Goal: Transaction & Acquisition: Book appointment/travel/reservation

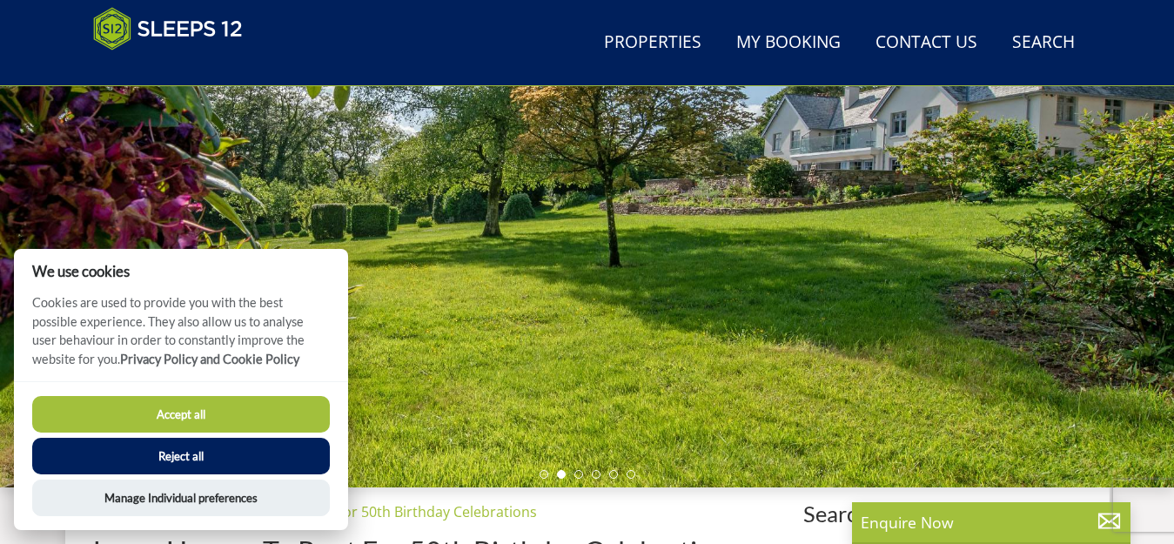
scroll to position [411, 0]
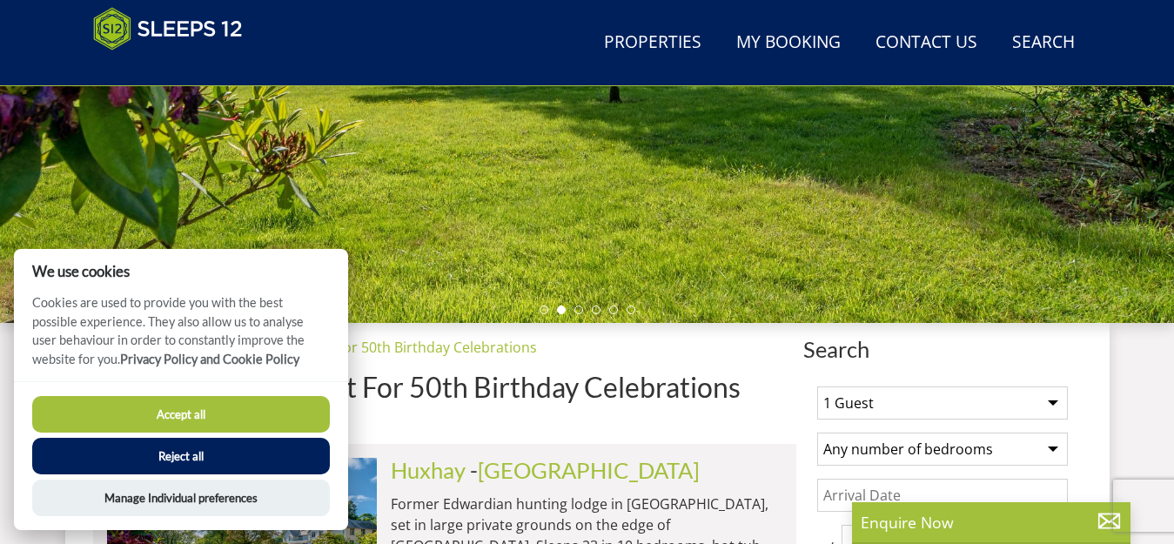
click at [289, 444] on button "Reject all" at bounding box center [181, 456] width 298 height 37
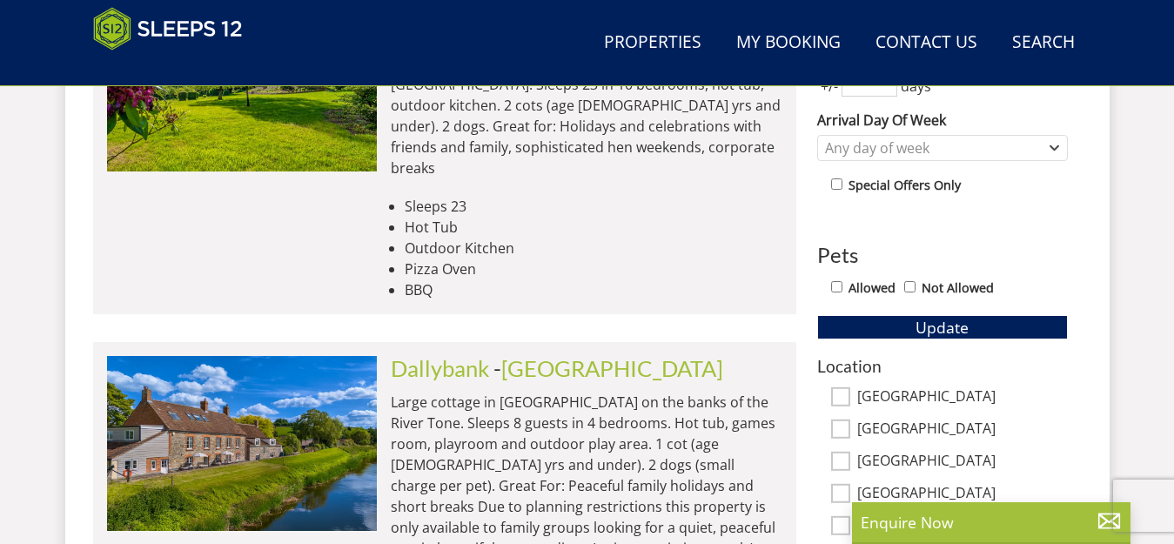
scroll to position [933, 0]
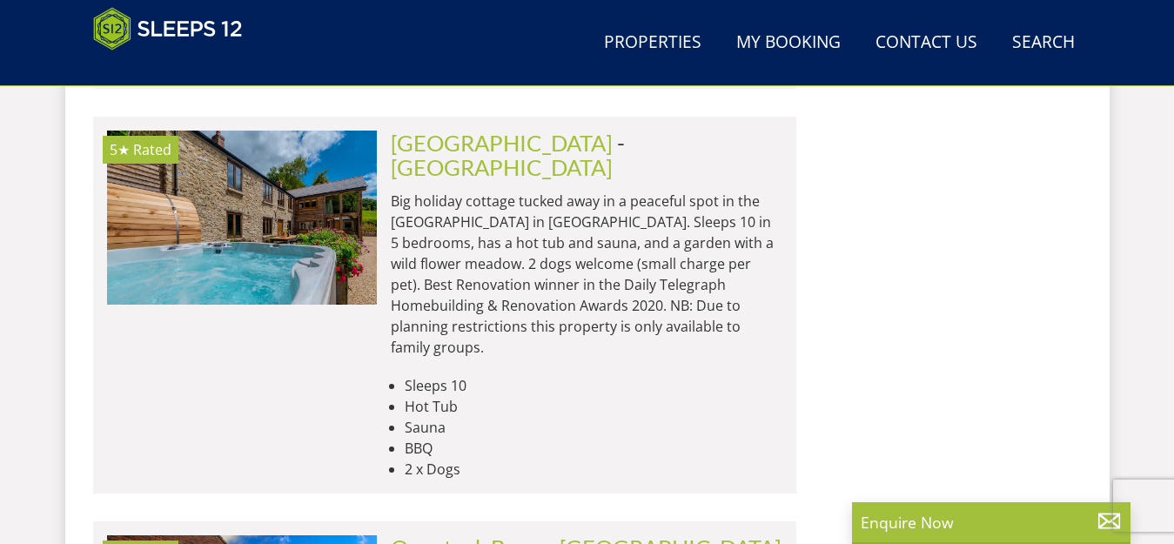
scroll to position [4193, 0]
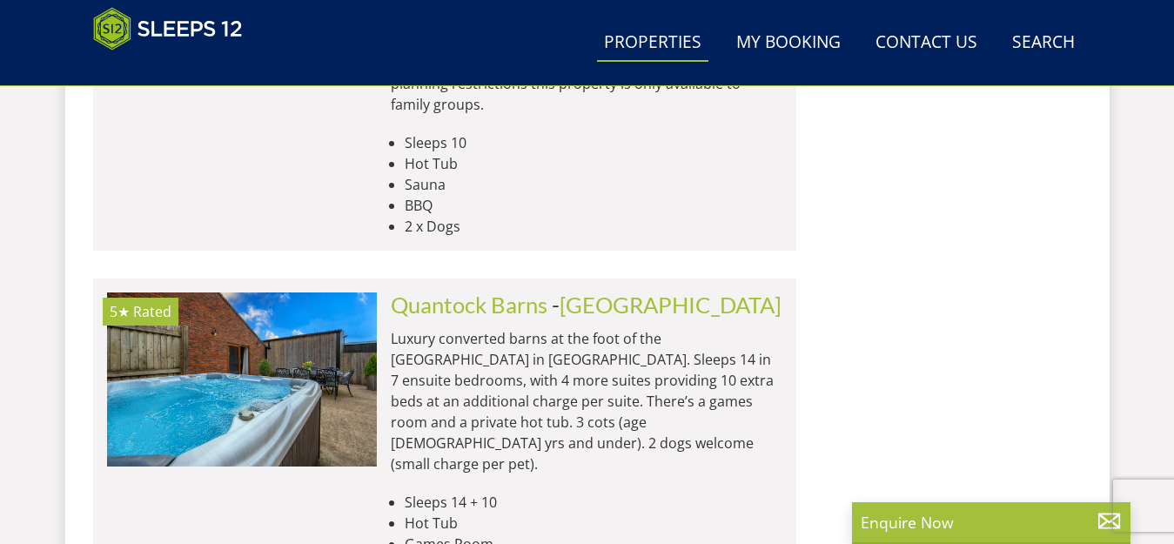
click at [654, 32] on link "Properties" at bounding box center [652, 42] width 111 height 39
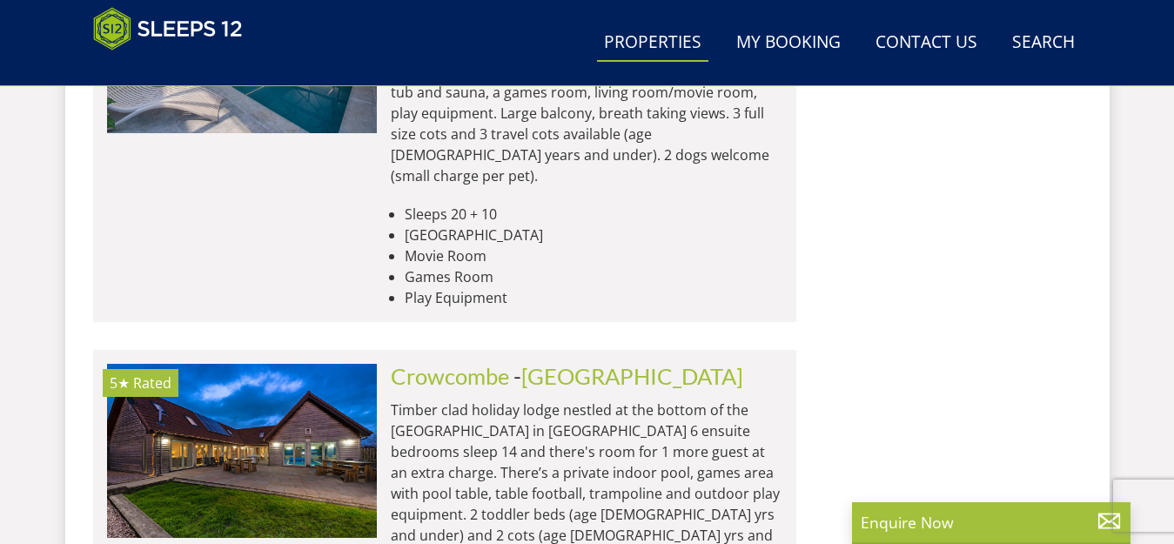
scroll to position [6787, 0]
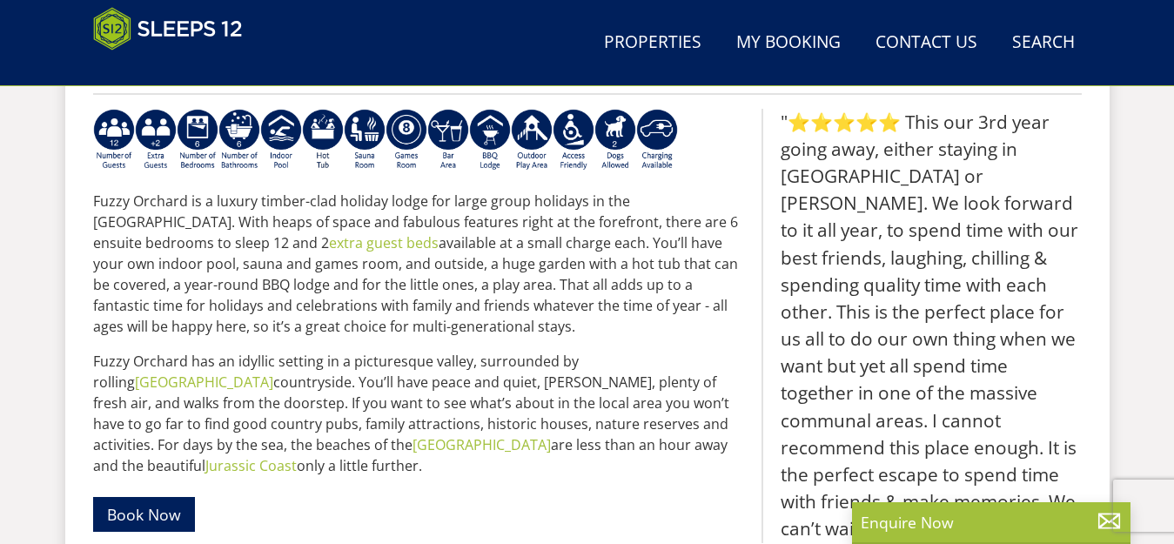
scroll to position [696, 0]
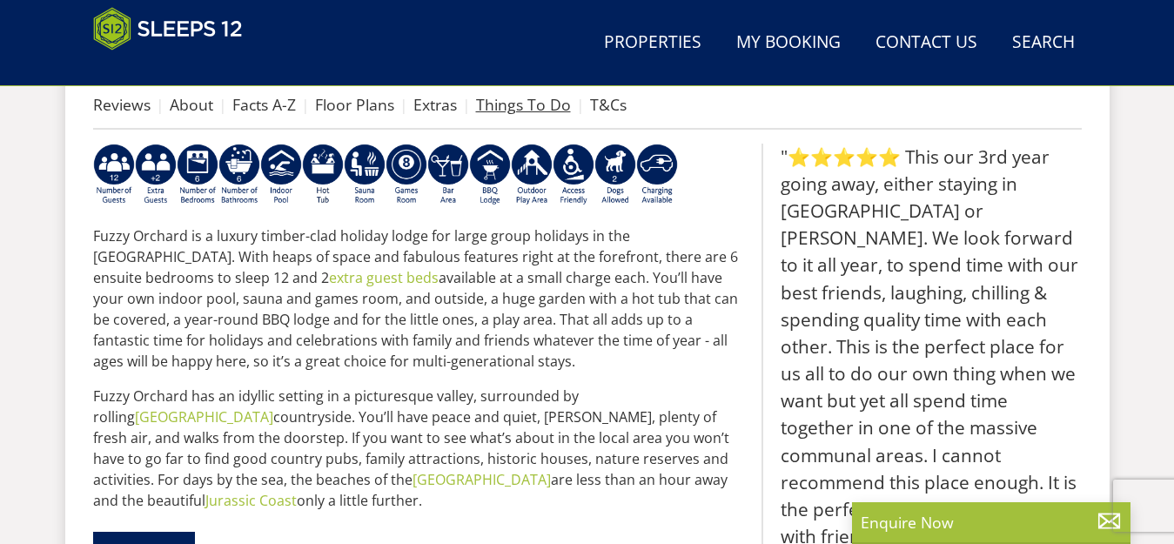
click at [517, 105] on link "Things To Do" at bounding box center [523, 104] width 95 height 21
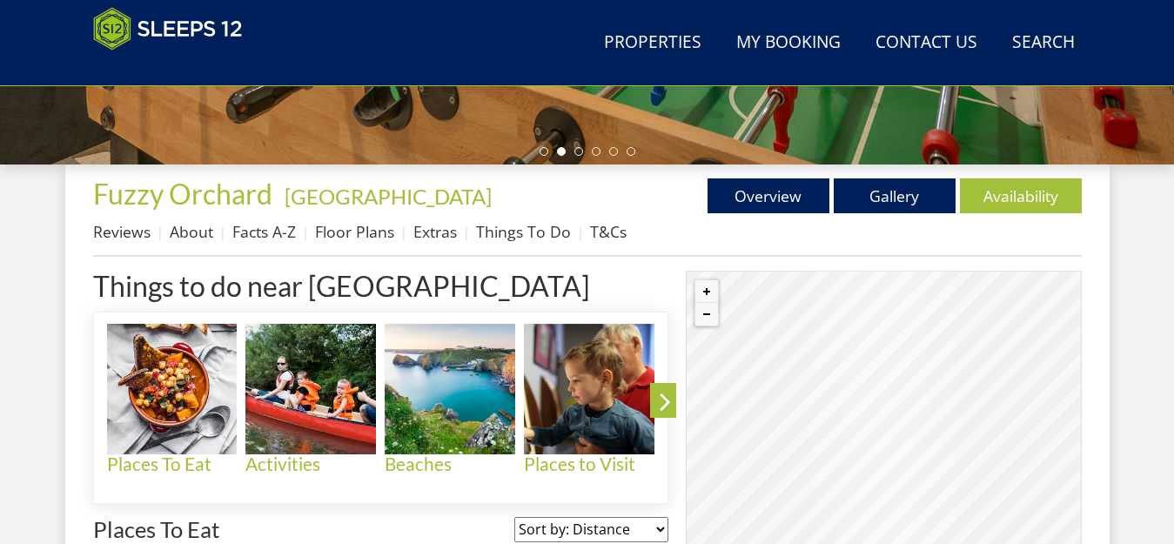
scroll to position [538, 0]
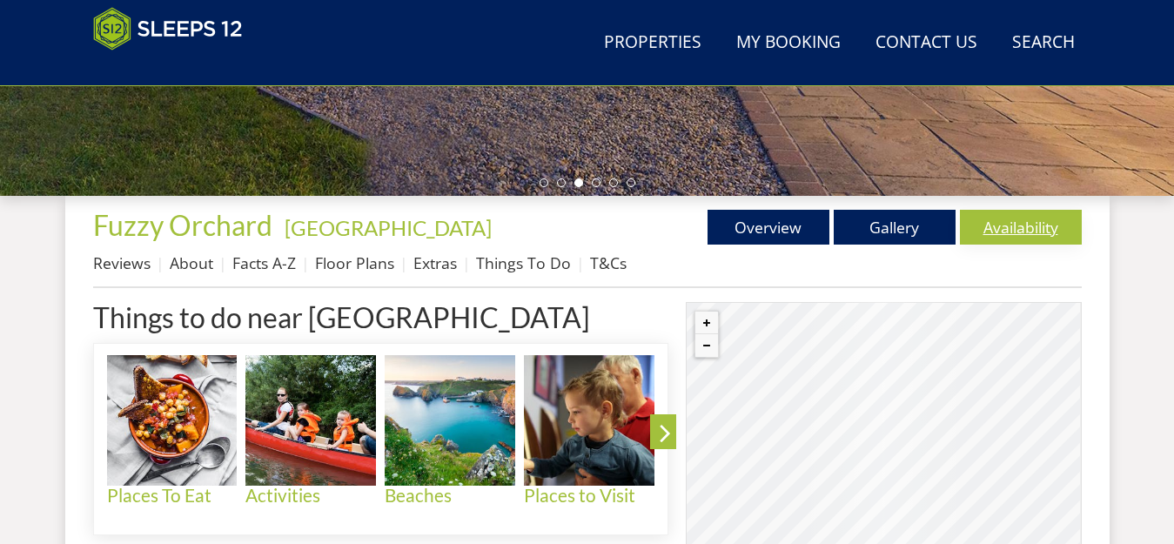
click at [1065, 230] on link "Availability" at bounding box center [1021, 227] width 122 height 35
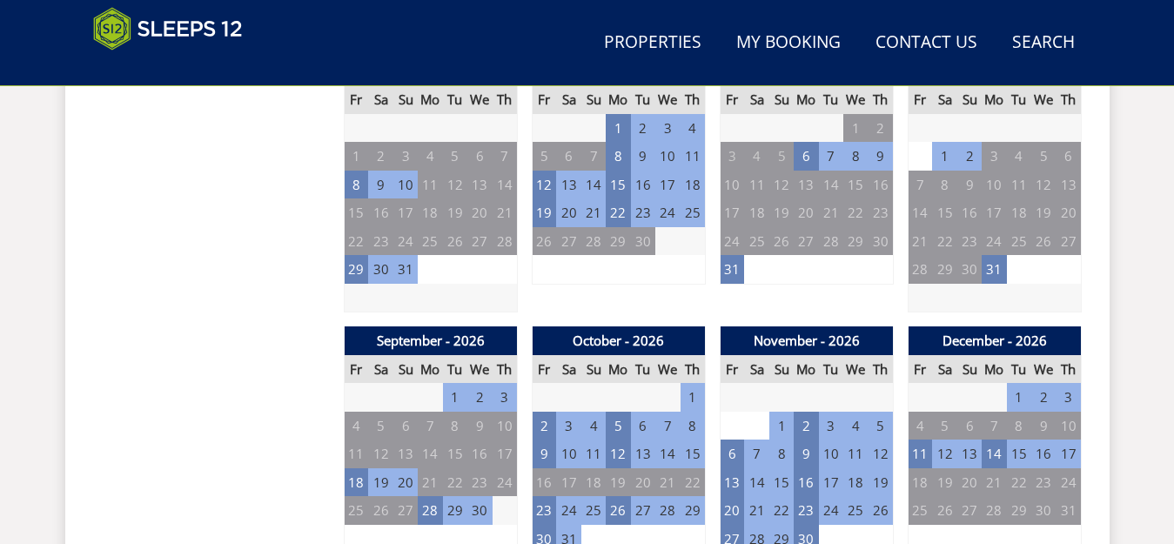
scroll to position [1408, 0]
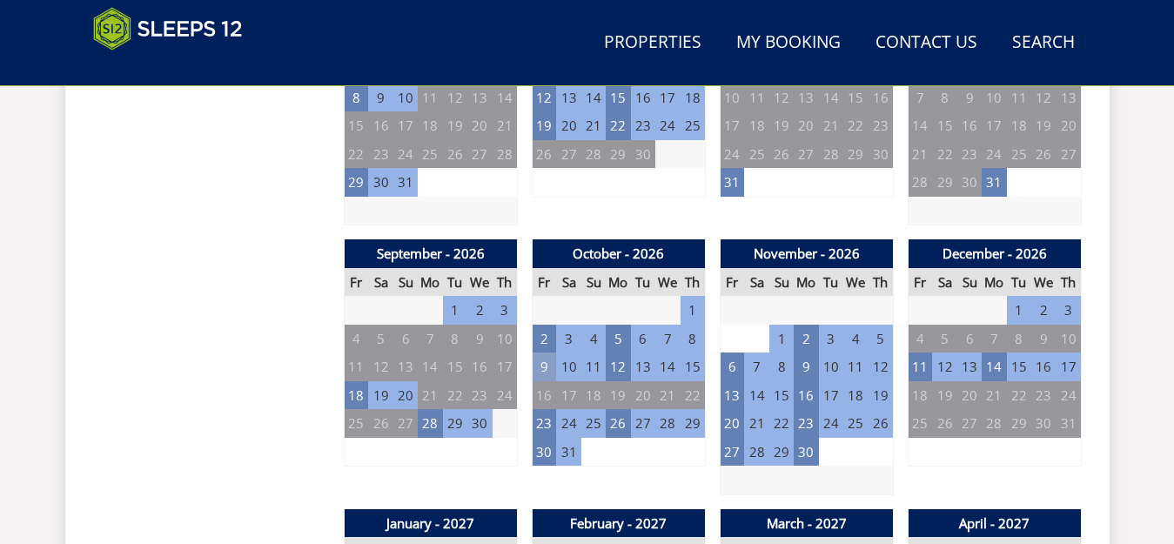
click at [543, 370] on td "9" at bounding box center [544, 366] width 24 height 29
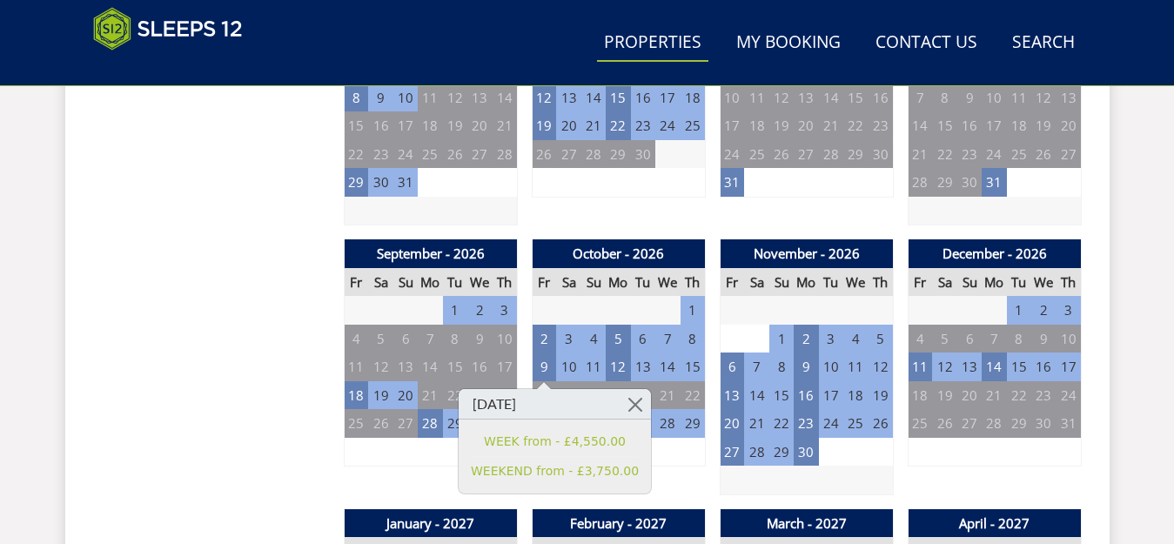
click at [626, 47] on link "Properties" at bounding box center [652, 42] width 111 height 39
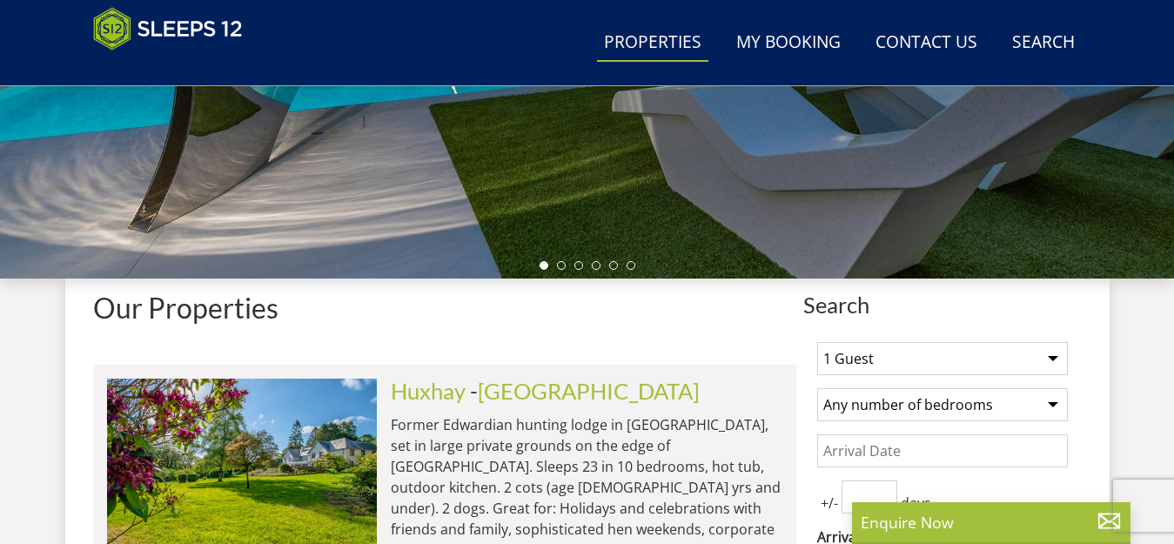
scroll to position [7604, 0]
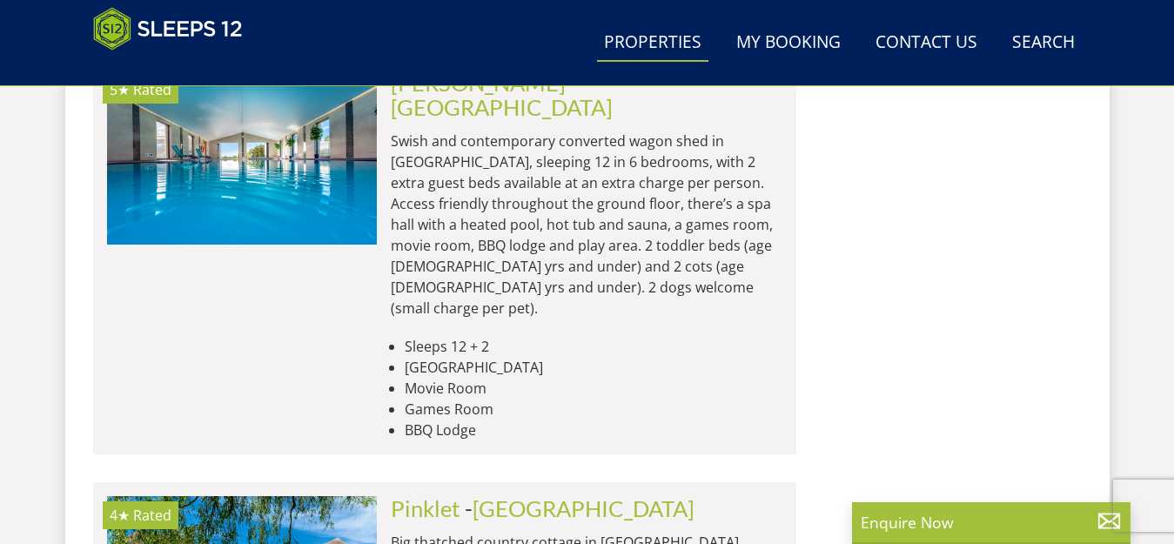
scroll to position [0, 8101]
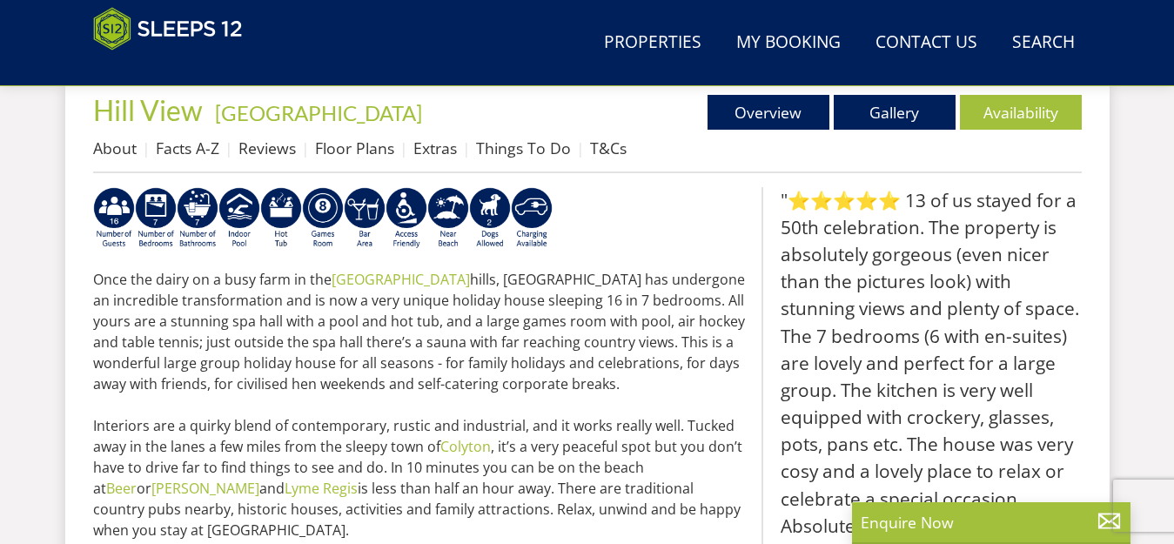
scroll to position [625, 0]
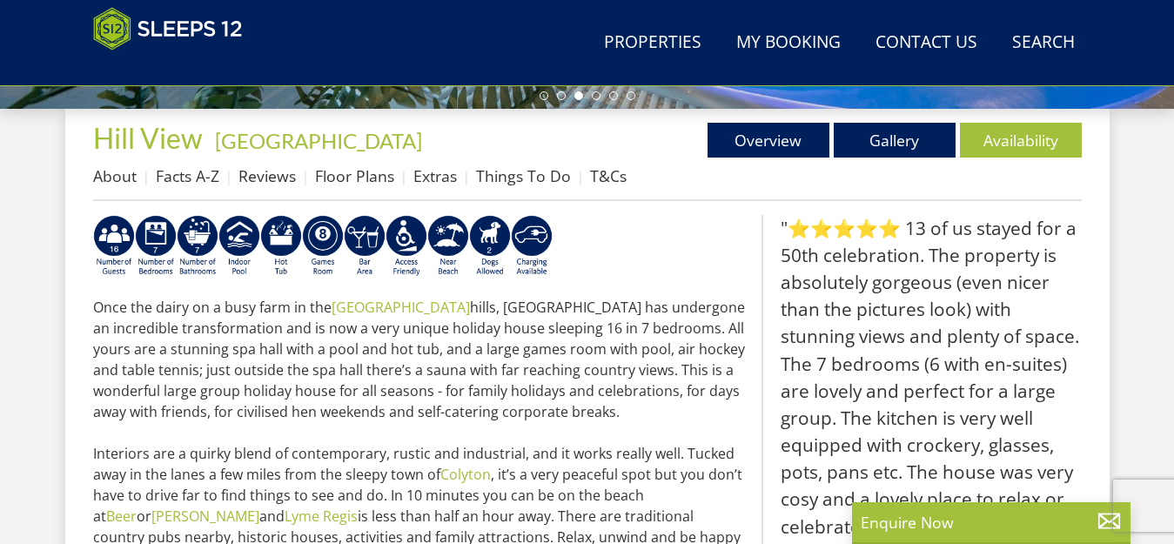
click at [342, 164] on li "Floor Plans" at bounding box center [364, 176] width 98 height 30
click at [342, 173] on link "Floor Plans" at bounding box center [354, 175] width 79 height 21
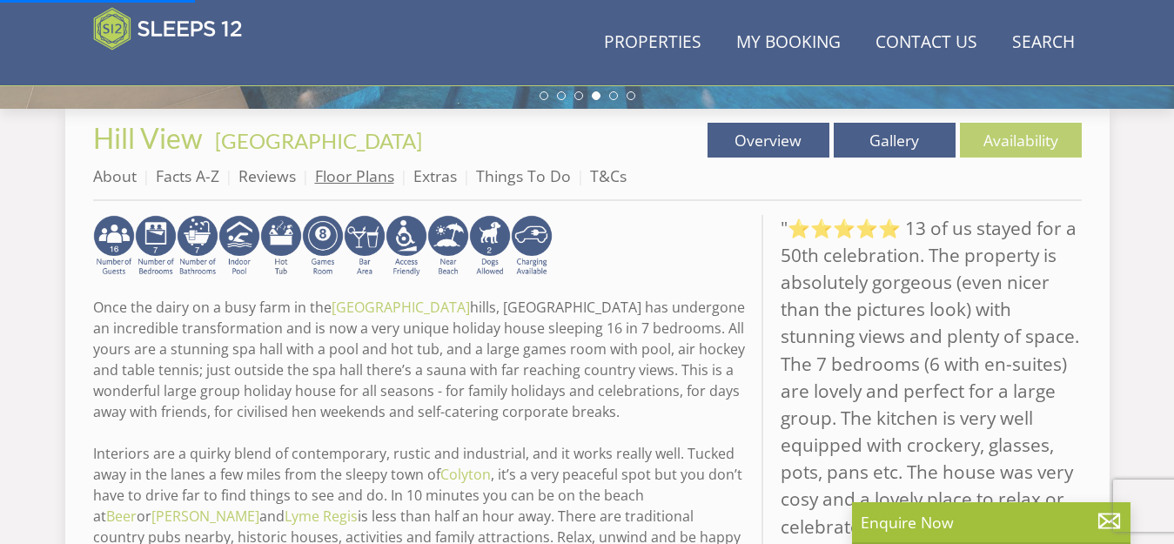
click at [360, 177] on link "Floor Plans" at bounding box center [354, 175] width 79 height 21
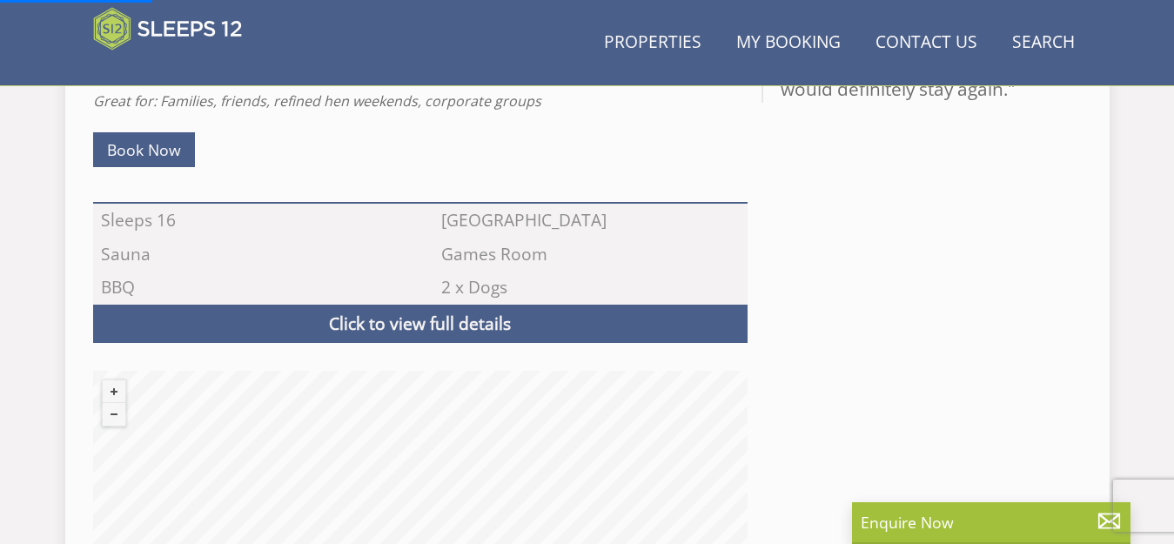
scroll to position [1147, 0]
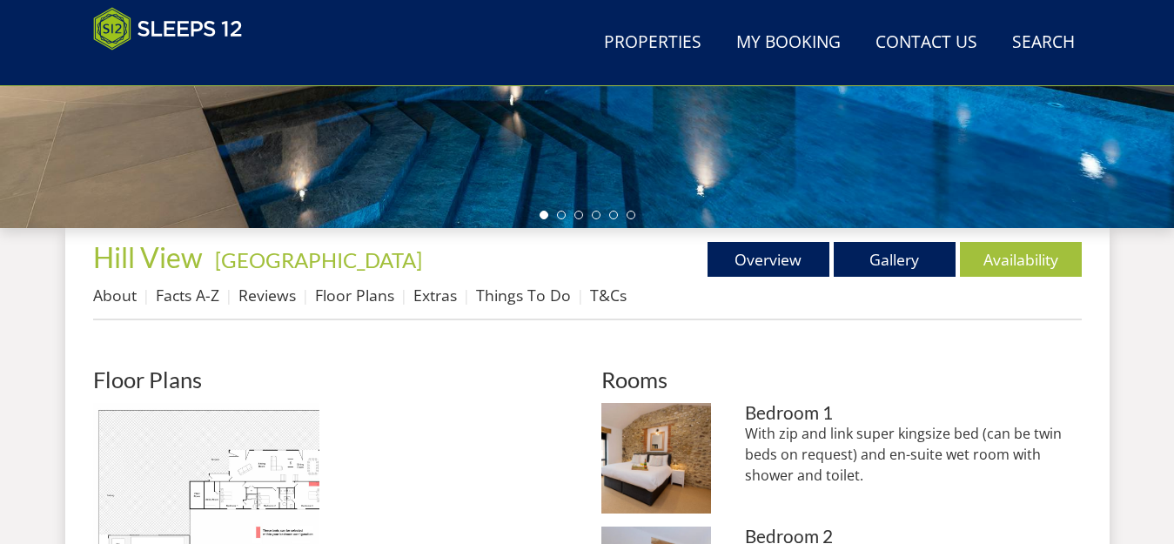
scroll to position [525, 0]
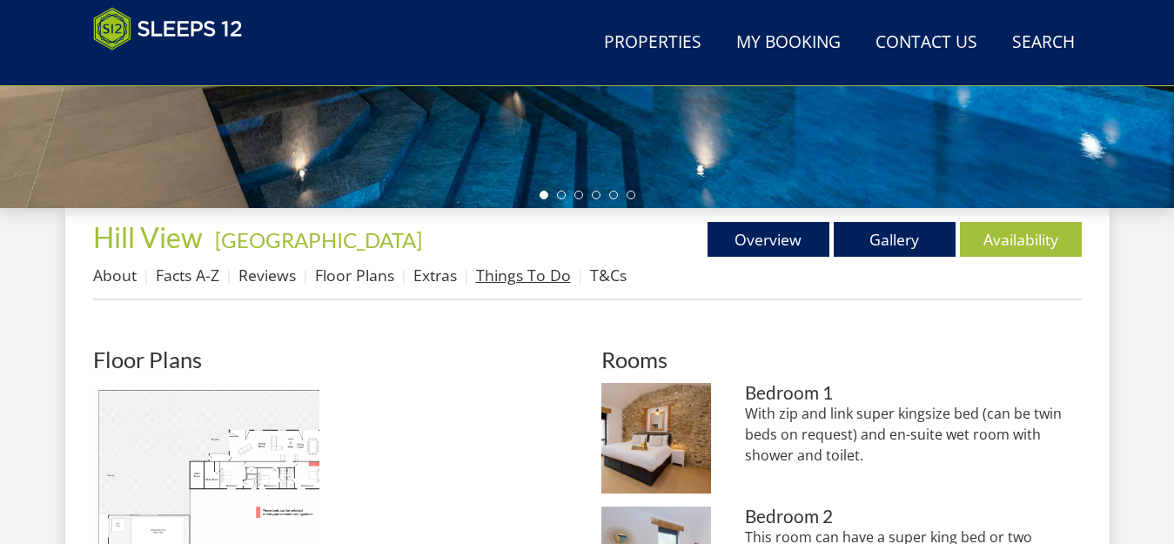
click at [529, 282] on link "Things To Do" at bounding box center [523, 274] width 95 height 21
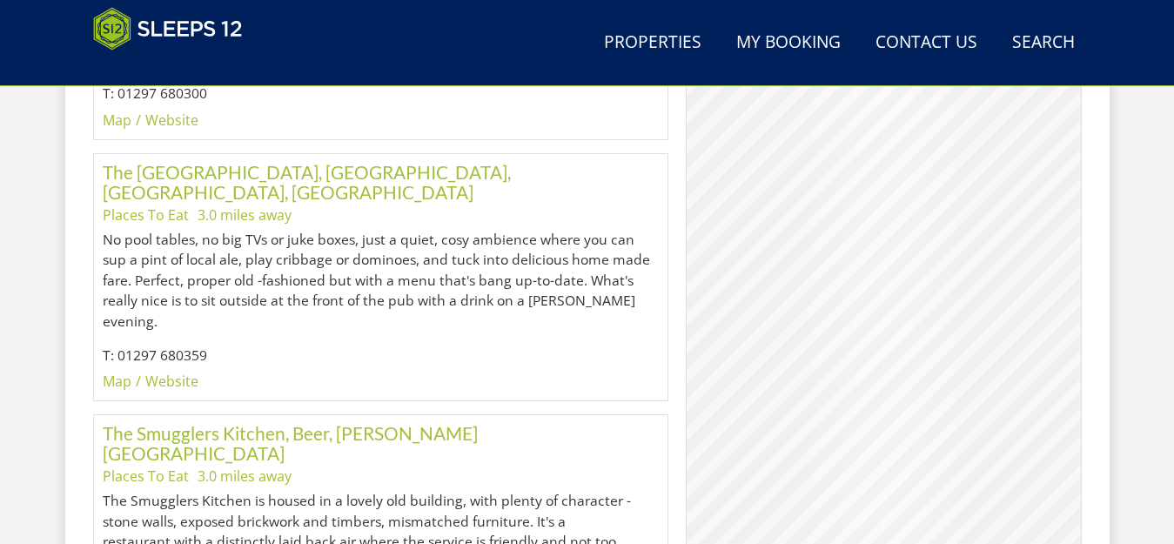
scroll to position [2104, 0]
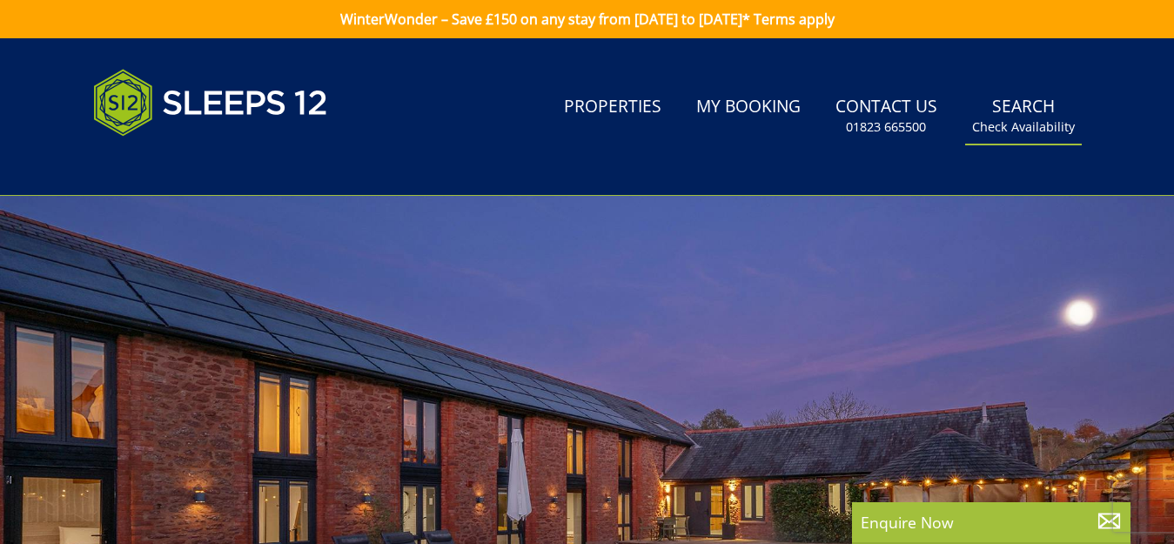
click at [1051, 121] on small "Check Availability" at bounding box center [1023, 126] width 103 height 17
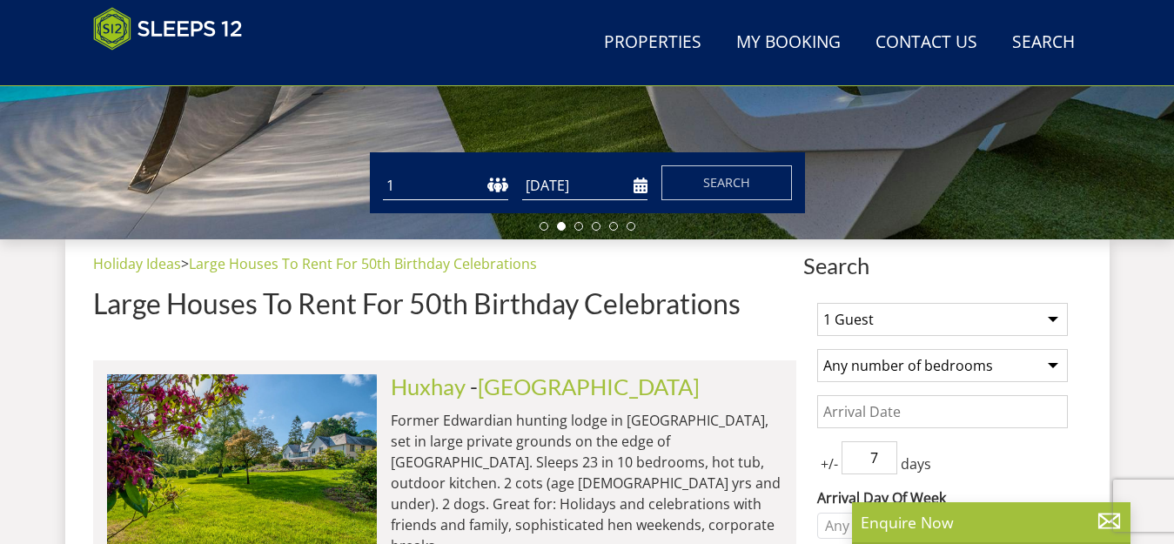
scroll to position [570, 0]
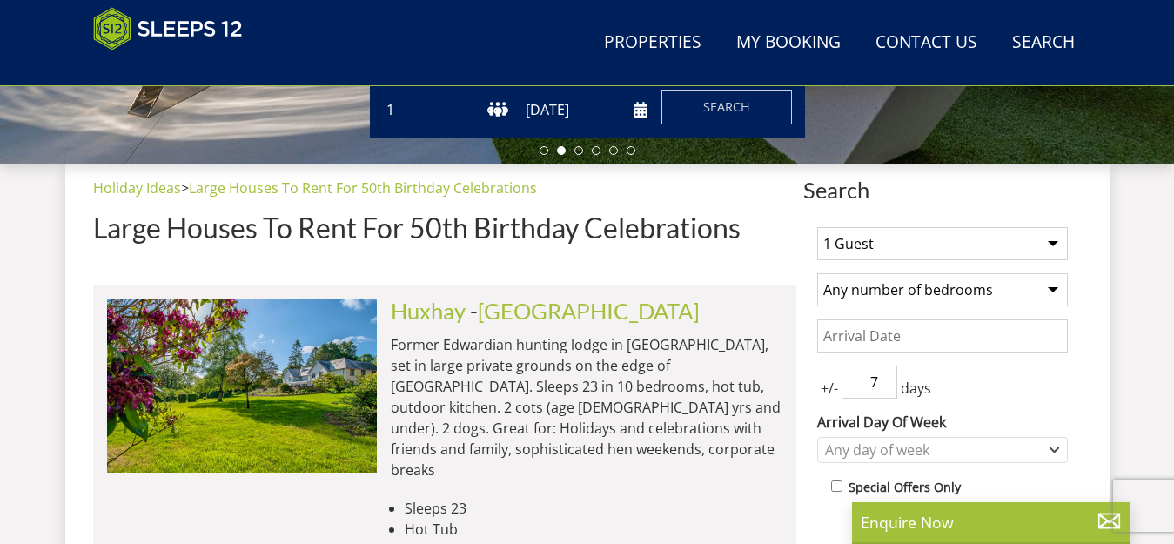
click at [835, 240] on select "1 Guest 2 Guests 3 Guests 4 Guests 5 Guests 6 Guests 7 Guests 8 Guests 9 Guests…" at bounding box center [942, 243] width 251 height 33
select select "7"
click at [817, 227] on select "1 Guest 2 Guests 3 Guests 4 Guests 5 Guests 6 Guests 7 Guests 8 Guests 9 Guests…" at bounding box center [942, 243] width 251 height 33
click at [977, 284] on select "Any number of bedrooms 1 Bedroom 2 Bedrooms 3 Bedrooms 4 Bedrooms 5 Bedrooms 6 …" at bounding box center [942, 289] width 251 height 33
select select "4"
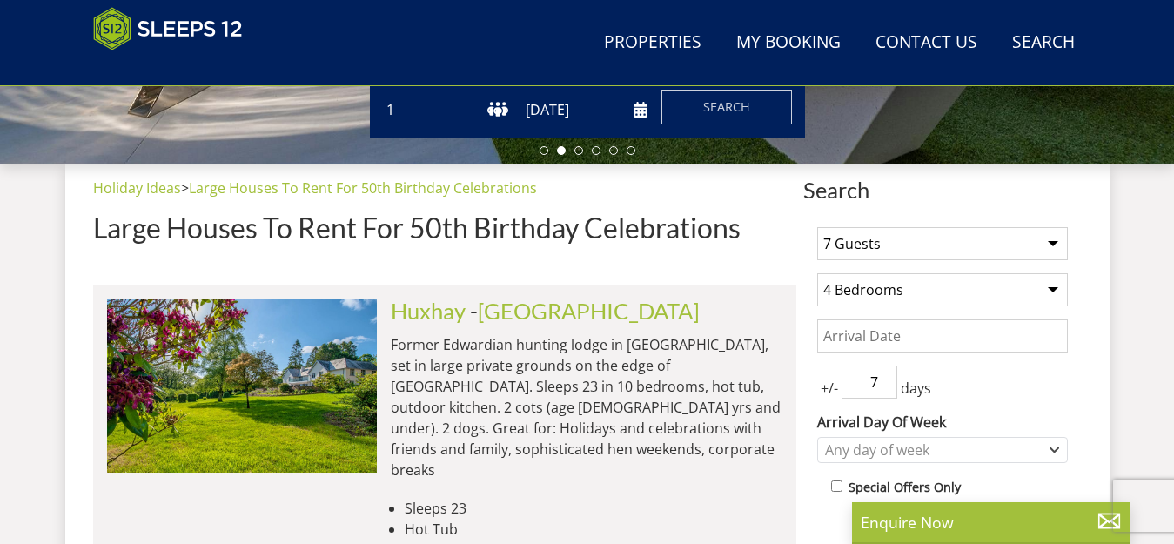
click at [817, 273] on select "Any number of bedrooms 1 Bedroom 2 Bedrooms 3 Bedrooms 4 Bedrooms 5 Bedrooms 6 …" at bounding box center [942, 289] width 251 height 33
click at [977, 327] on input "Date" at bounding box center [942, 335] width 251 height 33
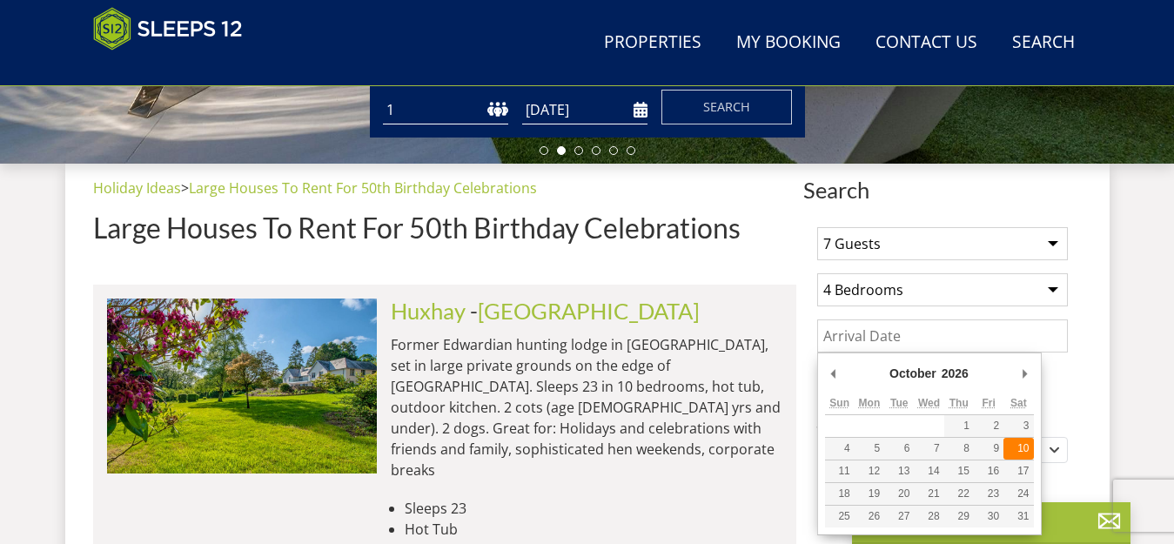
type input "10/10/2026"
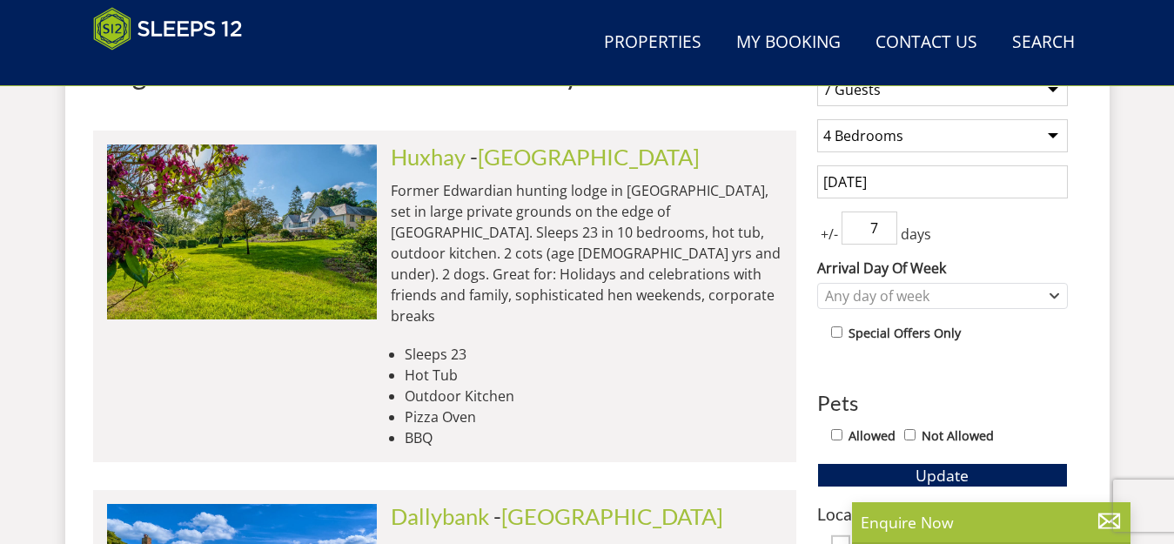
scroll to position [744, 0]
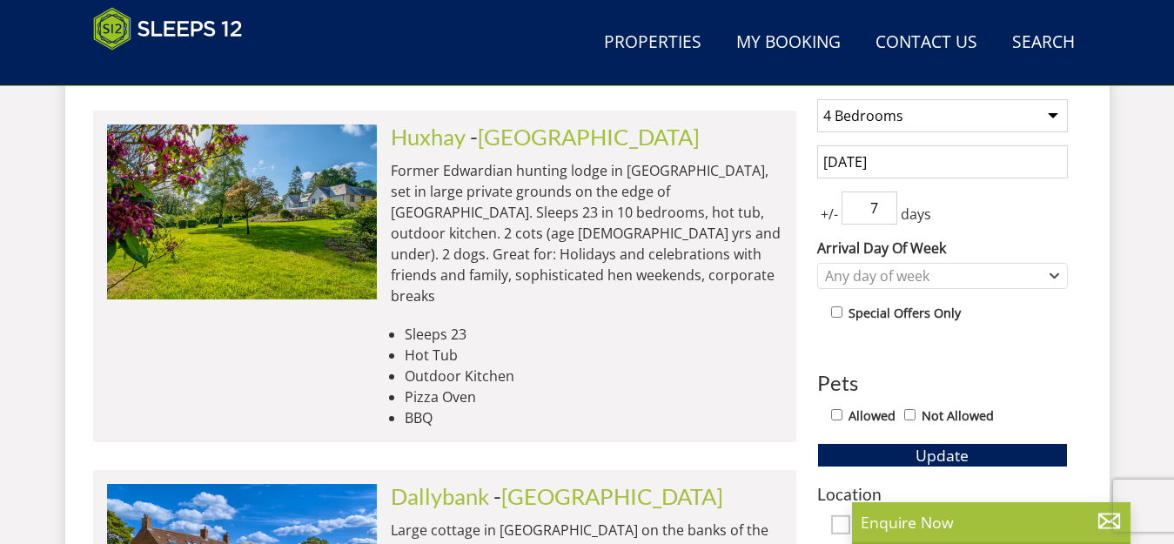
click at [907, 410] on input "Not Allowed" at bounding box center [909, 414] width 11 height 11
checkbox input "true"
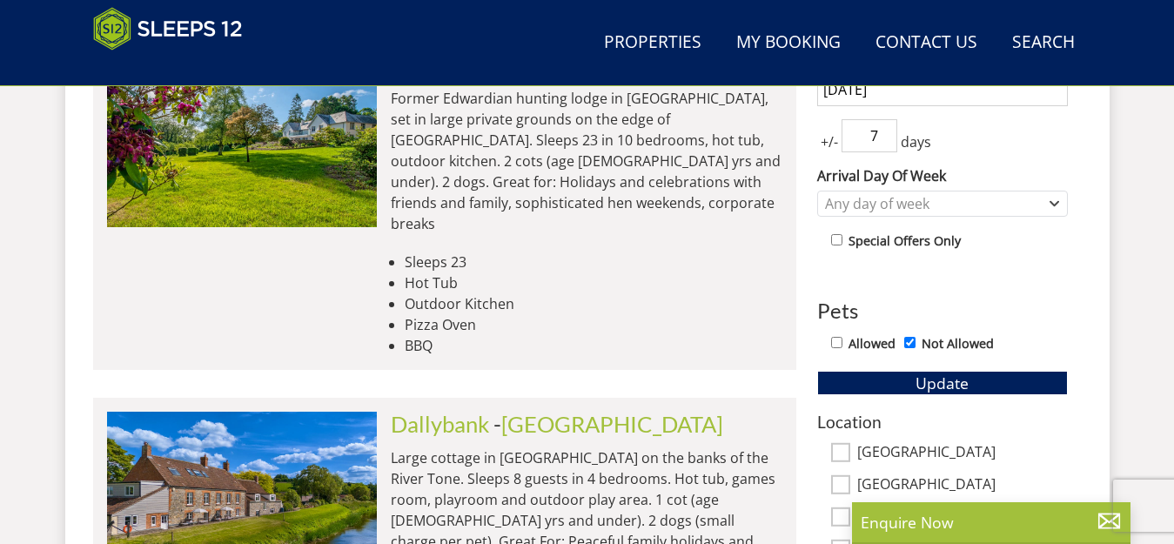
scroll to position [831, 0]
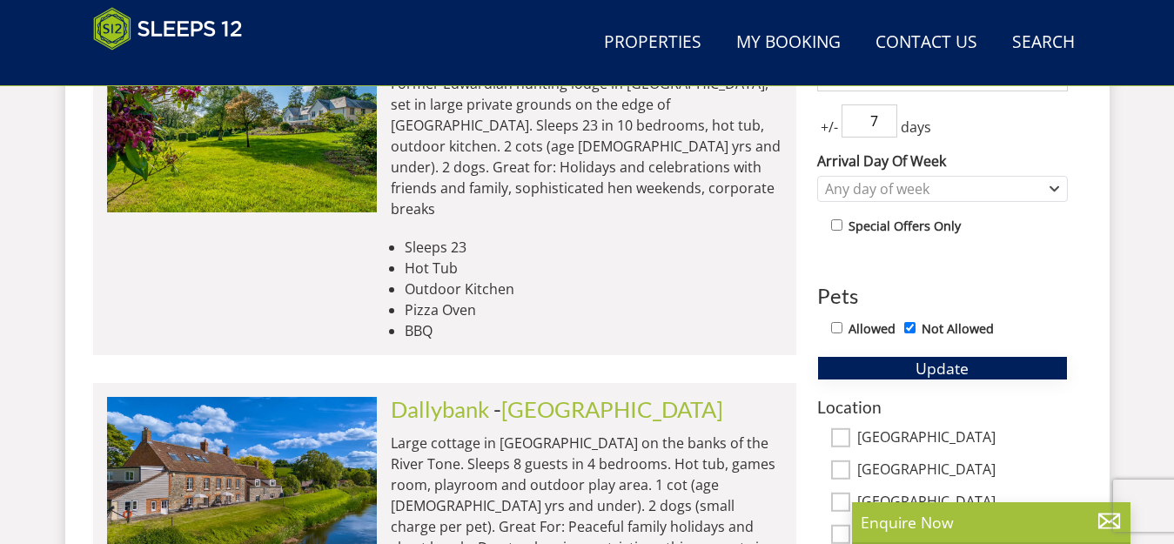
click at [939, 368] on span "Update" at bounding box center [941, 368] width 53 height 21
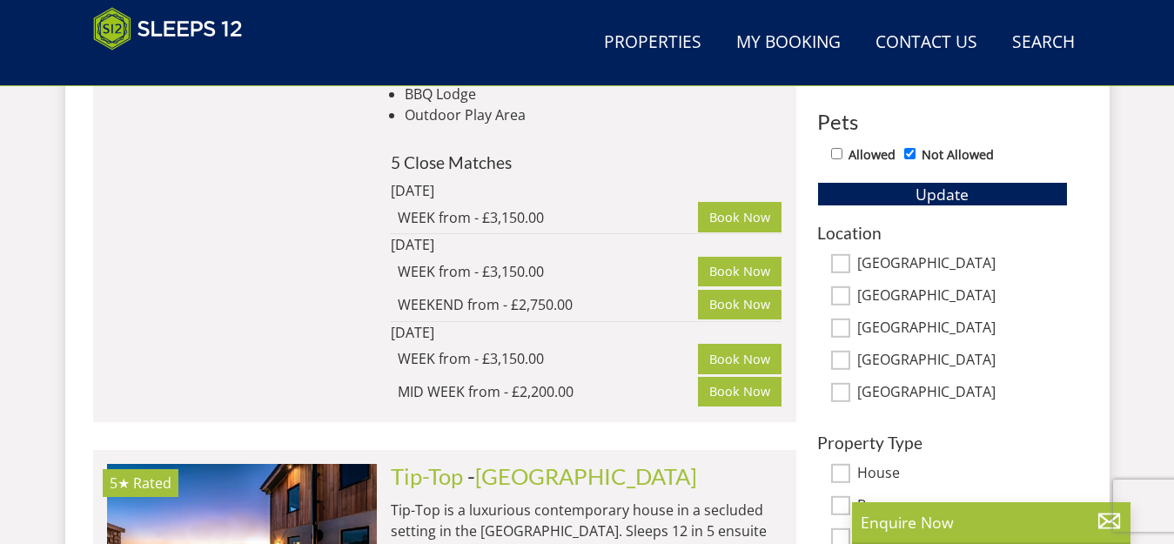
scroll to position [1440, 0]
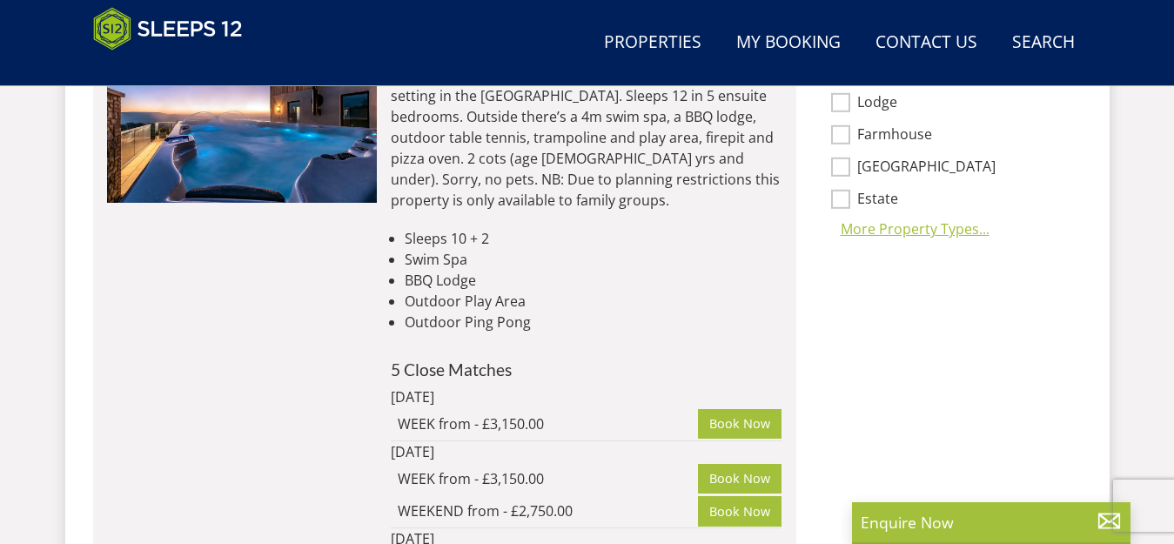
click at [922, 234] on div "More Property Types..." at bounding box center [942, 228] width 251 height 21
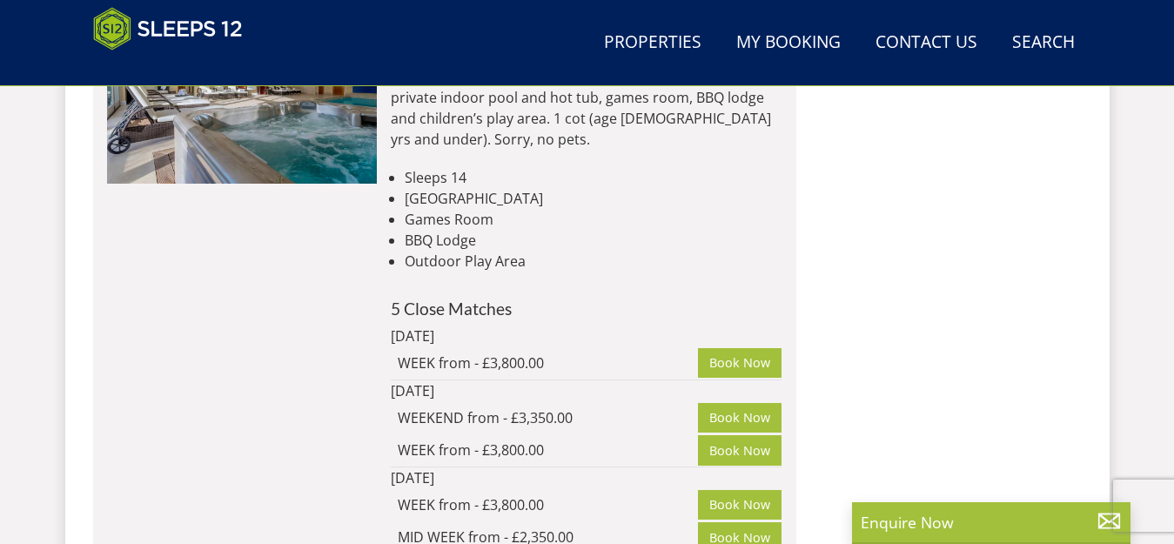
scroll to position [5703, 0]
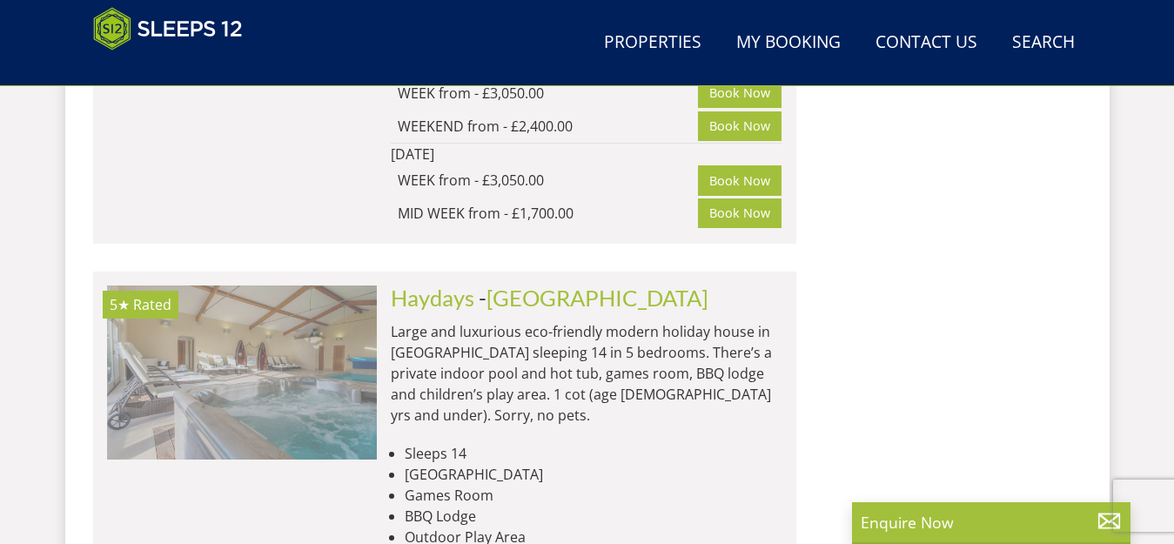
click at [341, 285] on img at bounding box center [242, 372] width 270 height 174
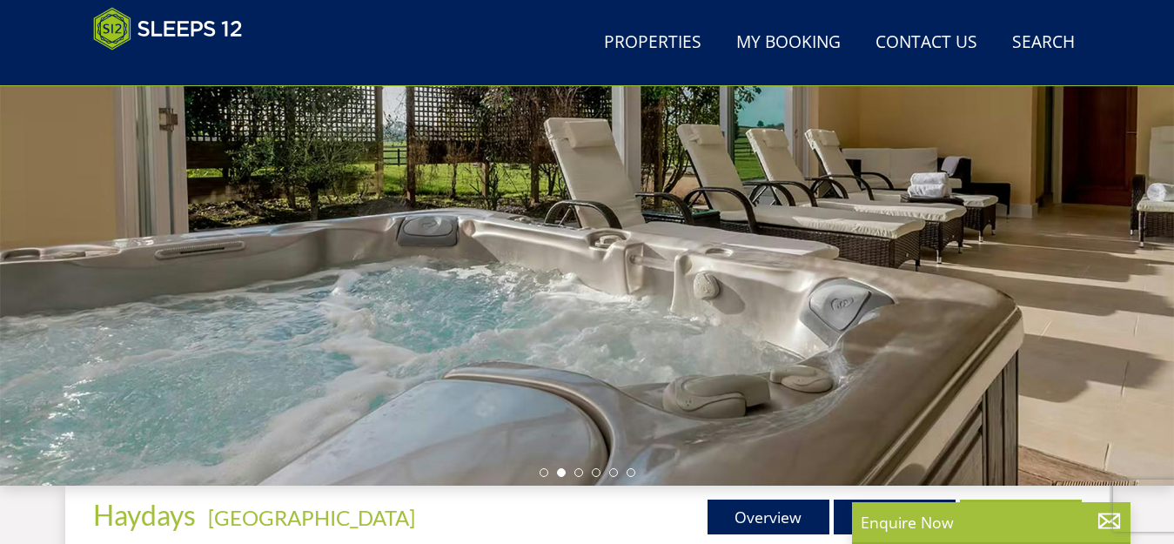
scroll to position [215, 0]
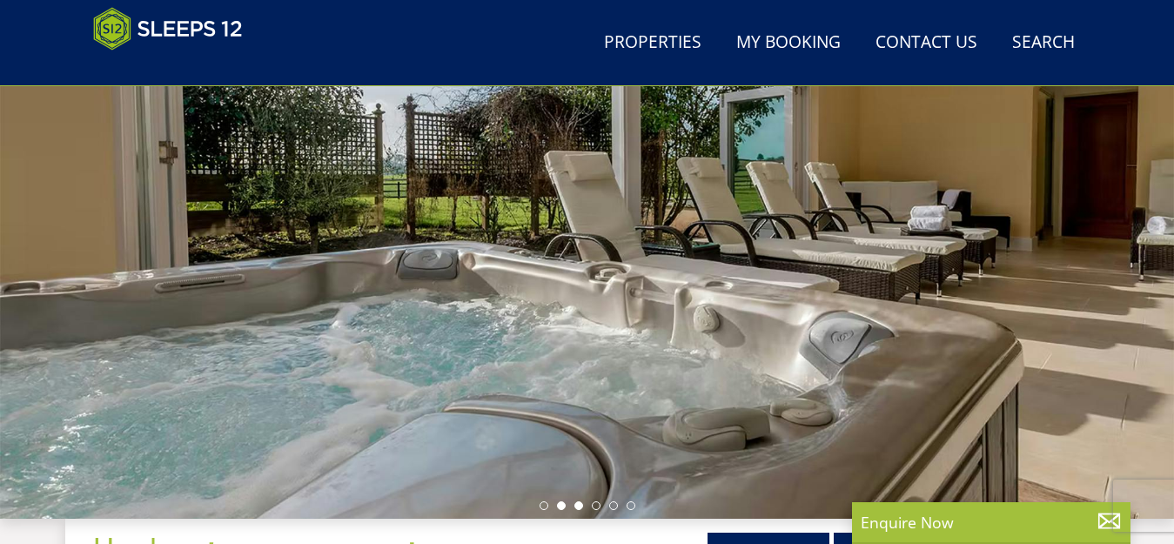
click at [577, 506] on li at bounding box center [578, 505] width 9 height 9
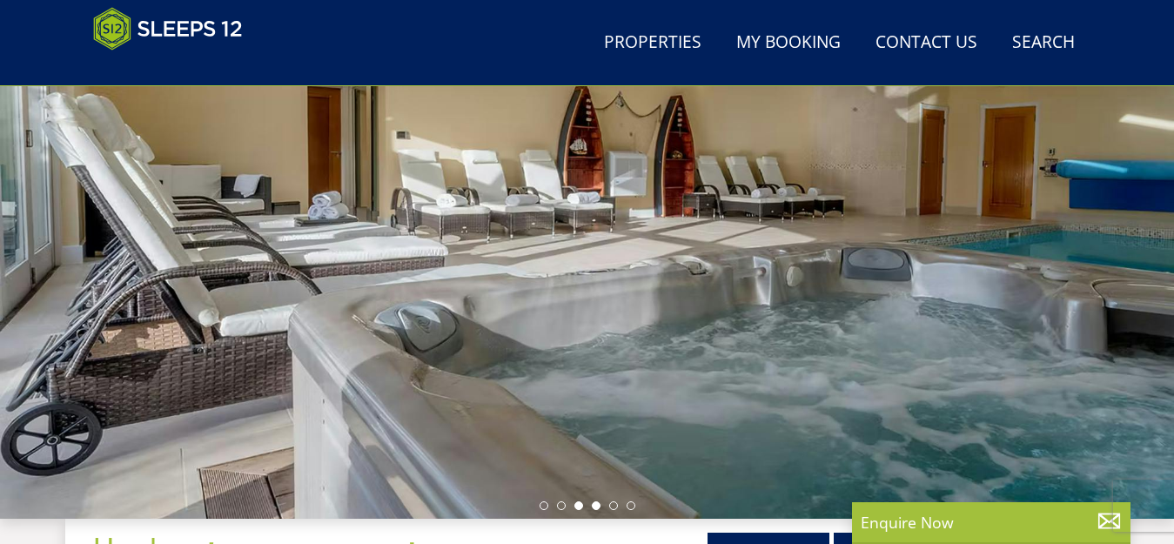
click at [594, 503] on li at bounding box center [596, 505] width 9 height 9
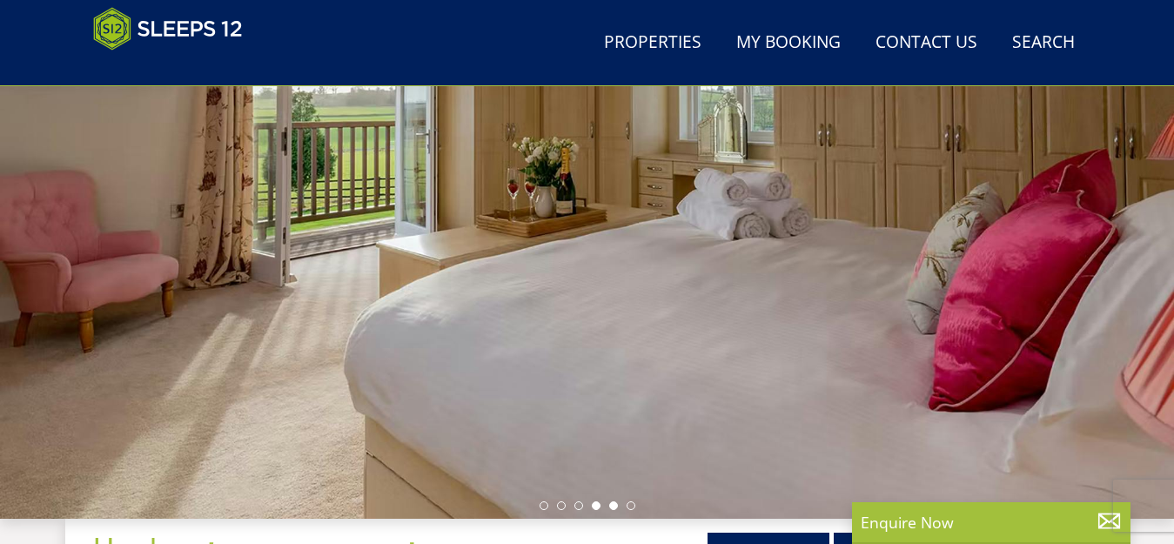
click at [609, 506] on li at bounding box center [613, 505] width 9 height 9
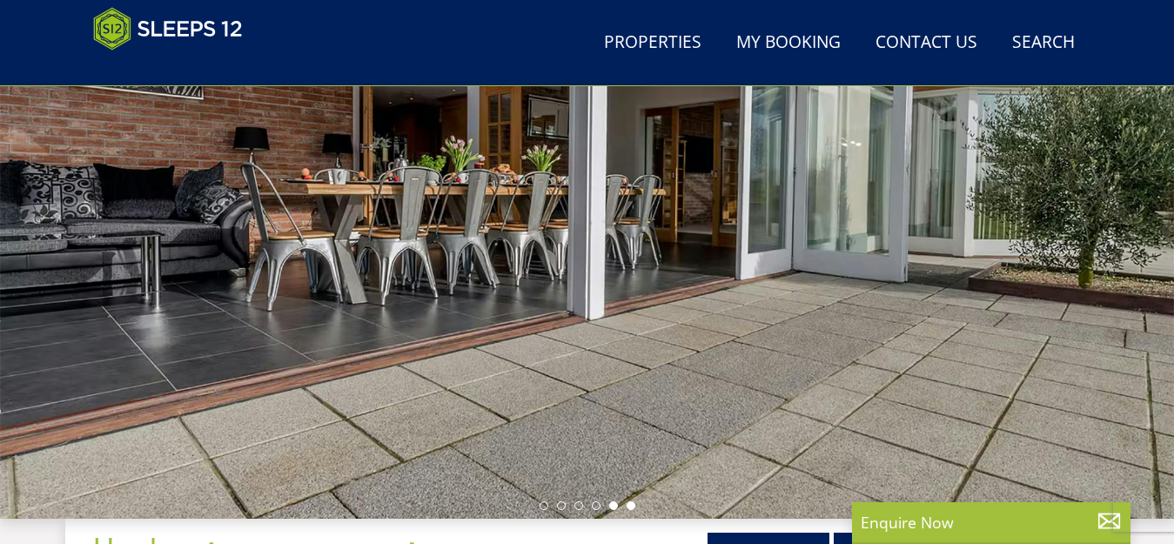
click at [628, 505] on li at bounding box center [630, 505] width 9 height 9
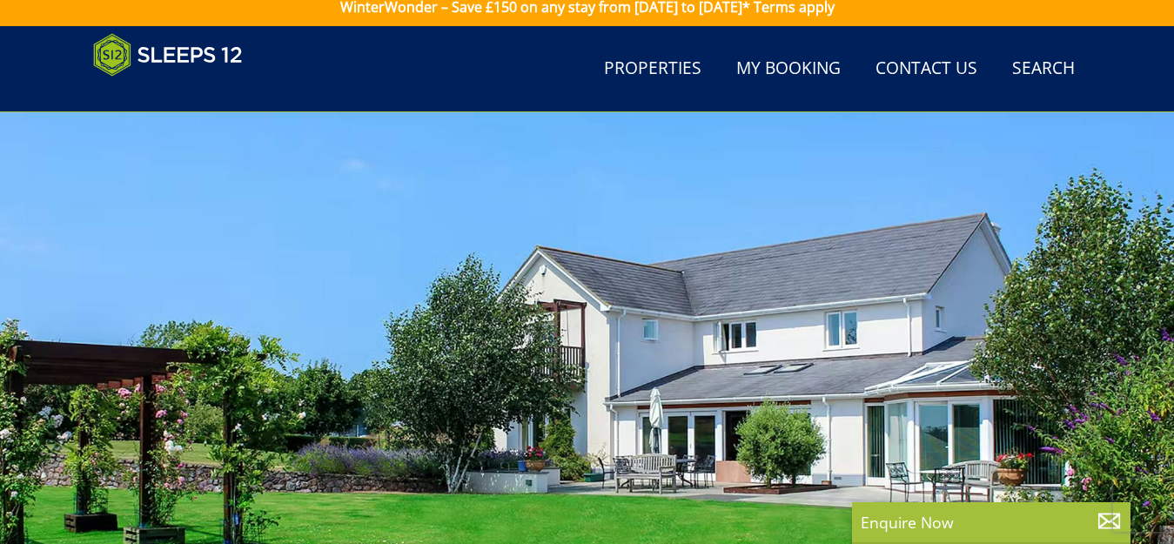
scroll to position [0, 0]
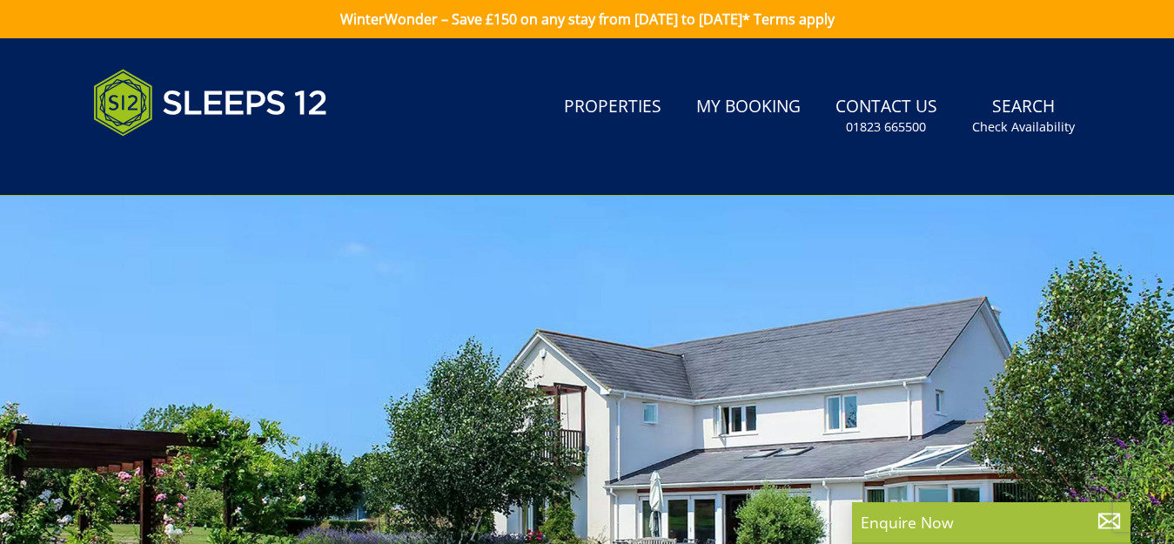
select select "7"
select select "4"
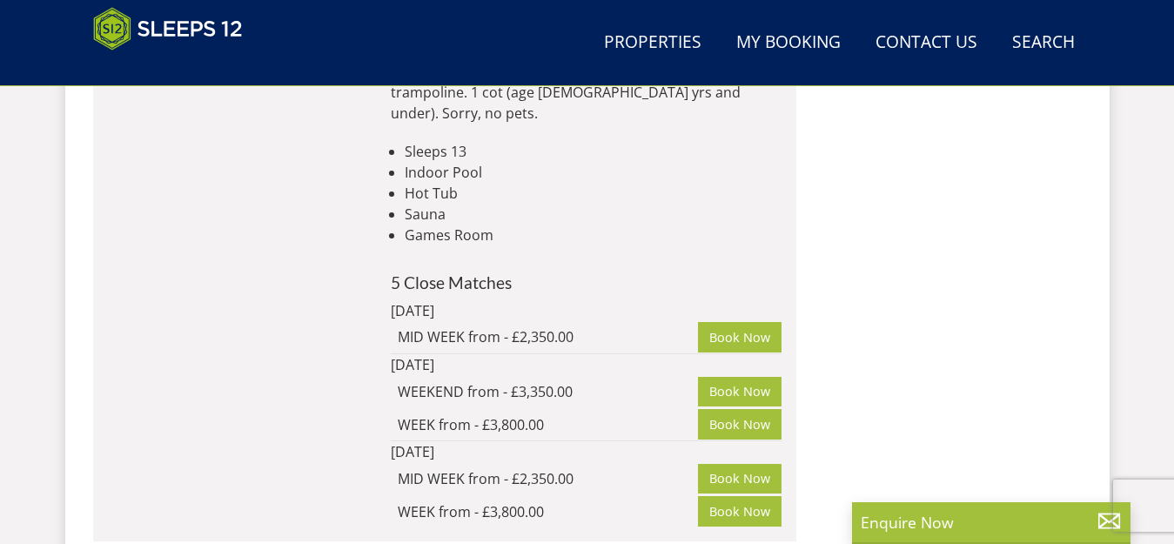
scroll to position [2571, 0]
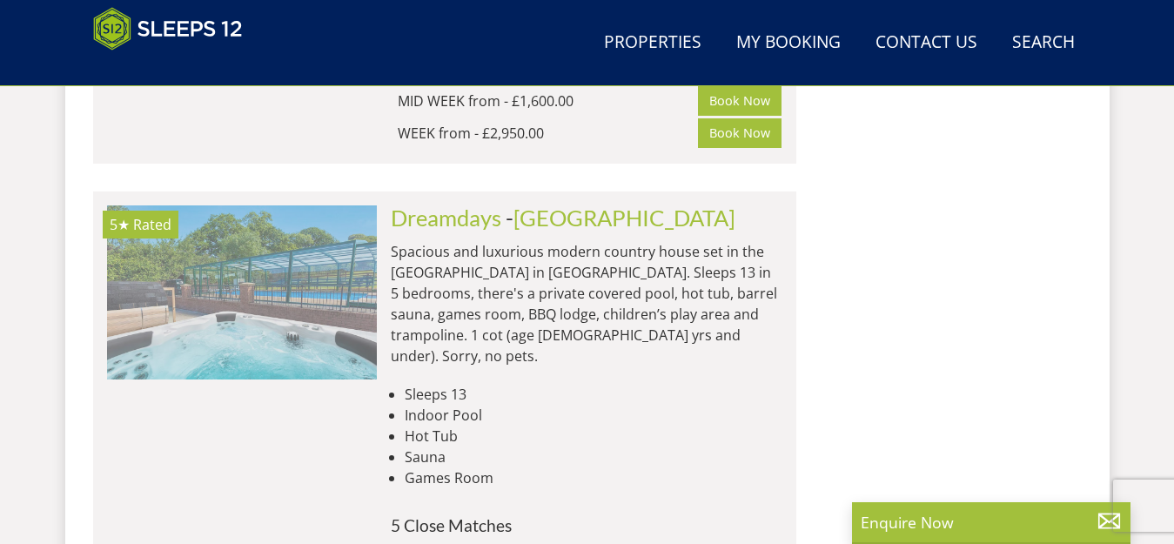
click at [314, 238] on img at bounding box center [242, 292] width 270 height 174
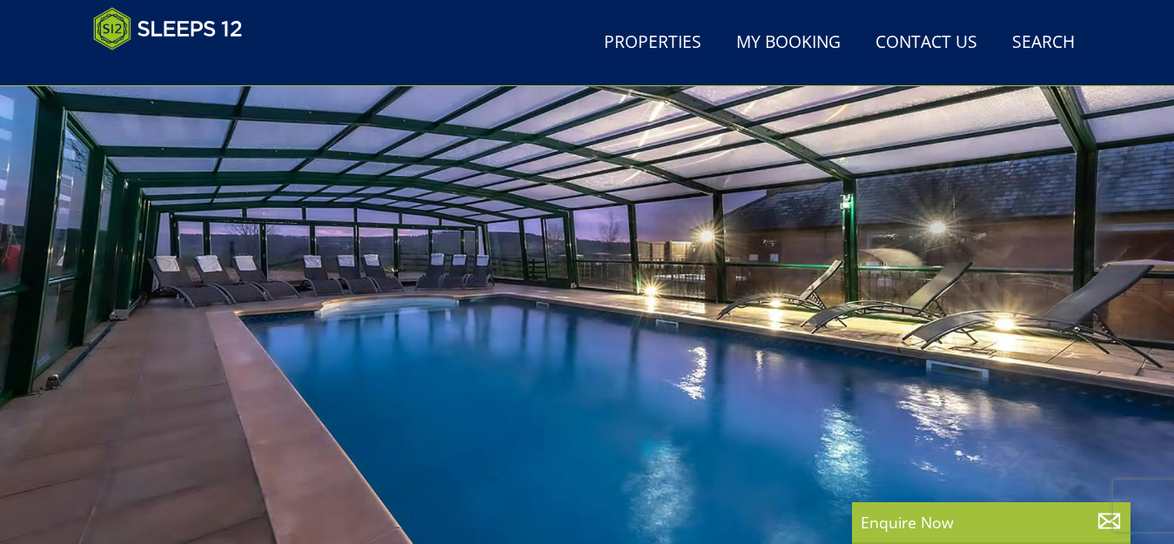
scroll to position [249, 0]
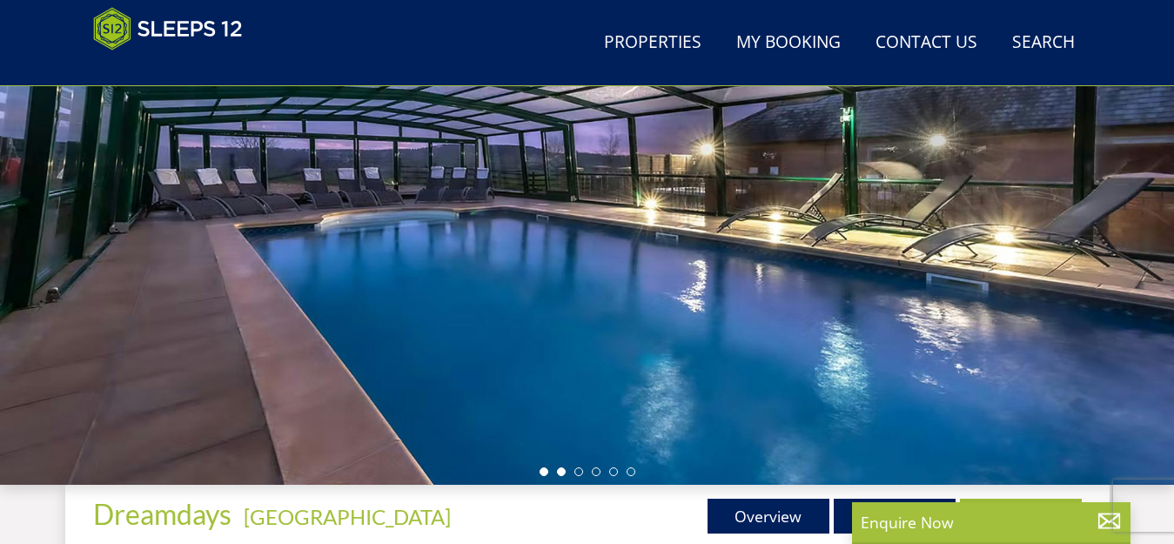
click at [559, 471] on li at bounding box center [561, 471] width 9 height 9
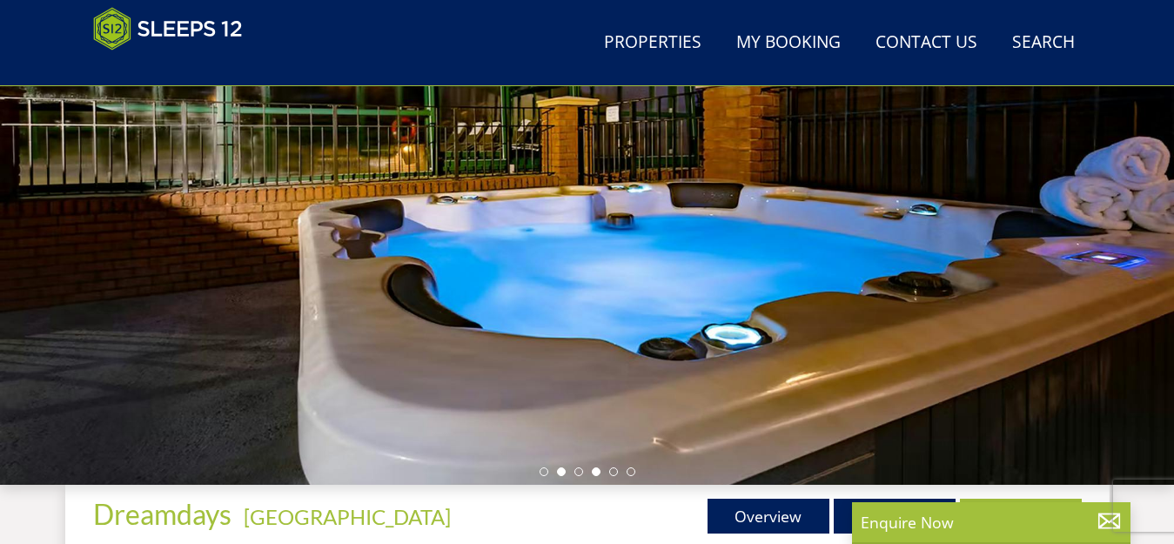
click at [592, 472] on li at bounding box center [596, 471] width 9 height 9
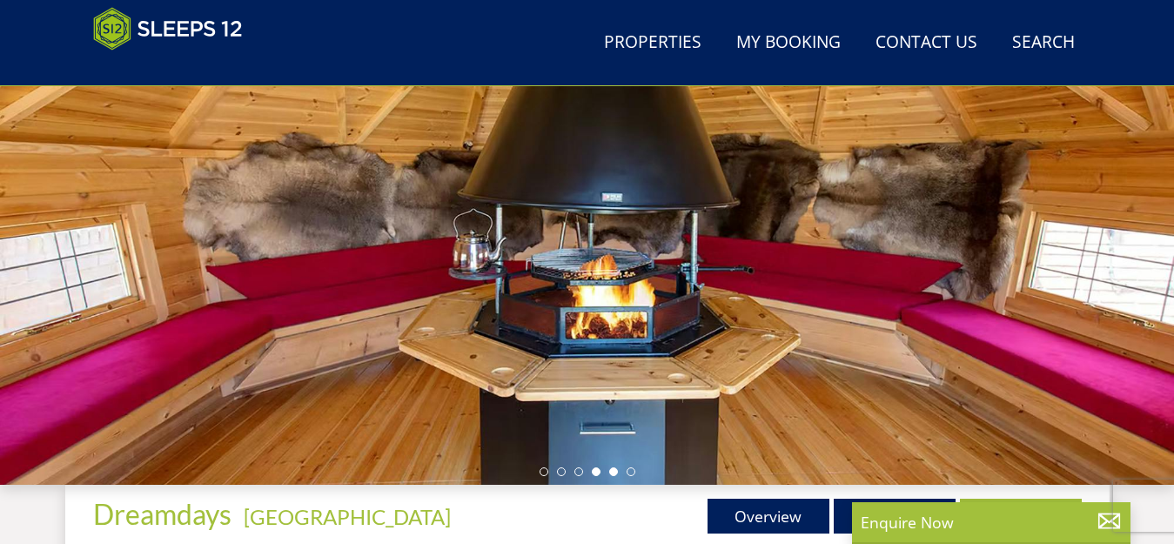
click at [611, 473] on li at bounding box center [613, 471] width 9 height 9
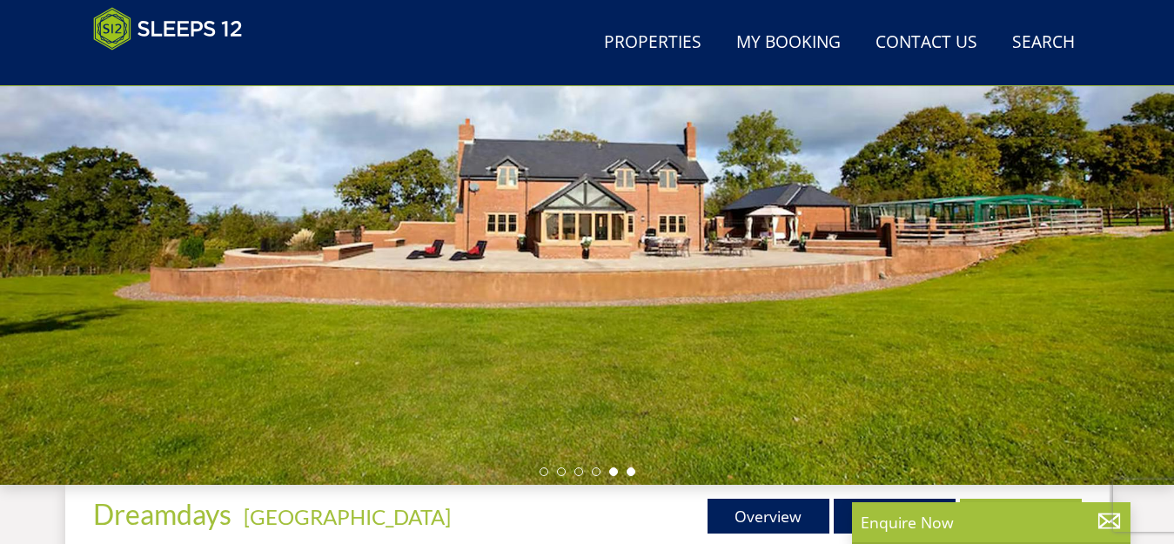
click at [632, 472] on li at bounding box center [630, 471] width 9 height 9
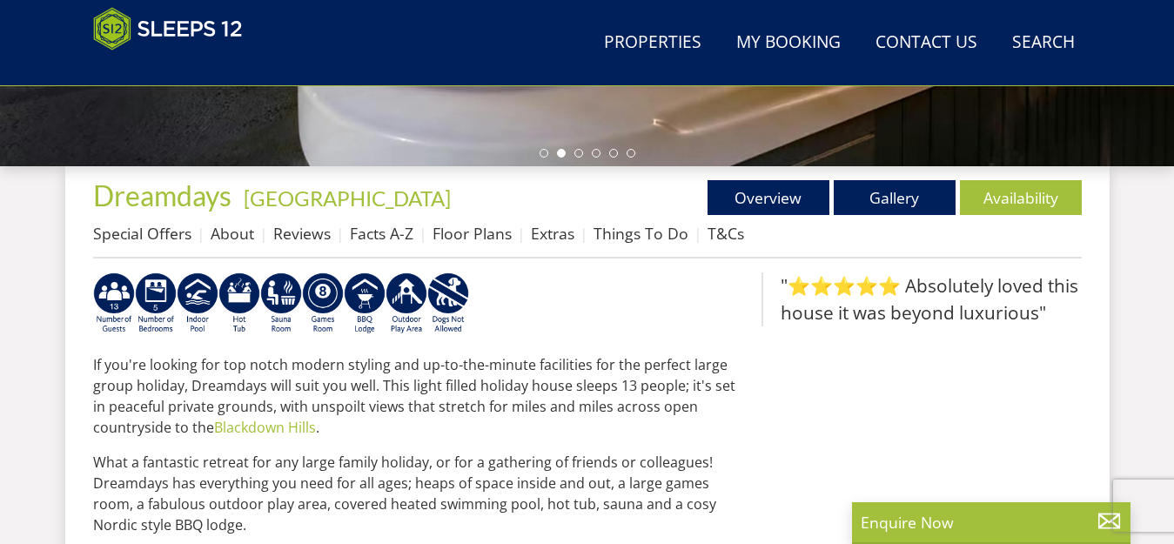
scroll to position [597, 0]
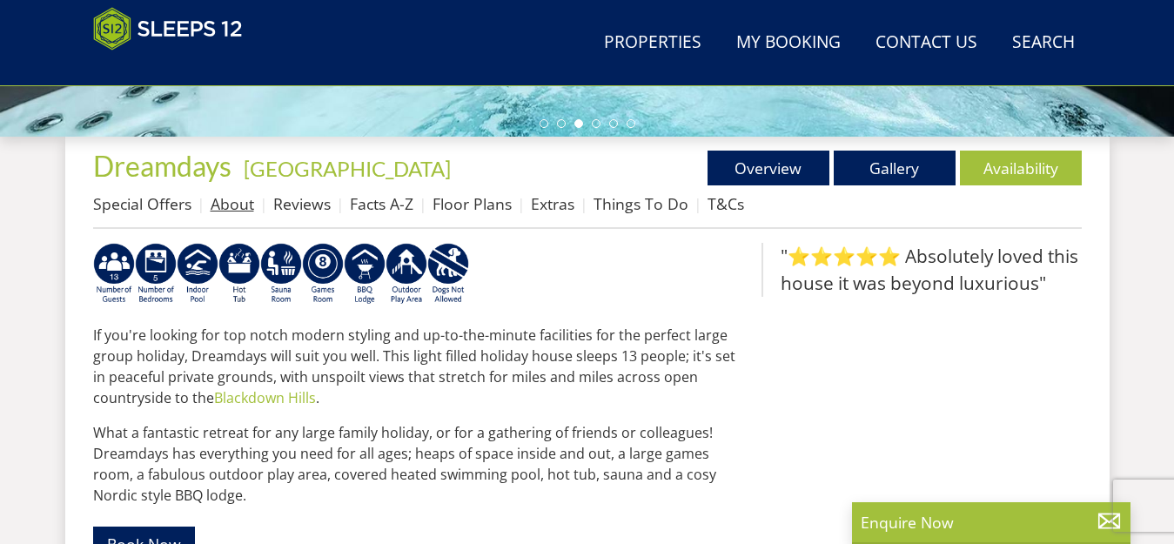
click at [228, 210] on link "About" at bounding box center [232, 203] width 43 height 21
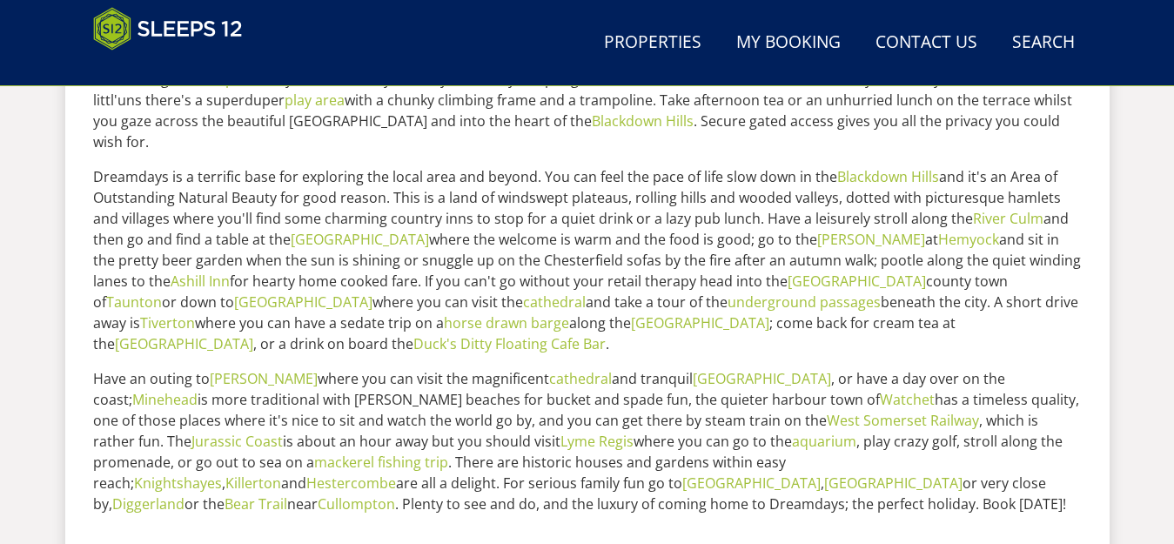
scroll to position [412, 0]
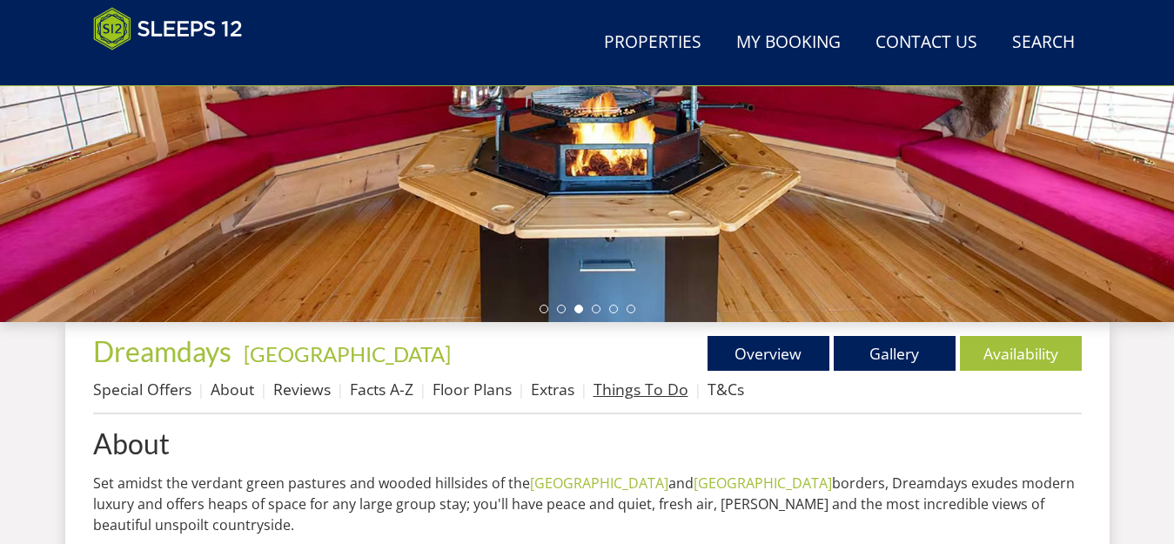
click at [621, 390] on link "Things To Do" at bounding box center [640, 388] width 95 height 21
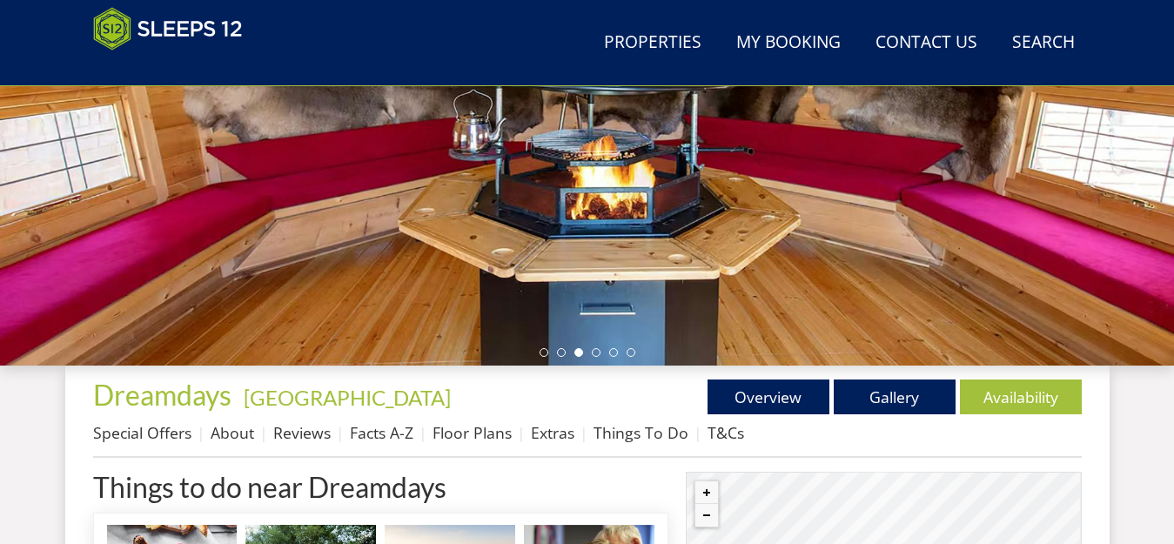
scroll to position [364, 0]
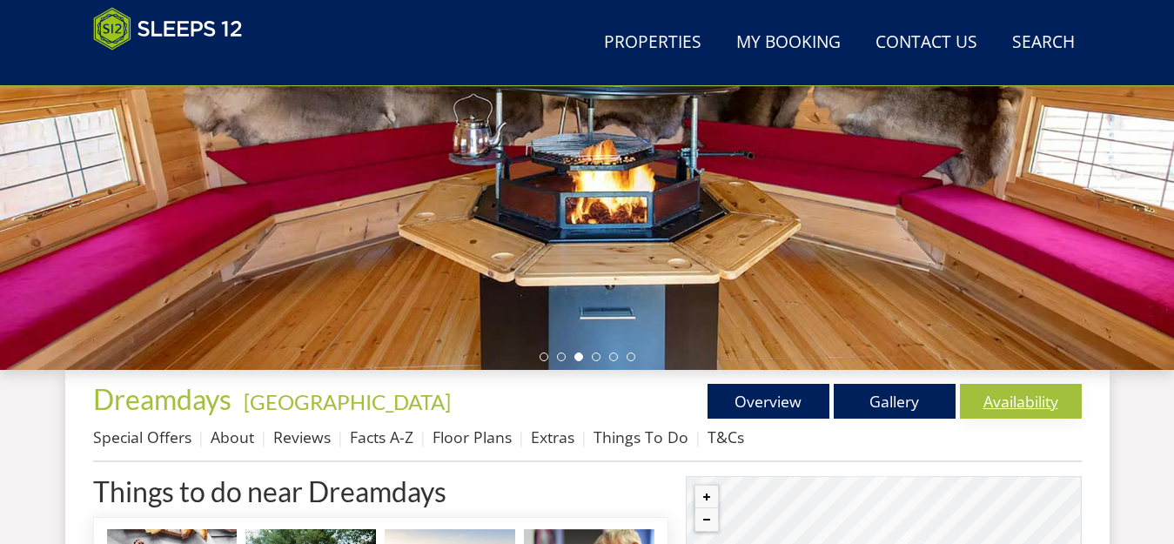
click at [996, 395] on link "Availability" at bounding box center [1021, 401] width 122 height 35
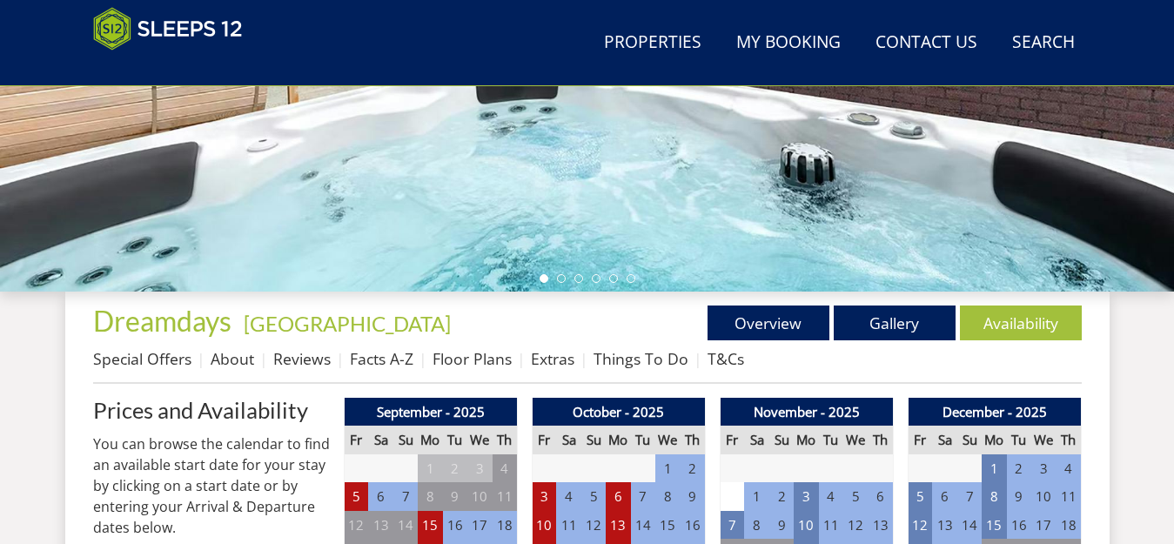
scroll to position [445, 0]
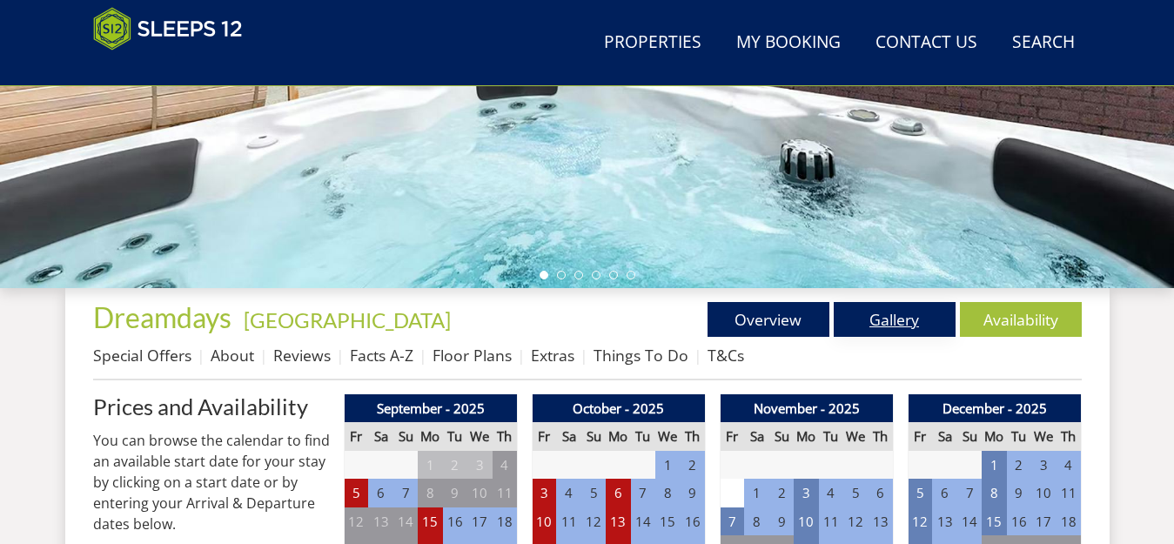
click at [894, 322] on link "Gallery" at bounding box center [894, 319] width 122 height 35
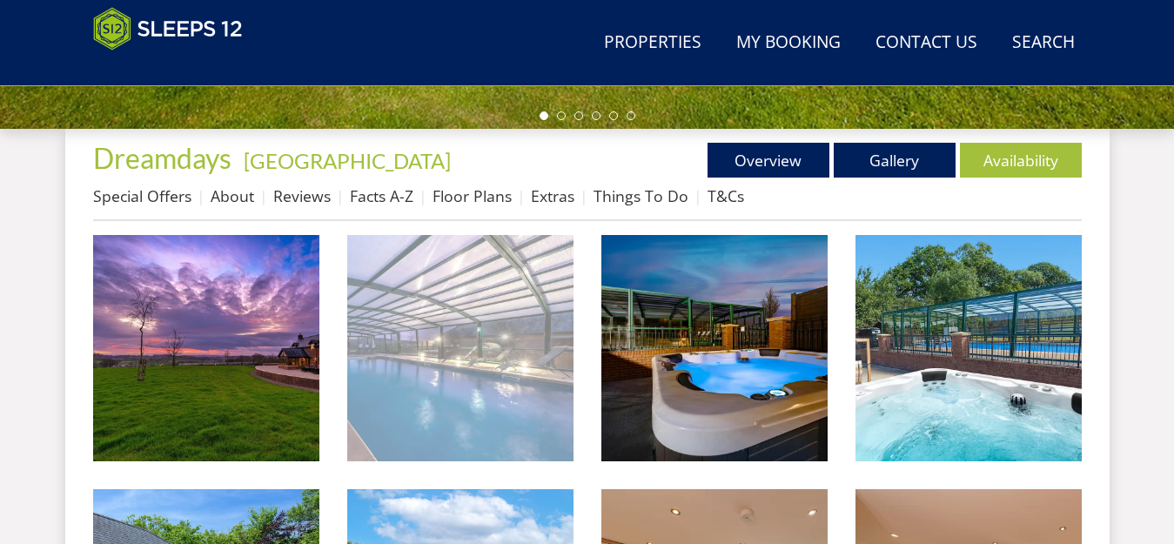
scroll to position [618, 0]
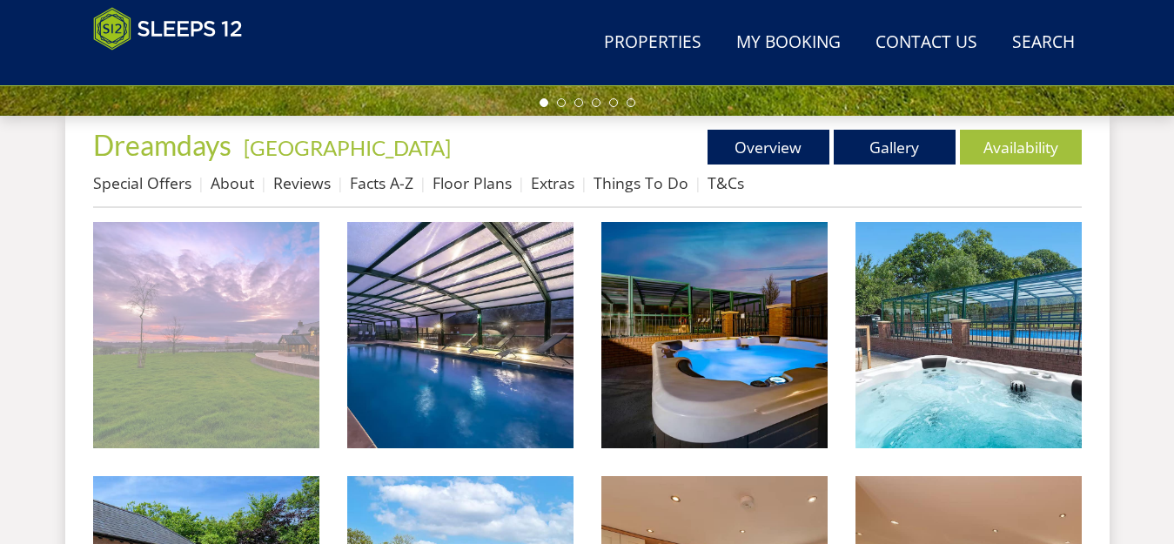
click at [271, 332] on img at bounding box center [206, 335] width 226 height 226
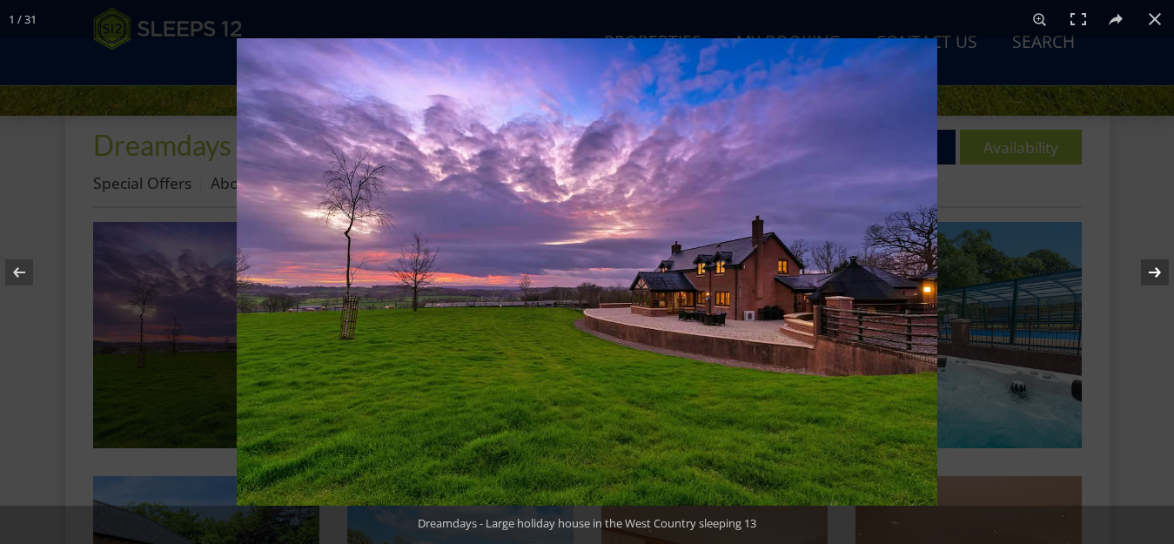
click at [1153, 268] on button at bounding box center [1143, 272] width 61 height 87
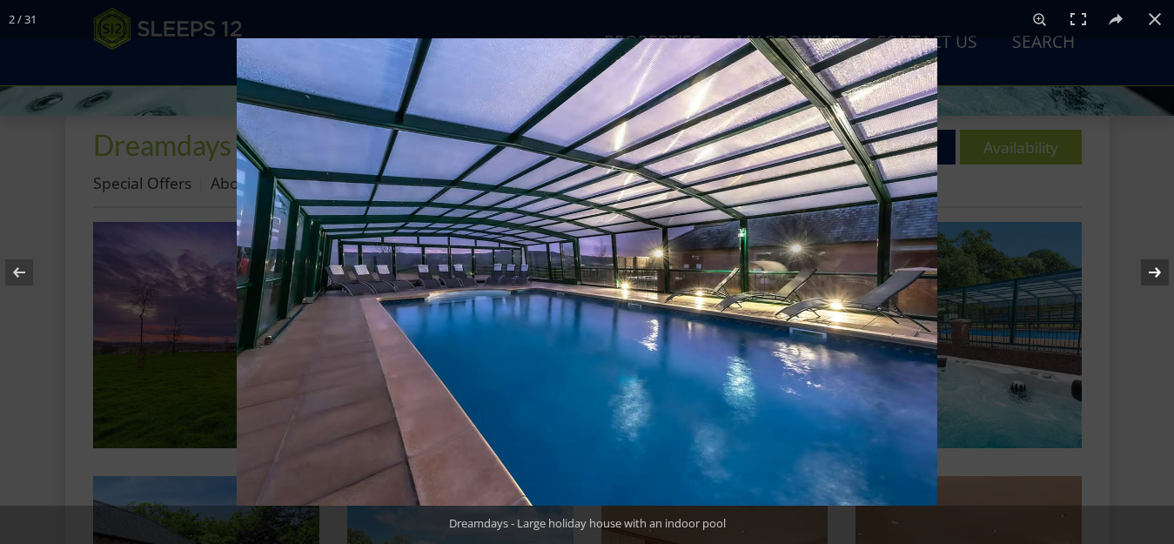
click at [1153, 268] on button at bounding box center [1143, 272] width 61 height 87
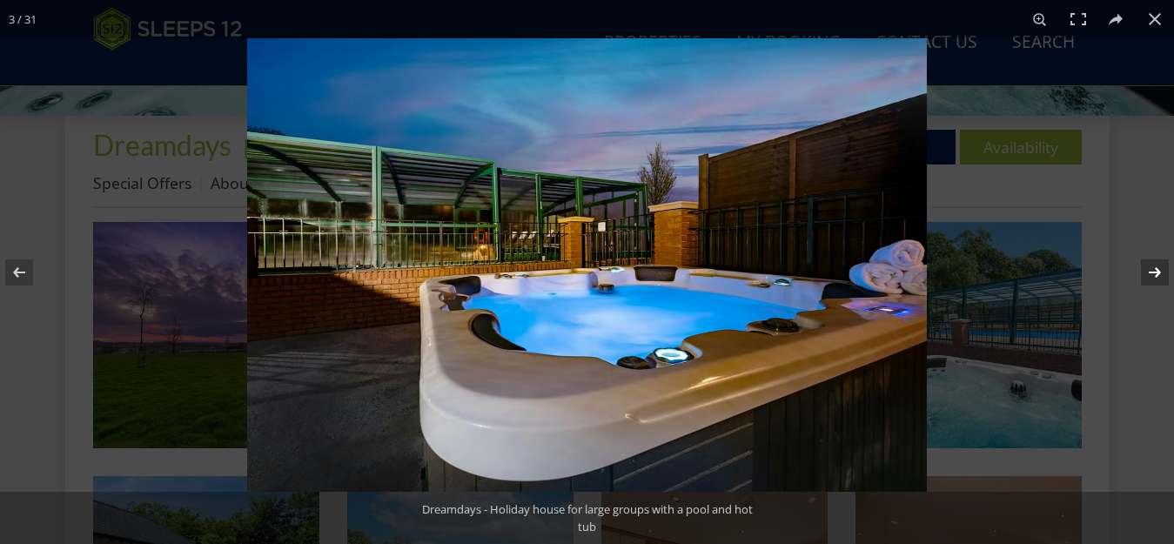
click at [1153, 268] on button at bounding box center [1143, 272] width 61 height 87
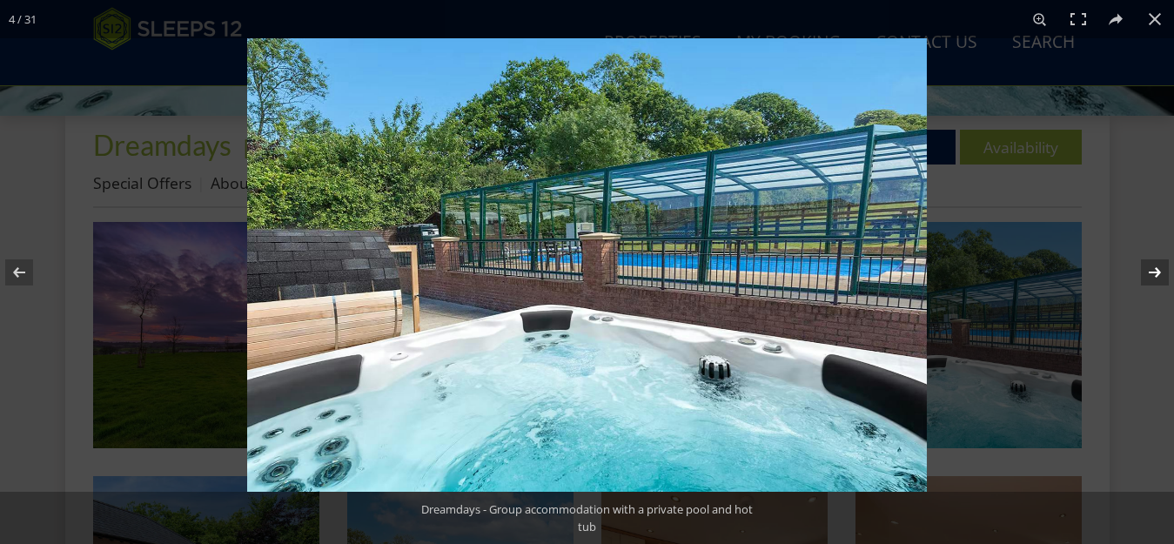
click at [1153, 268] on button at bounding box center [1143, 272] width 61 height 87
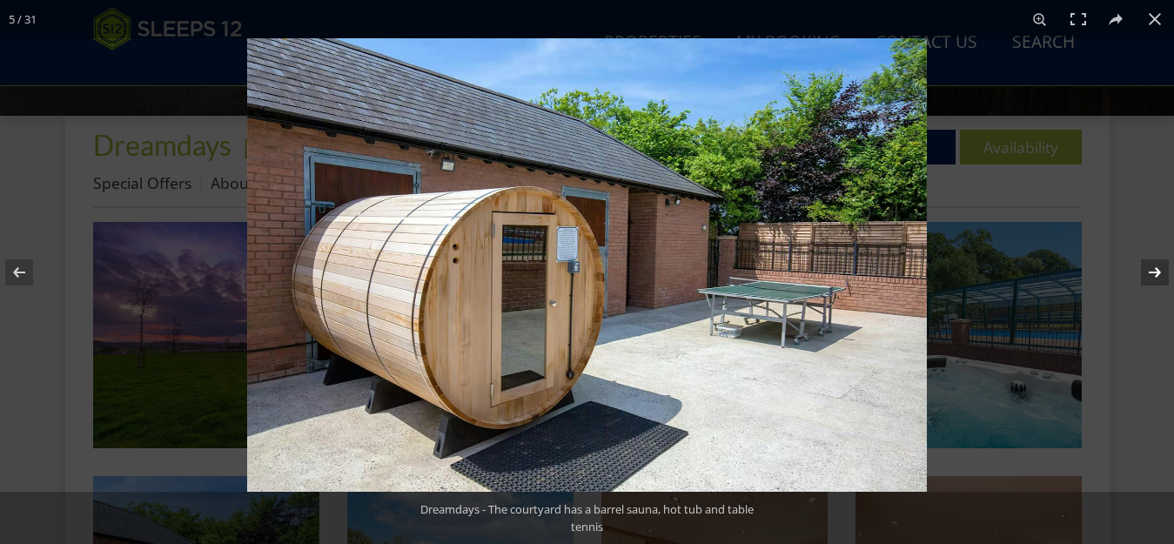
click at [1154, 266] on button at bounding box center [1143, 272] width 61 height 87
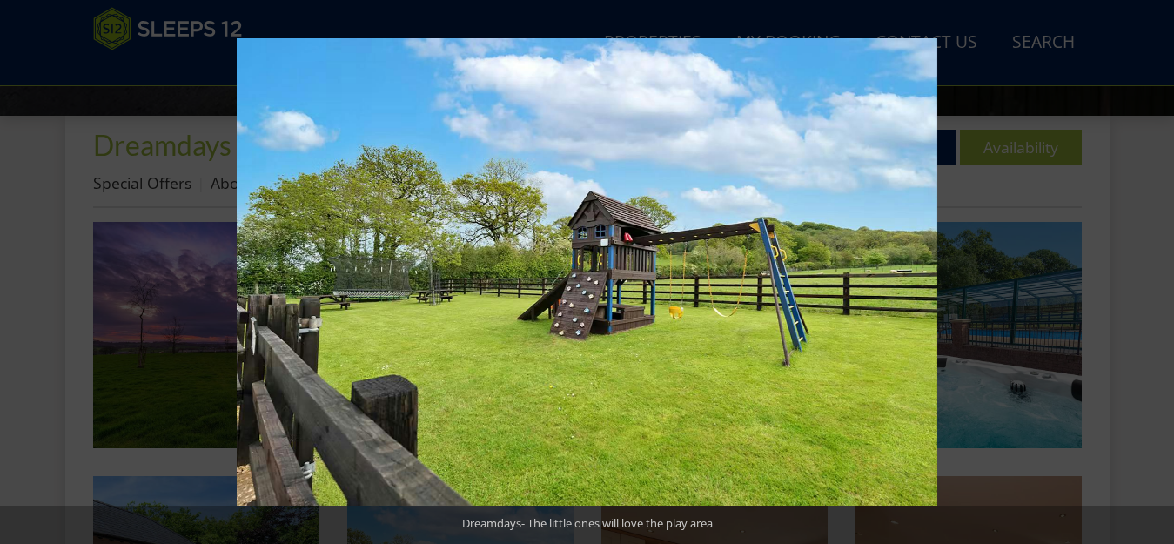
click at [1154, 266] on button at bounding box center [1143, 272] width 61 height 87
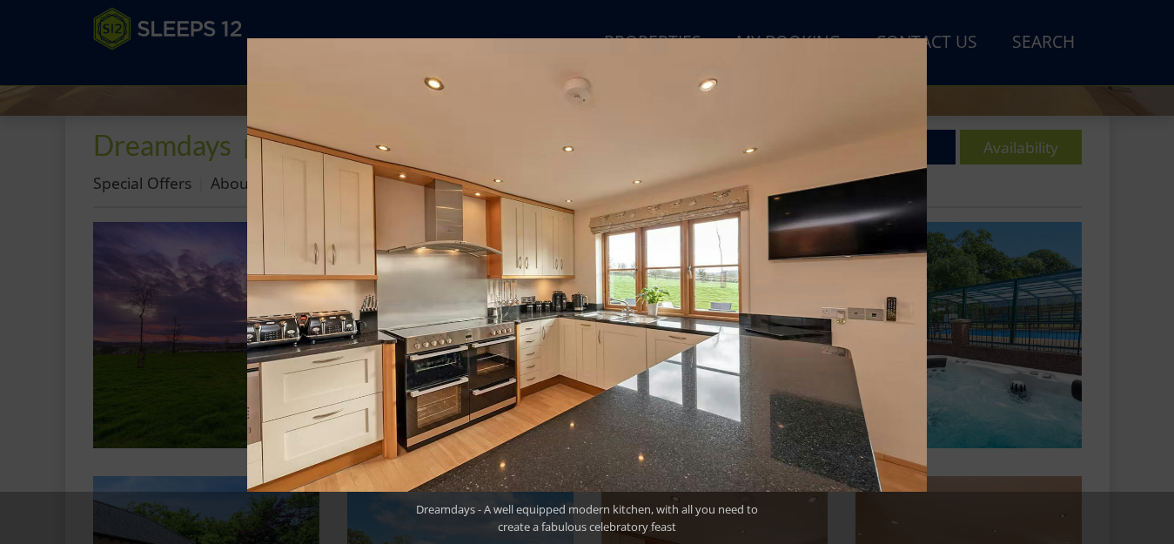
click at [1154, 266] on button at bounding box center [1143, 272] width 61 height 87
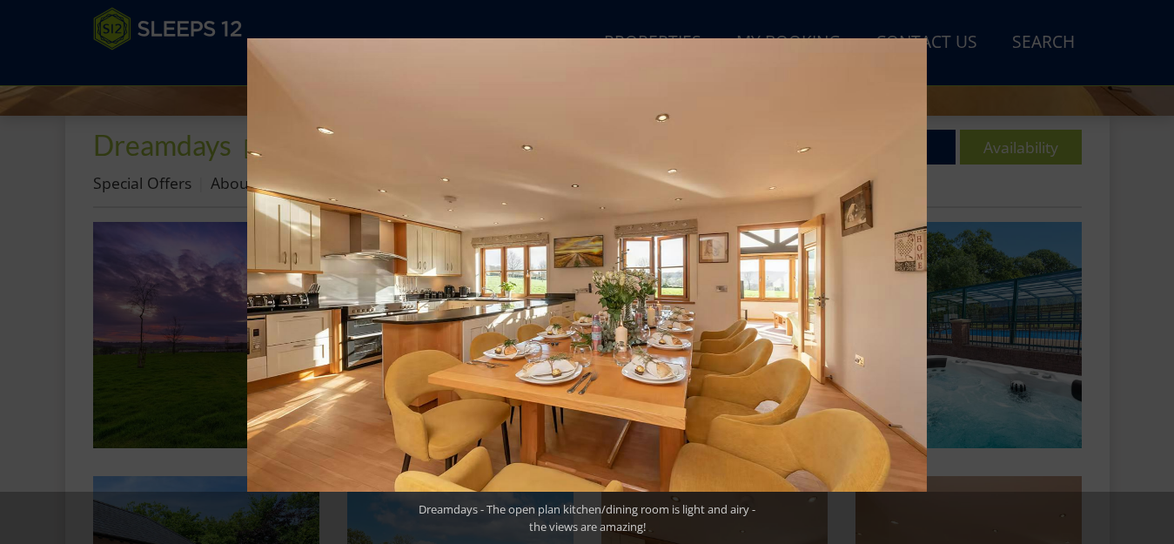
click at [1154, 266] on button at bounding box center [1143, 272] width 61 height 87
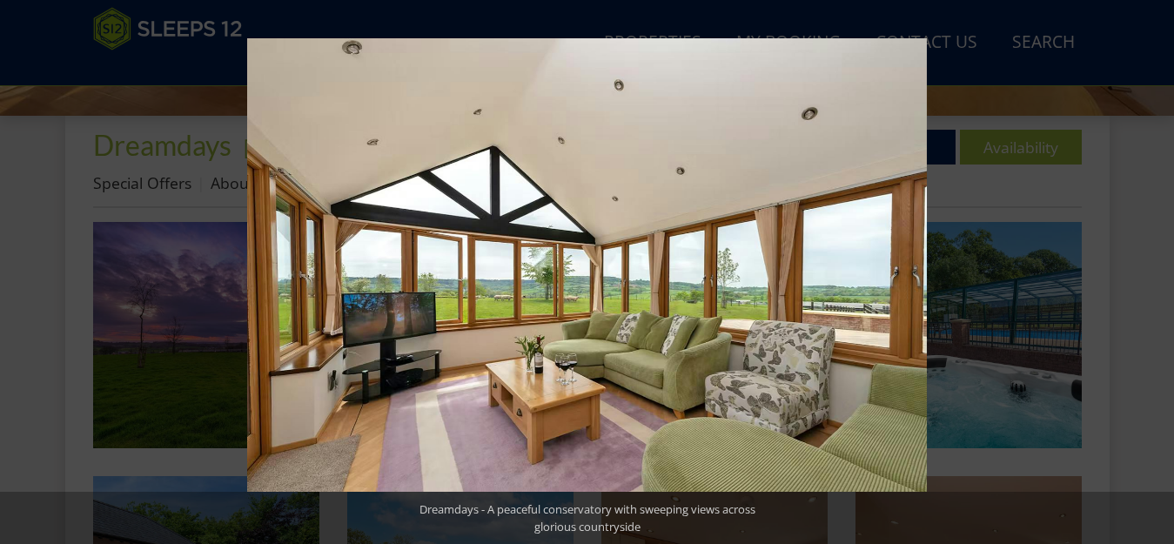
click at [1154, 266] on button at bounding box center [1143, 272] width 61 height 87
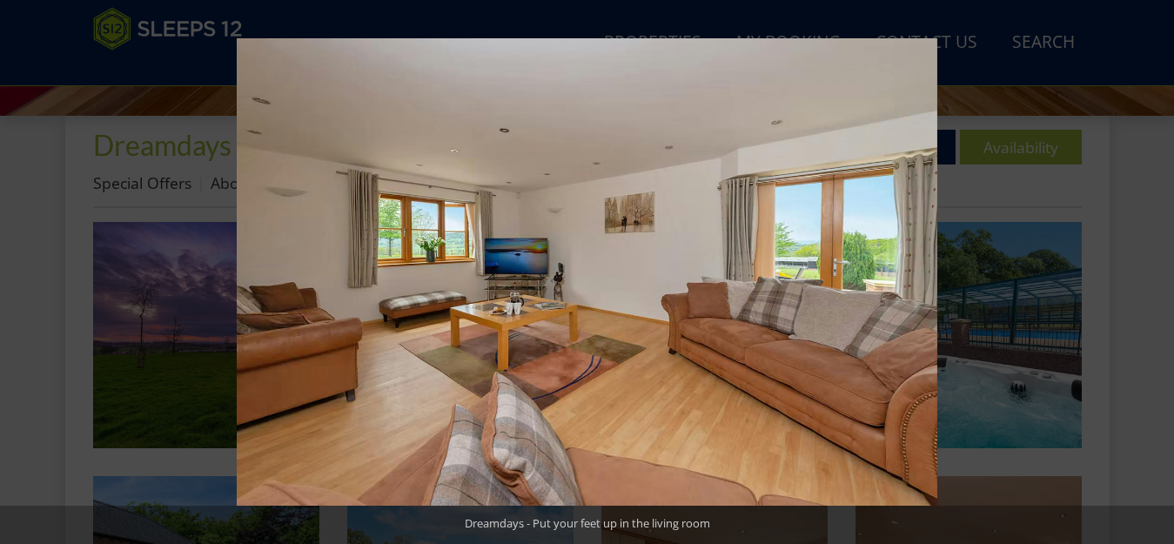
click at [1154, 266] on button at bounding box center [1143, 272] width 61 height 87
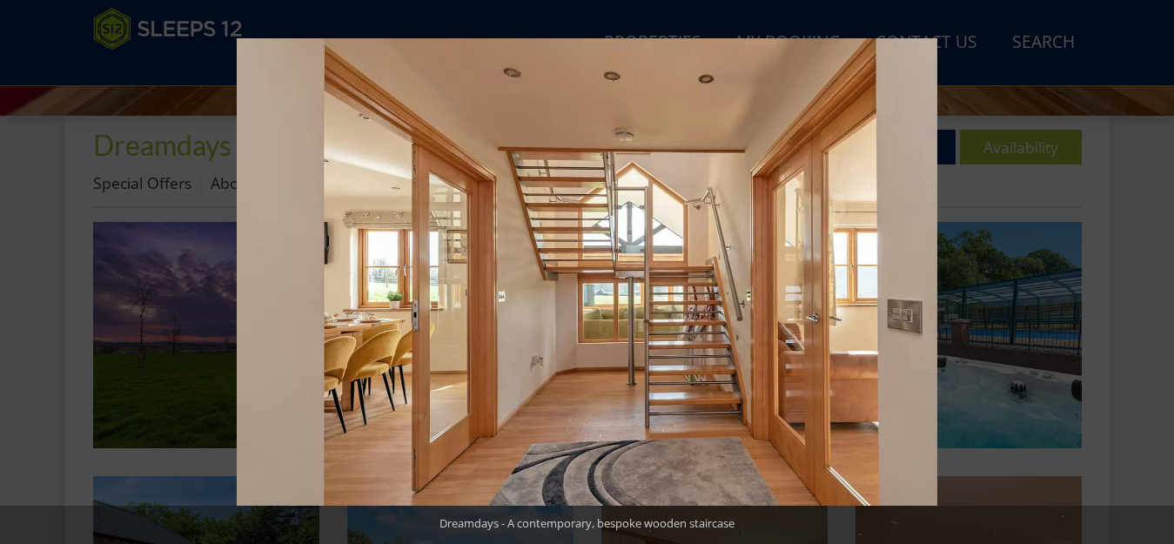
click at [1154, 266] on button at bounding box center [1143, 272] width 61 height 87
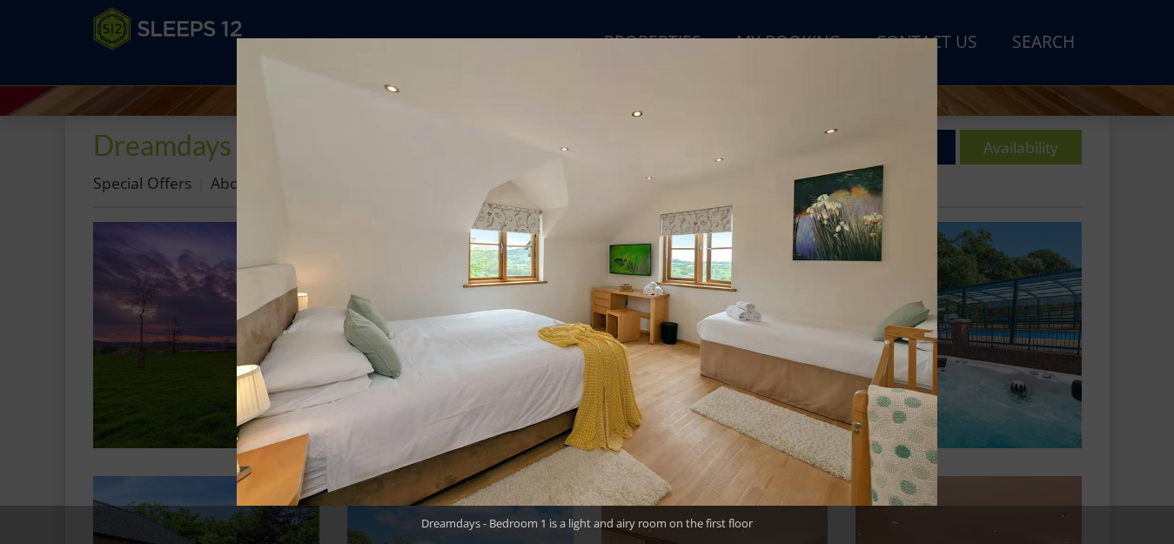
click at [1154, 266] on button at bounding box center [1143, 272] width 61 height 87
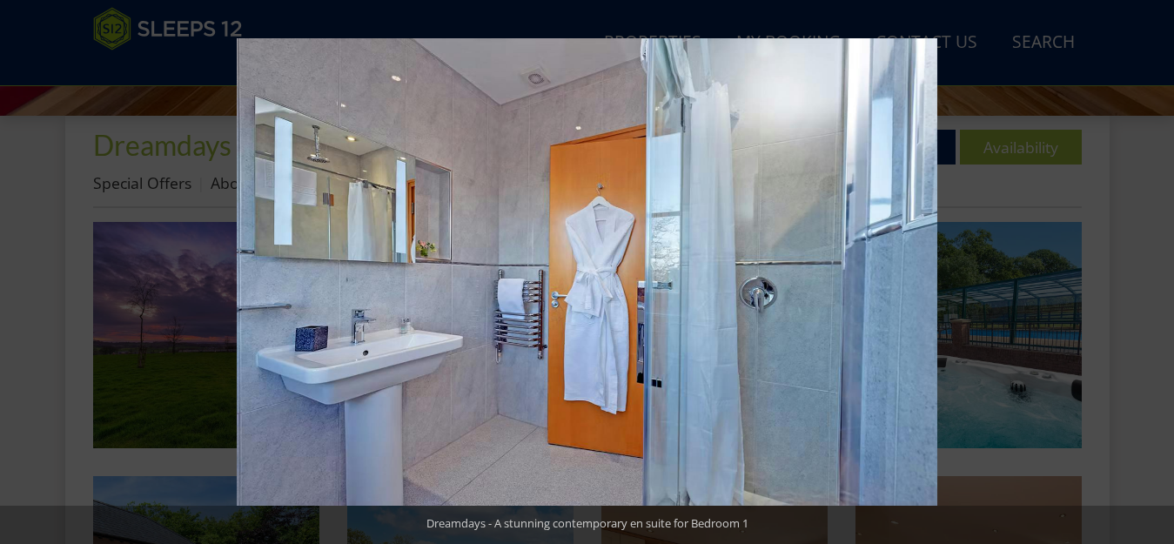
click at [1154, 266] on button at bounding box center [1143, 272] width 61 height 87
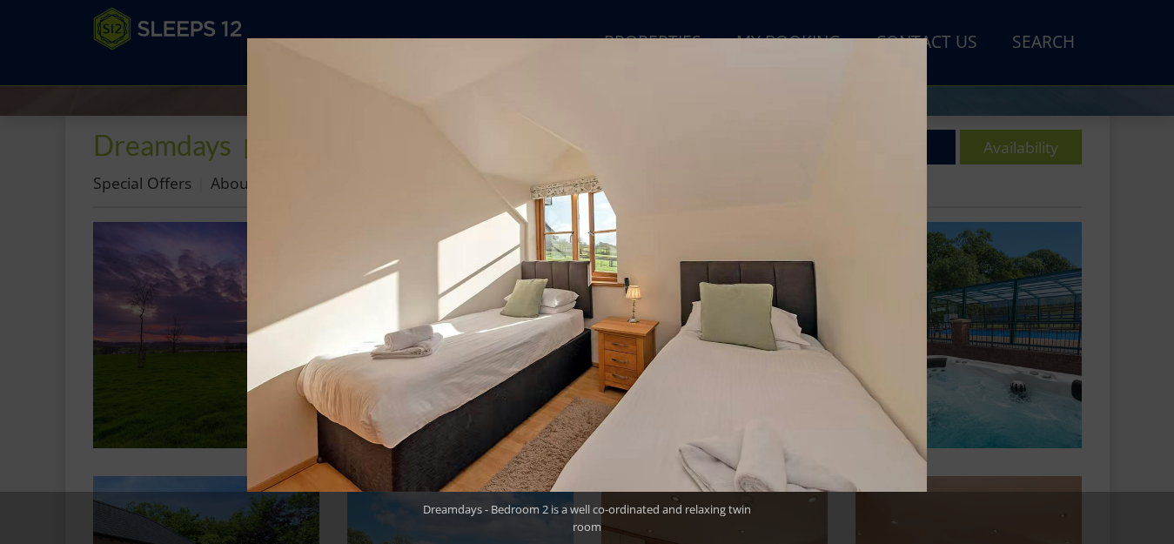
click at [1154, 266] on button at bounding box center [1143, 272] width 61 height 87
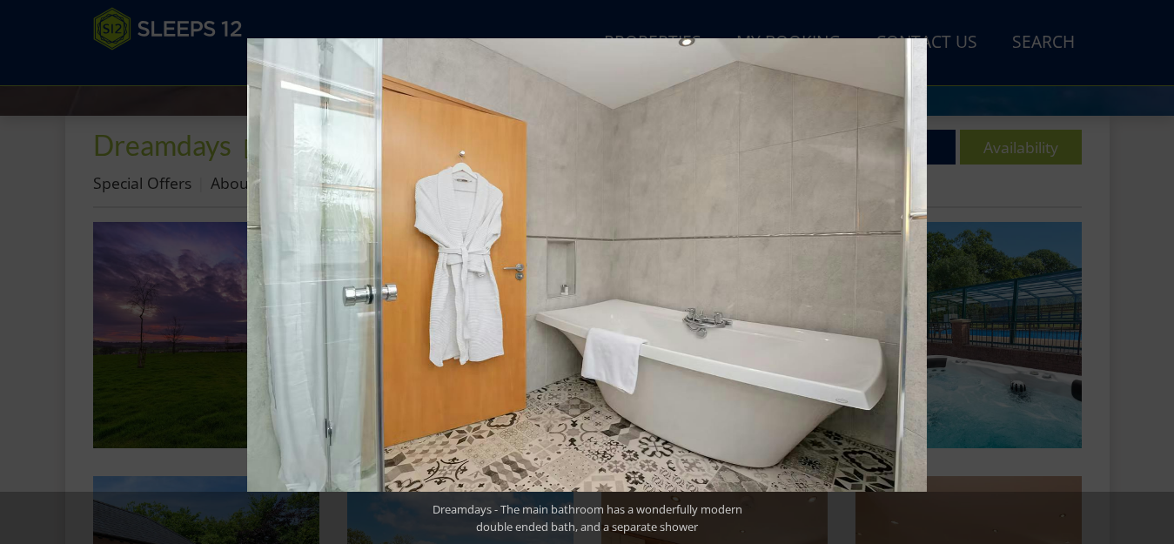
click at [1154, 266] on button at bounding box center [1143, 272] width 61 height 87
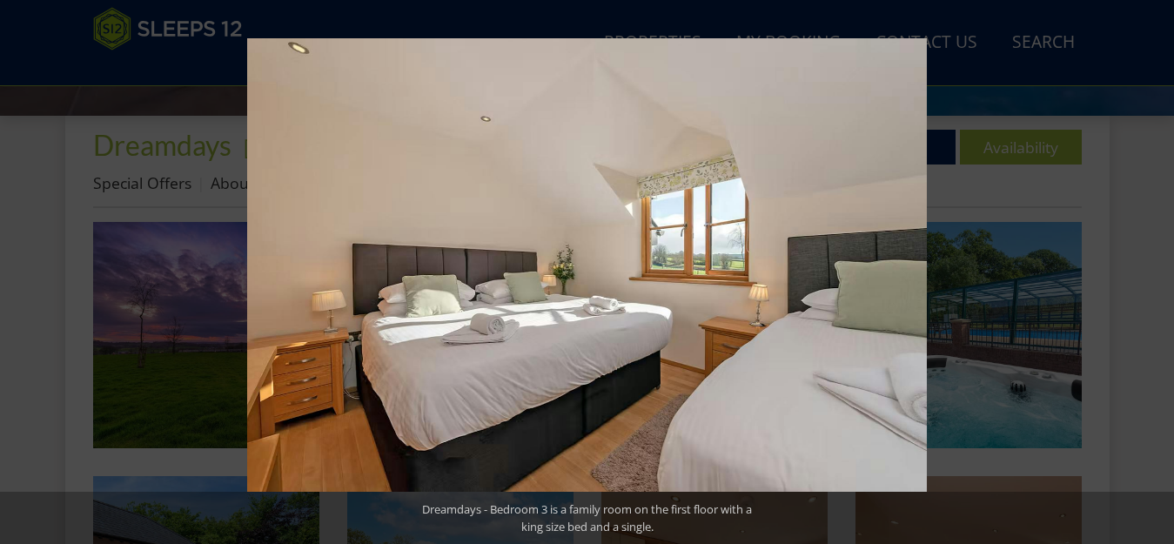
click at [1154, 266] on button at bounding box center [1143, 272] width 61 height 87
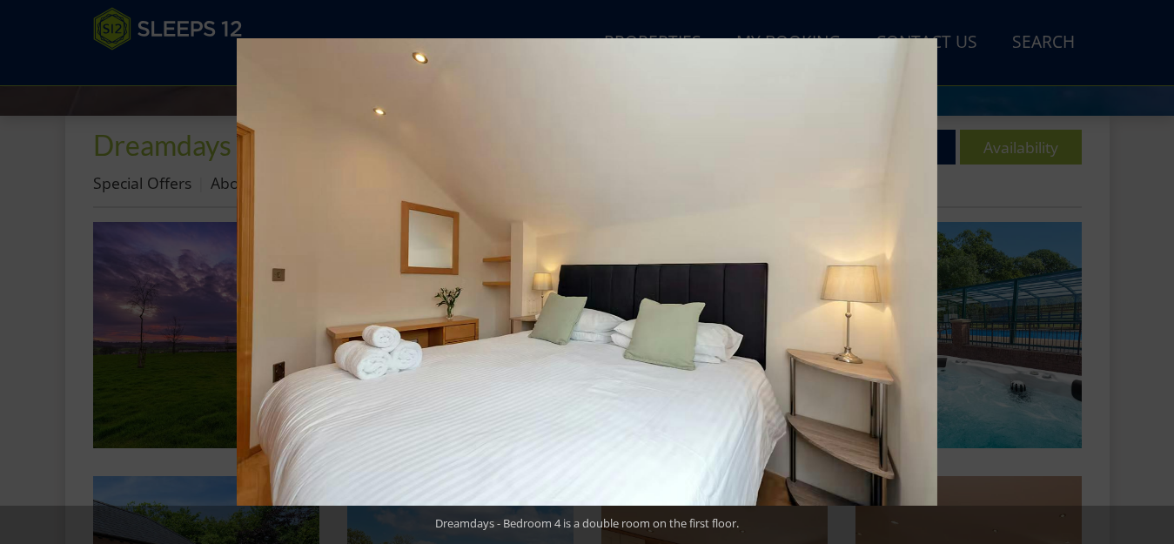
click at [1154, 266] on button at bounding box center [1143, 272] width 61 height 87
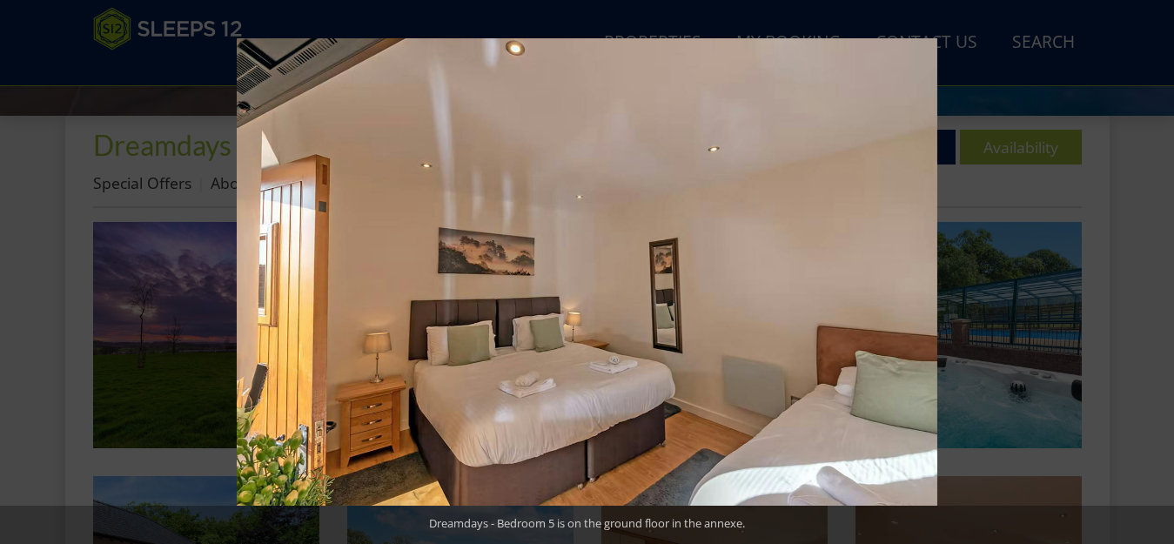
click at [1154, 266] on button at bounding box center [1143, 272] width 61 height 87
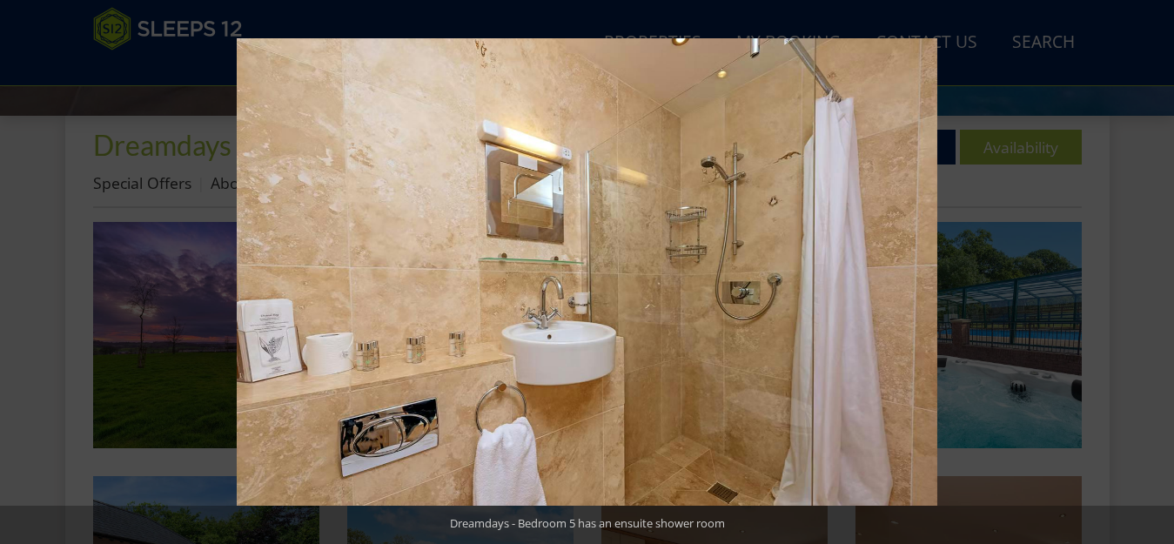
click at [1154, 266] on button at bounding box center [1143, 272] width 61 height 87
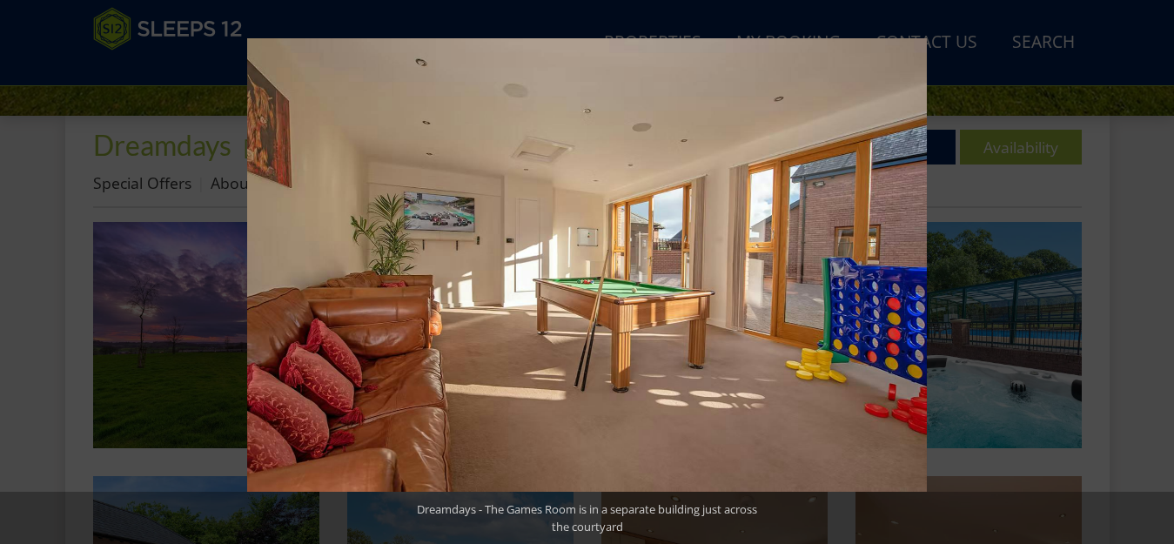
click at [1154, 266] on button at bounding box center [1143, 272] width 61 height 87
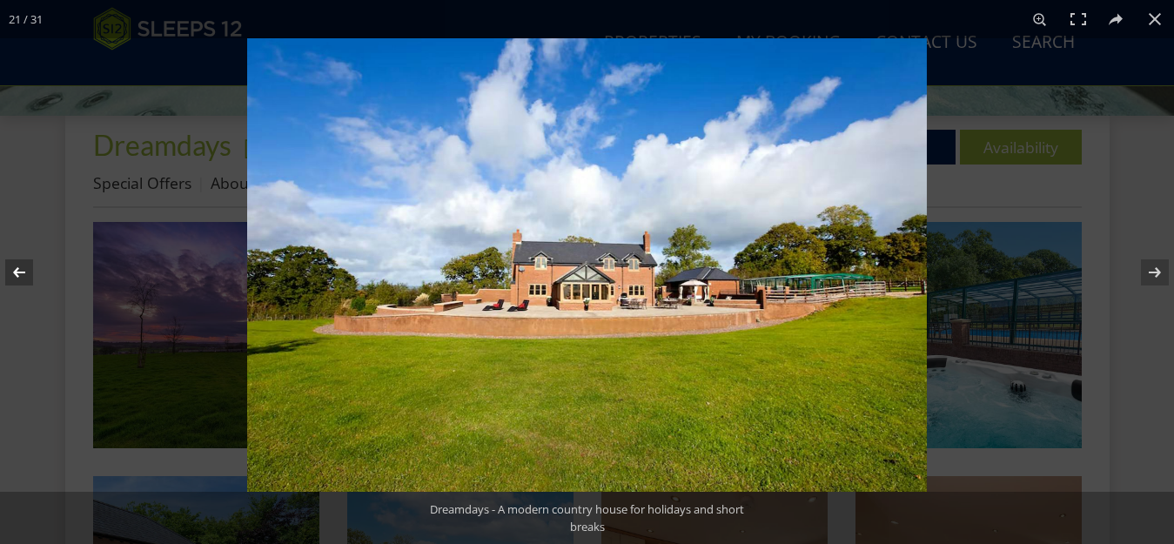
click at [23, 269] on button at bounding box center [30, 272] width 61 height 87
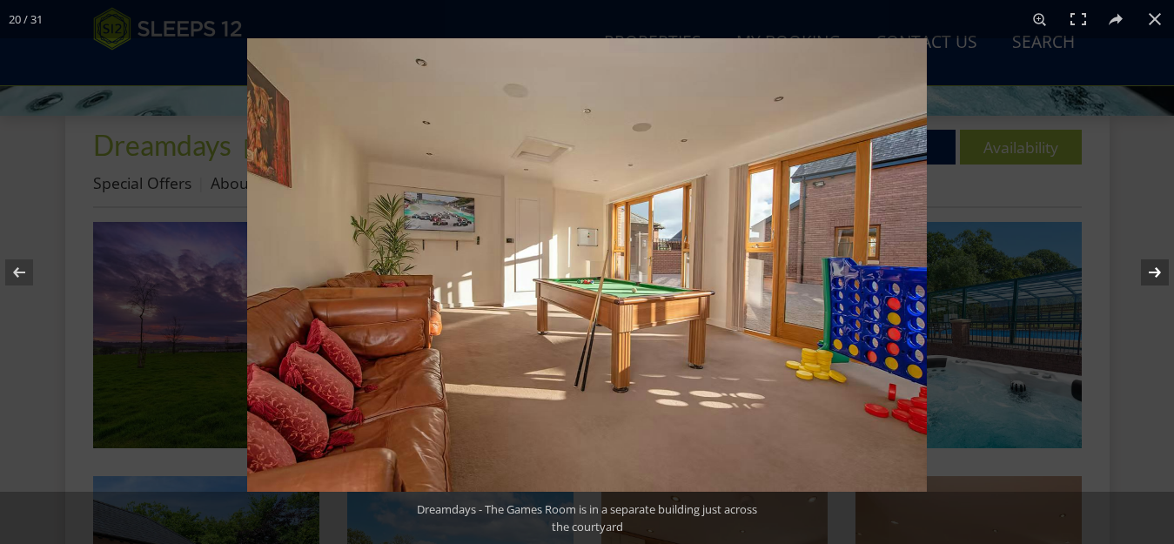
click at [1144, 265] on button at bounding box center [1143, 272] width 61 height 87
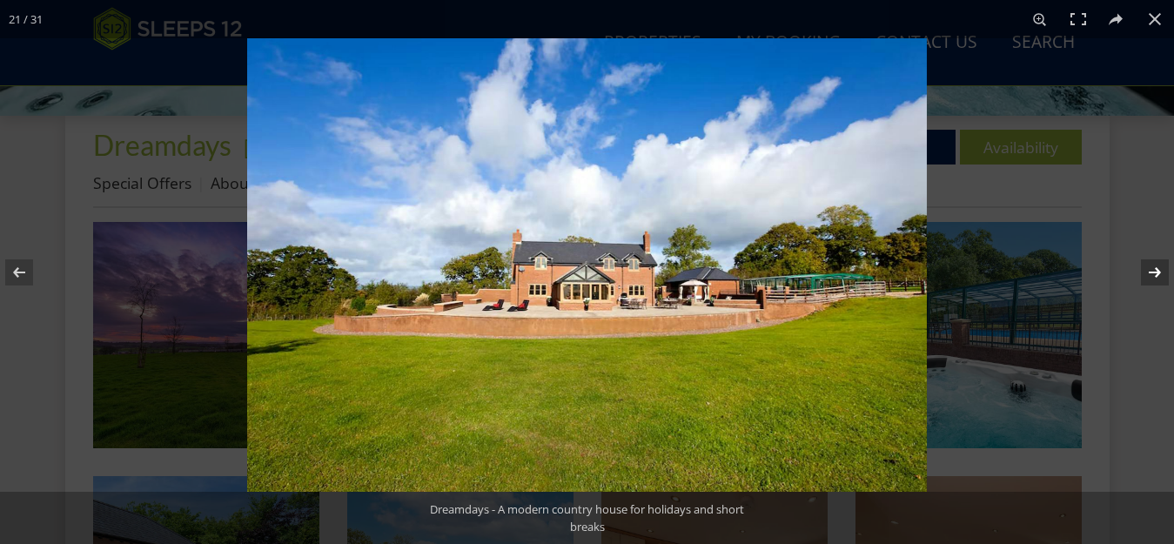
click at [1144, 265] on button at bounding box center [1143, 272] width 61 height 87
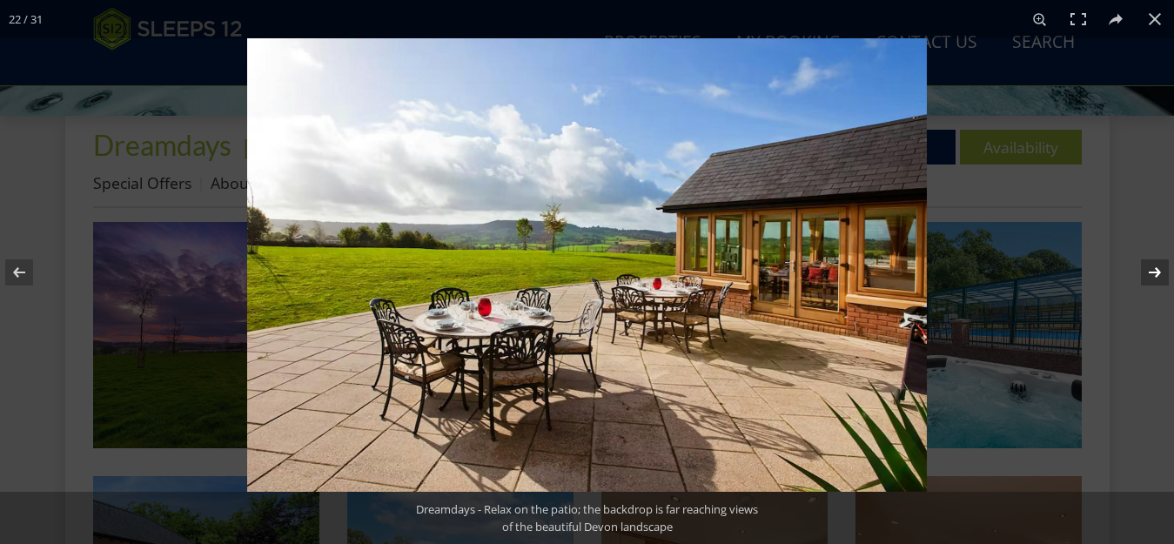
click at [1144, 265] on button at bounding box center [1143, 272] width 61 height 87
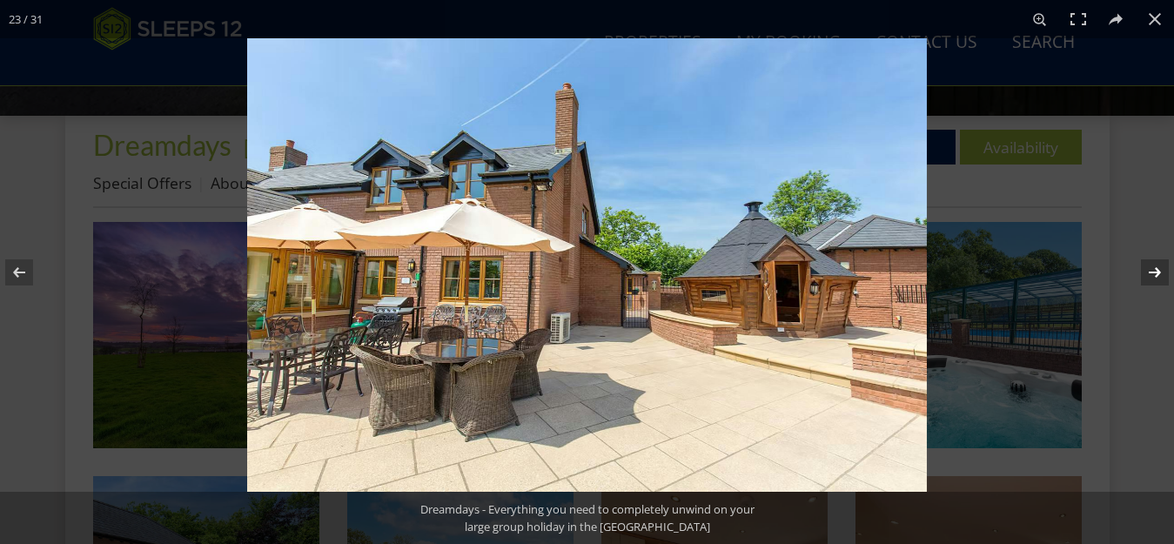
click at [1144, 265] on button at bounding box center [1143, 272] width 61 height 87
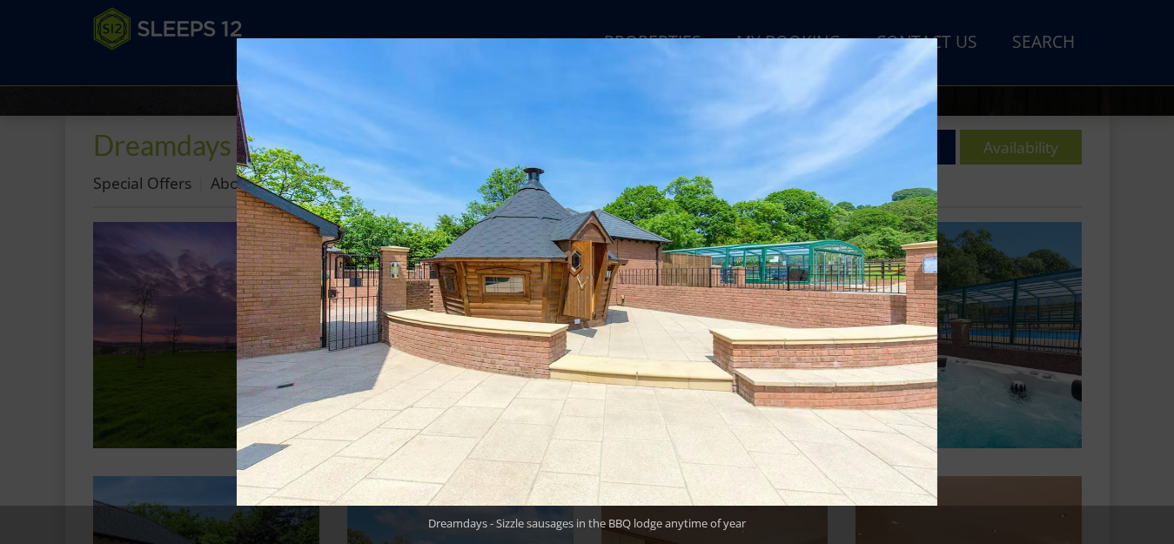
click at [1144, 265] on button at bounding box center [1143, 272] width 61 height 87
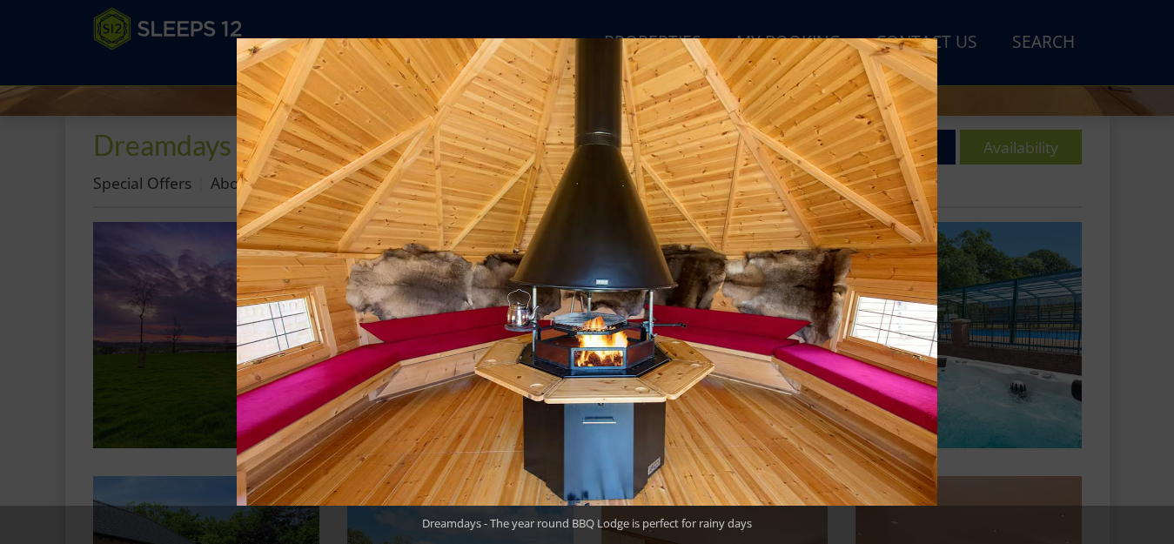
click at [1147, 271] on button at bounding box center [1143, 272] width 61 height 87
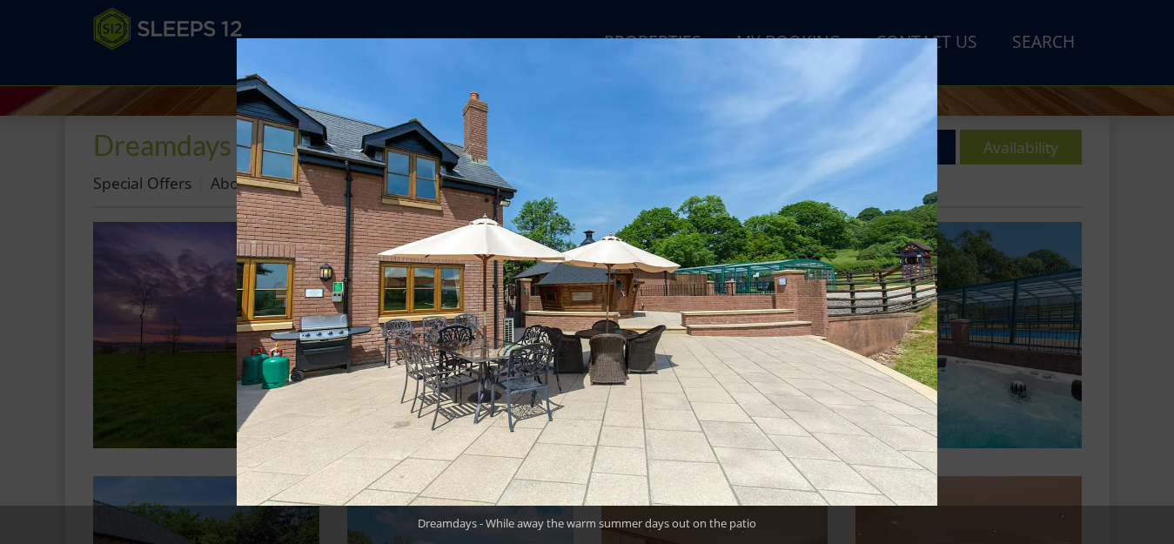
click at [1147, 271] on button at bounding box center [1143, 272] width 61 height 87
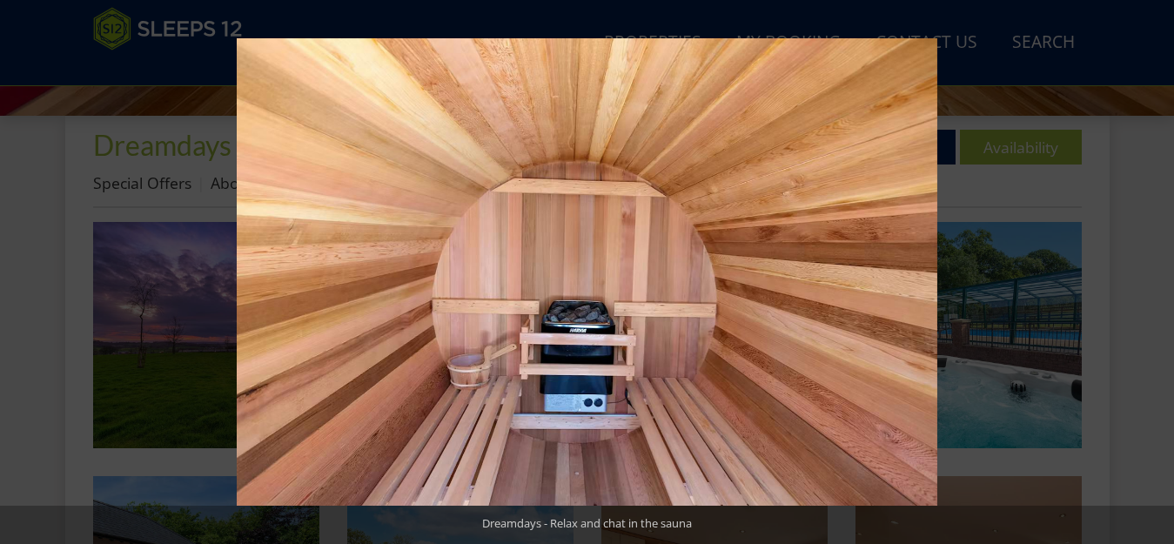
click at [1147, 271] on button at bounding box center [1143, 272] width 61 height 87
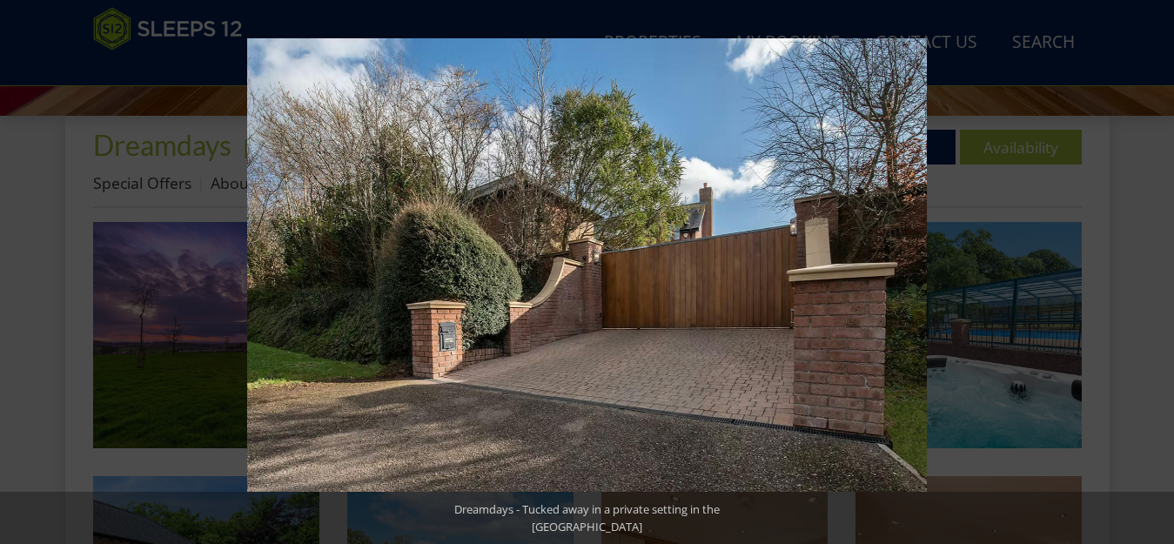
click at [1147, 271] on button at bounding box center [1143, 272] width 61 height 87
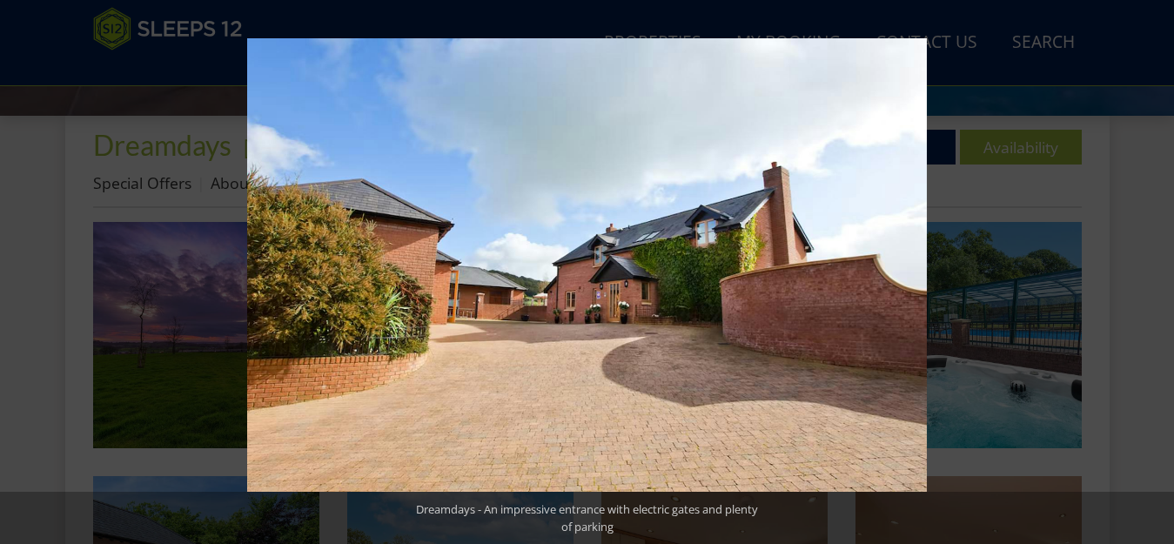
click at [1147, 271] on button at bounding box center [1143, 272] width 61 height 87
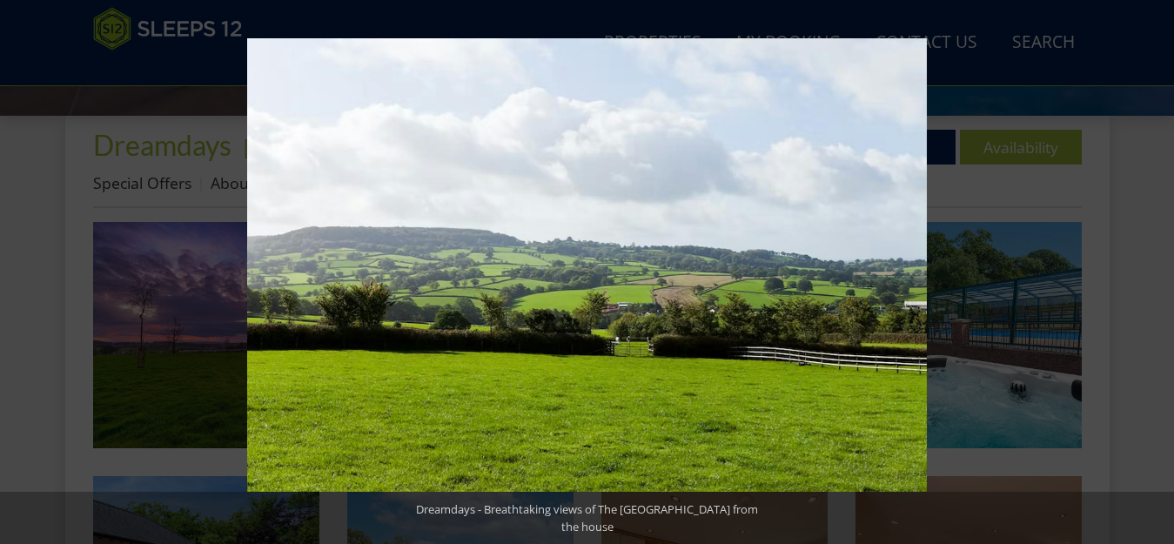
click at [1147, 271] on button at bounding box center [1143, 272] width 61 height 87
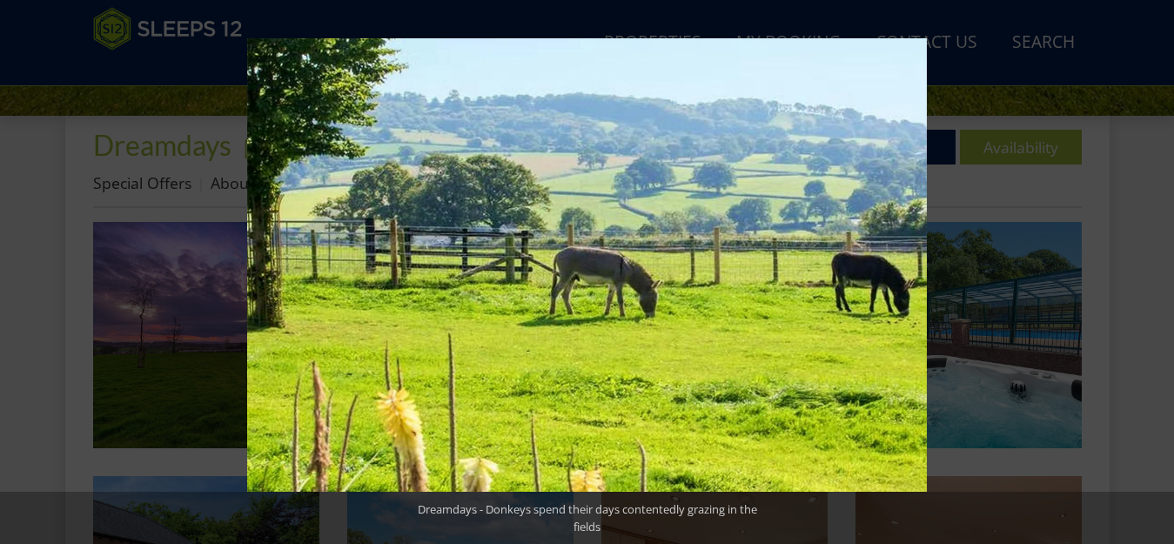
click at [1147, 271] on button at bounding box center [1143, 272] width 61 height 87
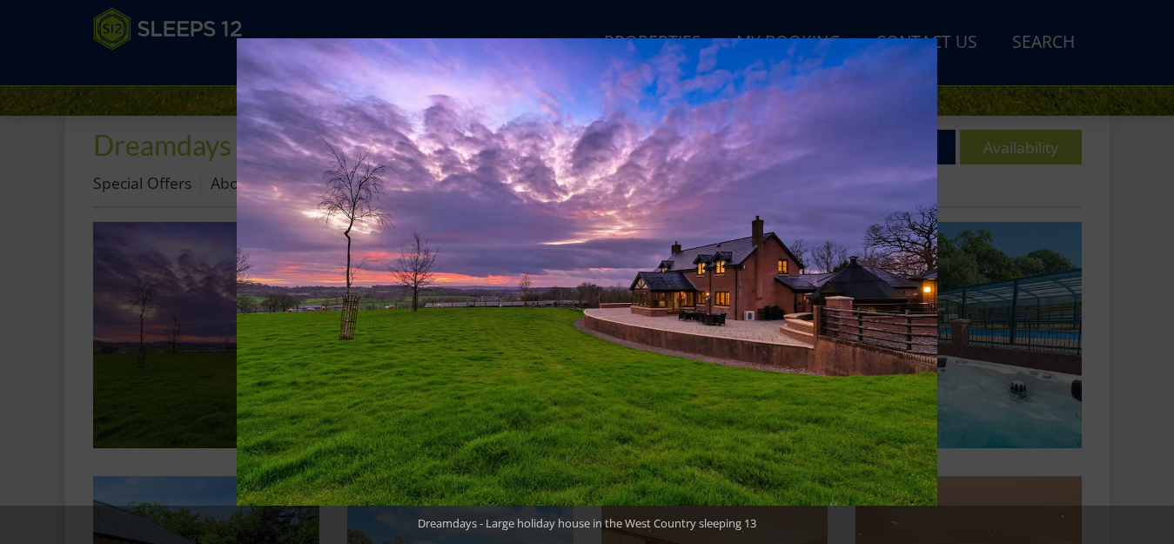
click at [1147, 271] on button at bounding box center [1143, 272] width 61 height 87
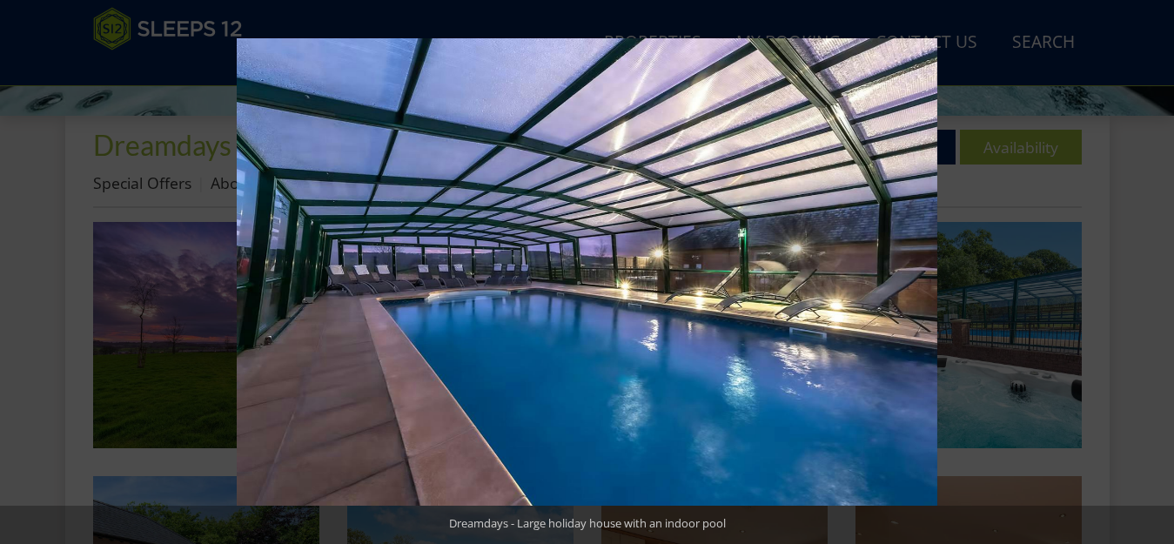
click at [1147, 271] on button at bounding box center [1143, 272] width 61 height 87
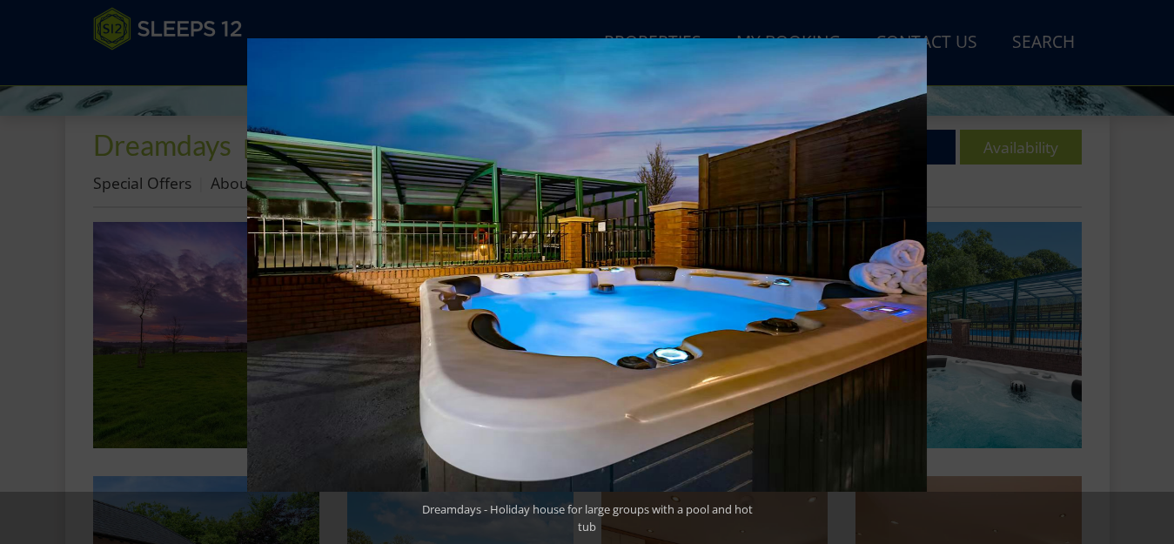
click at [1147, 271] on button at bounding box center [1143, 272] width 61 height 87
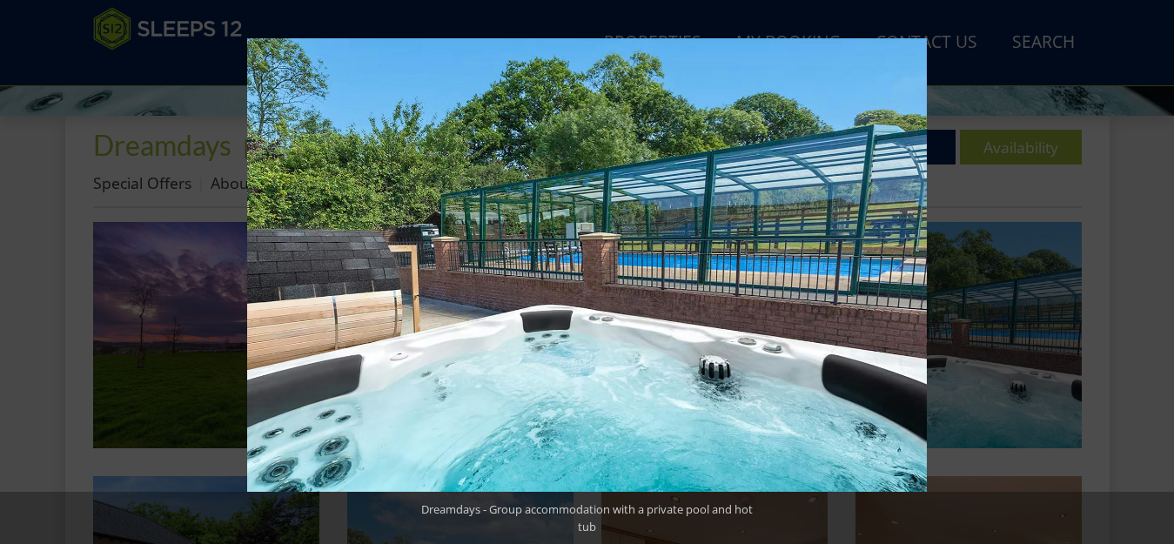
click at [1147, 271] on button at bounding box center [1143, 272] width 61 height 87
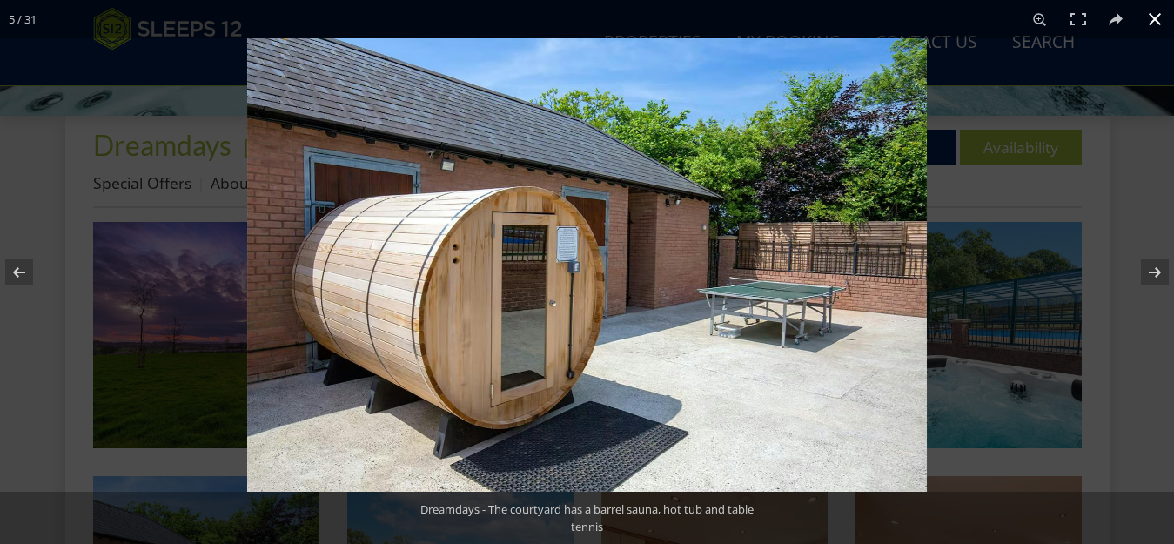
click at [1155, 21] on button at bounding box center [1154, 19] width 38 height 38
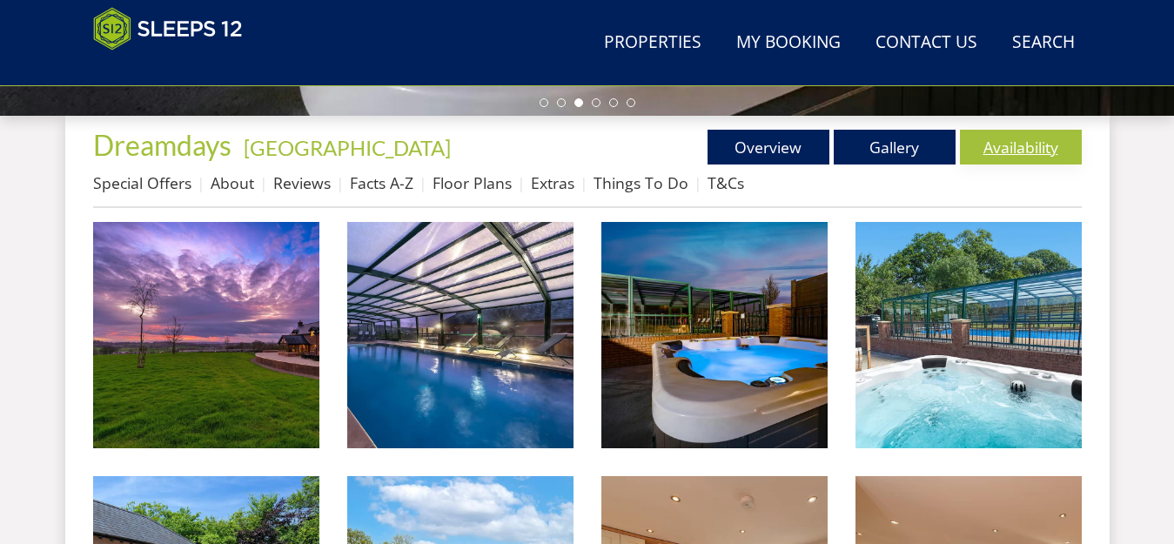
click at [981, 153] on link "Availability" at bounding box center [1021, 147] width 122 height 35
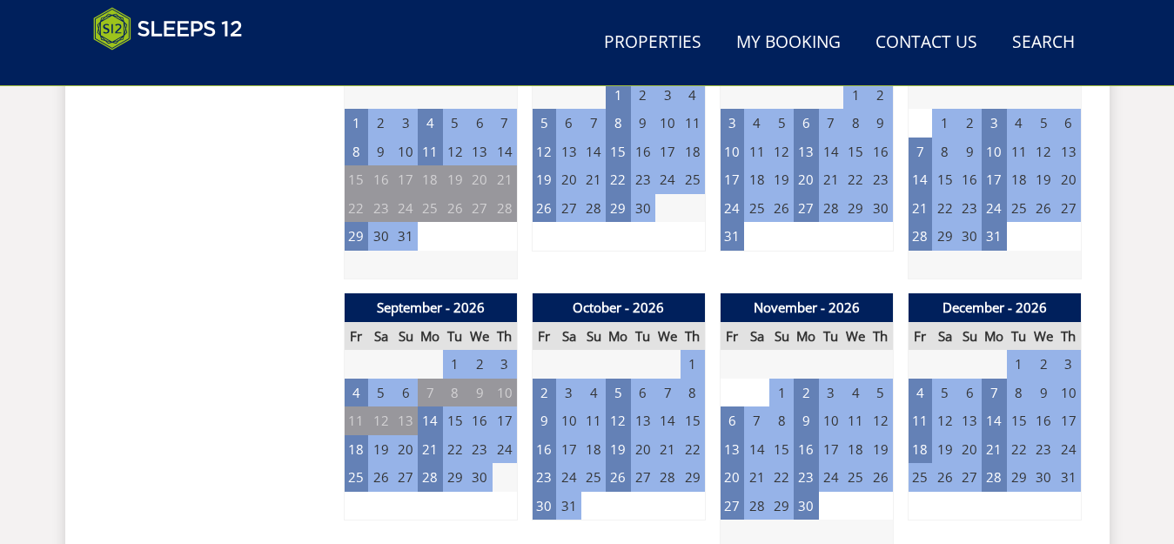
scroll to position [1364, 0]
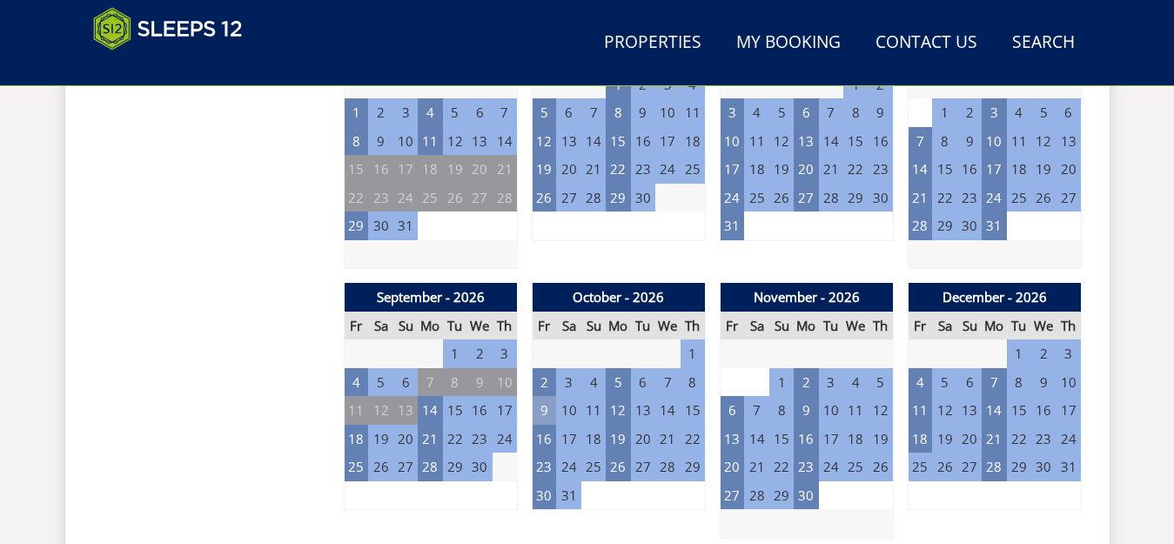
click at [543, 408] on td "9" at bounding box center [544, 410] width 24 height 29
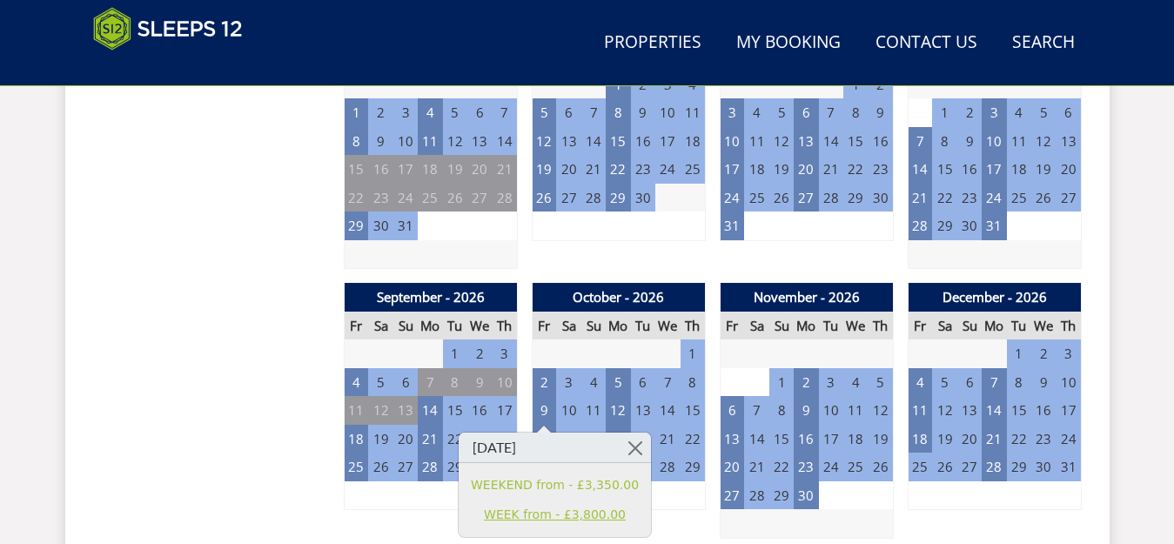
click at [587, 519] on link "WEEK from - £3,800.00" at bounding box center [555, 514] width 168 height 18
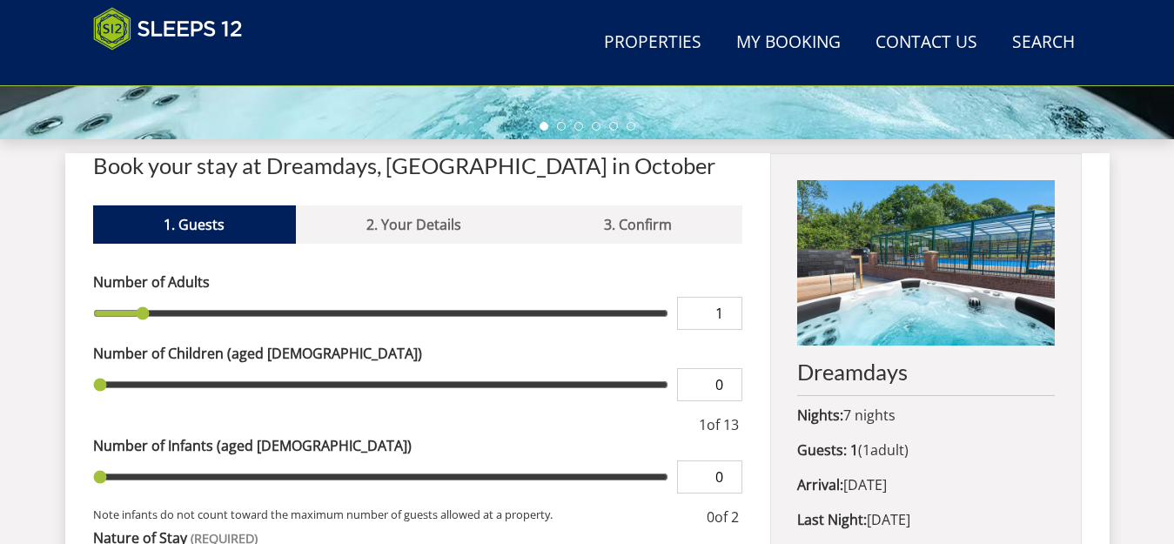
scroll to position [625, 0]
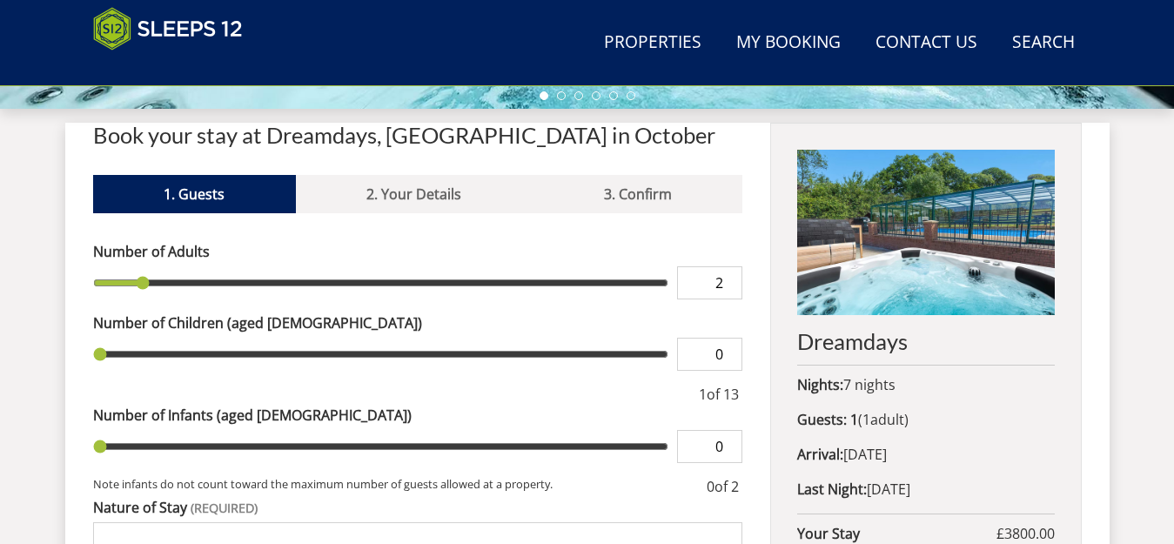
type input "2"
click at [726, 278] on input "2" at bounding box center [709, 282] width 65 height 33
type input "2"
type input "3"
click at [726, 278] on input "3" at bounding box center [709, 282] width 65 height 33
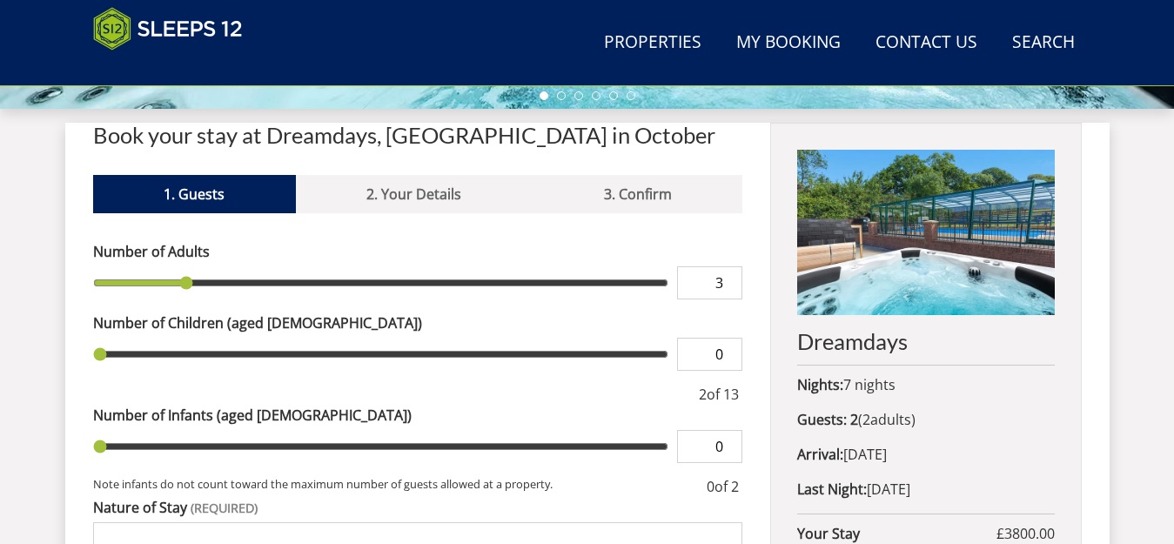
type input "3"
type input "4"
click at [726, 278] on input "4" at bounding box center [709, 282] width 65 height 33
type input "4"
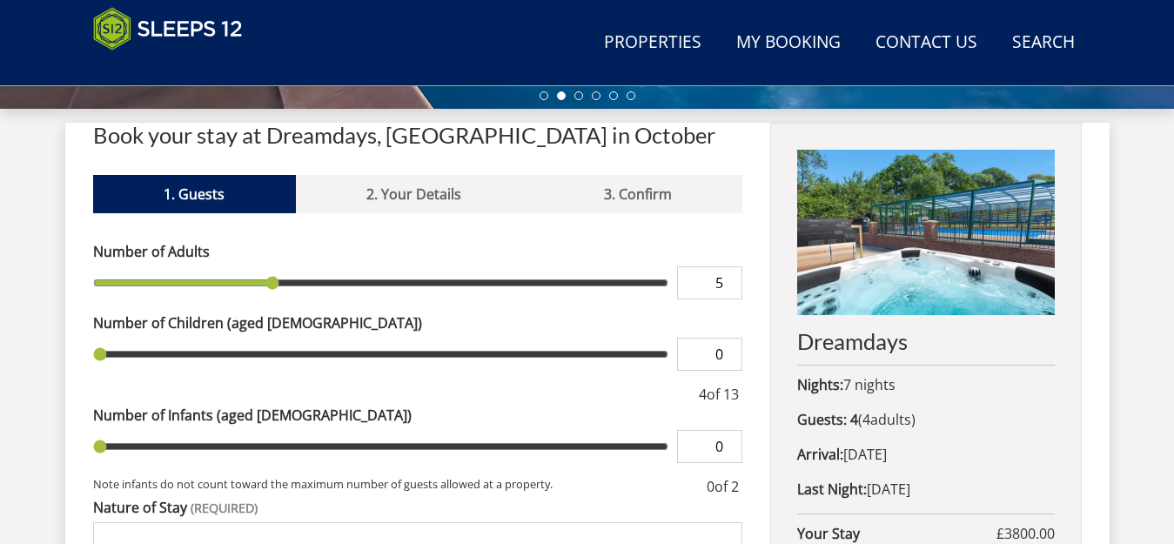
type input "5"
click at [726, 278] on input "5" at bounding box center [709, 282] width 65 height 33
type input "5"
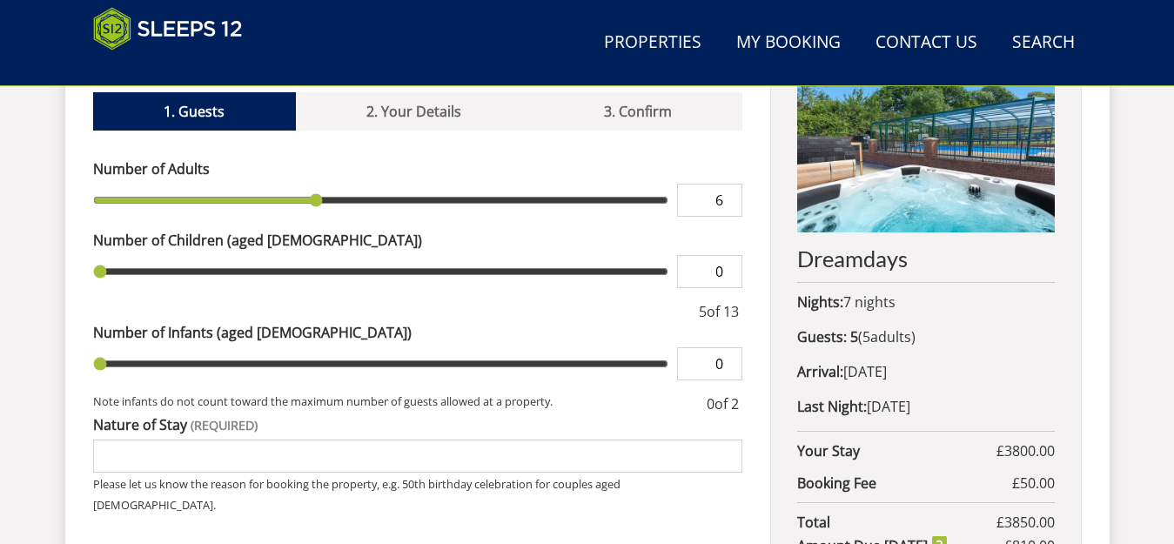
scroll to position [712, 0]
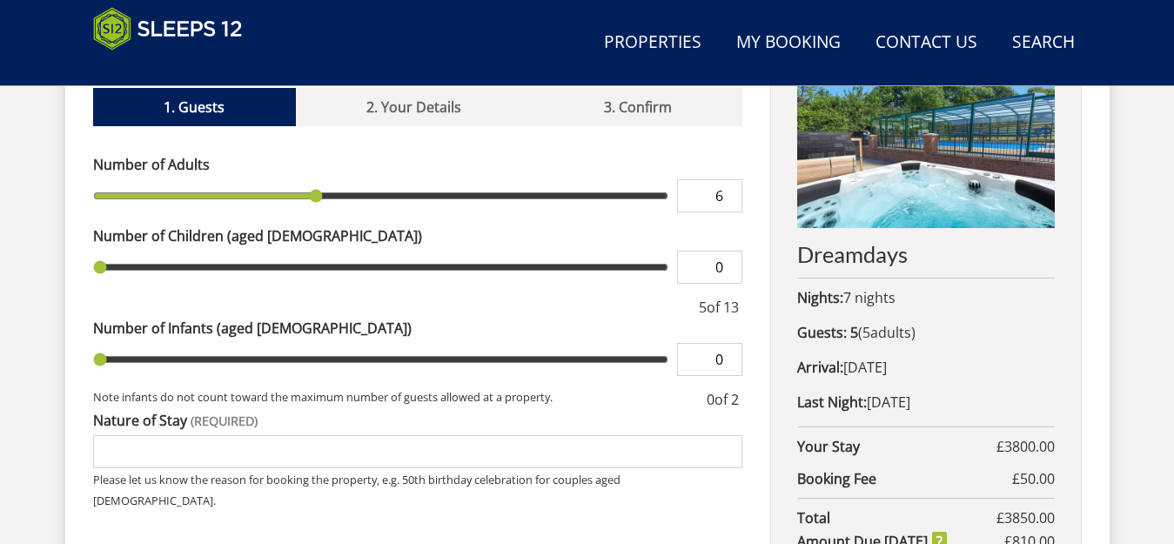
type input "6"
type input "1"
click at [728, 264] on input "1" at bounding box center [709, 267] width 65 height 33
type input "1"
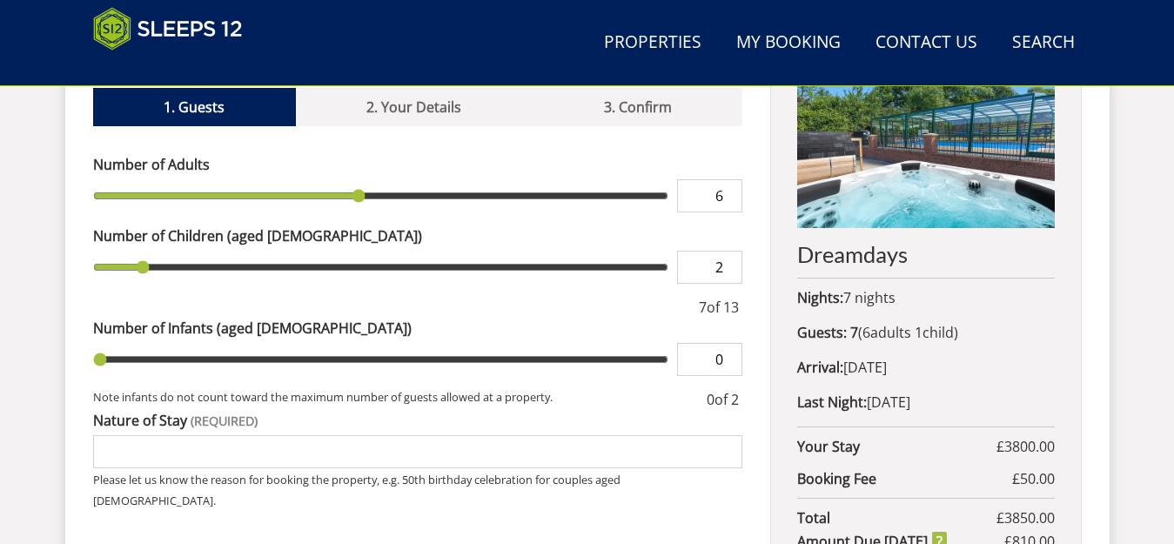
type input "2"
click at [728, 264] on input "2" at bounding box center [709, 267] width 65 height 33
type input "2"
type input "3"
click at [728, 264] on input "3" at bounding box center [709, 267] width 65 height 33
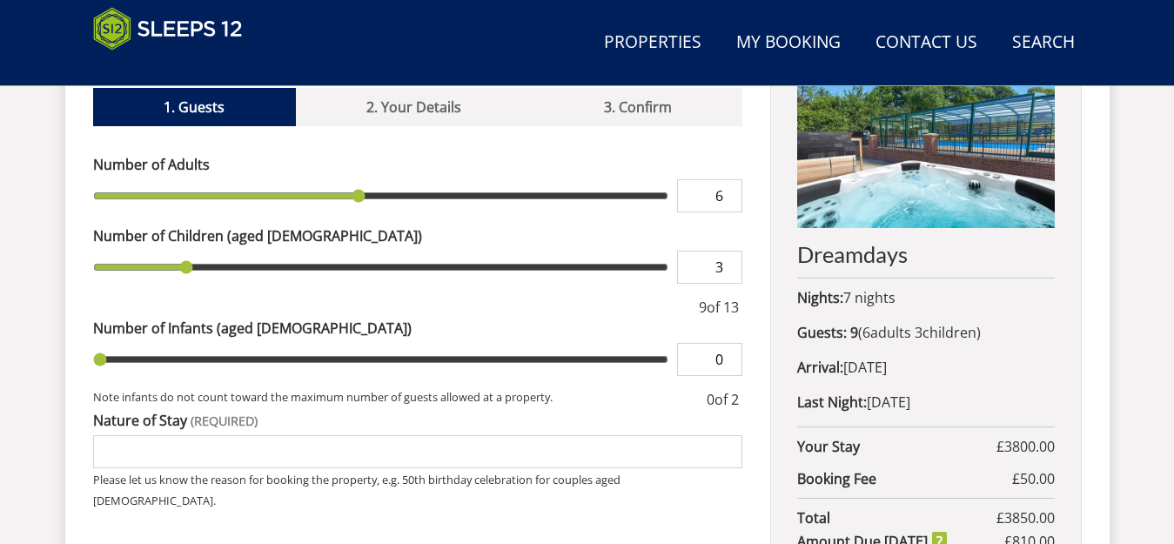
type input "3"
type input "4"
click at [728, 264] on input "4" at bounding box center [709, 267] width 65 height 33
type input "4"
type input "7"
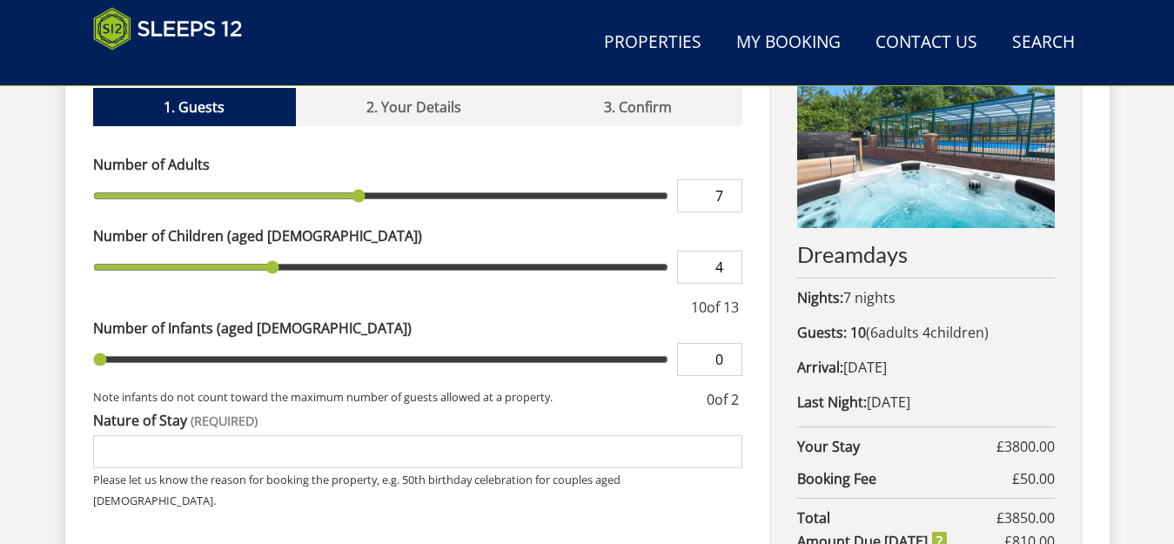
click at [731, 193] on input "7" at bounding box center [709, 195] width 65 height 33
type input "7"
type input "8"
click at [732, 191] on input "8" at bounding box center [709, 195] width 65 height 33
type input "8"
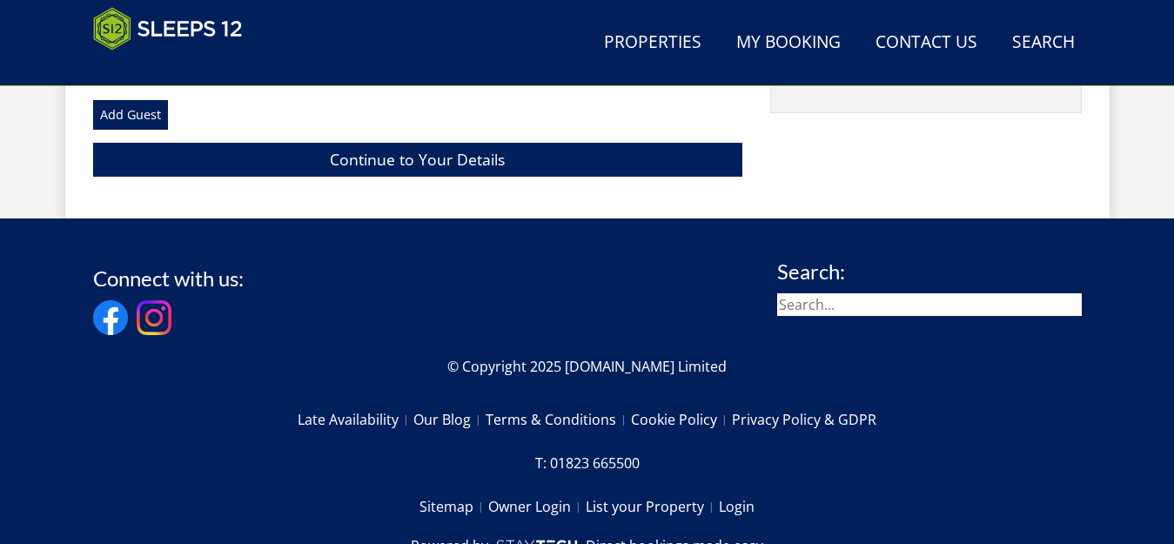
scroll to position [1289, 0]
